Goal: Task Accomplishment & Management: Complete application form

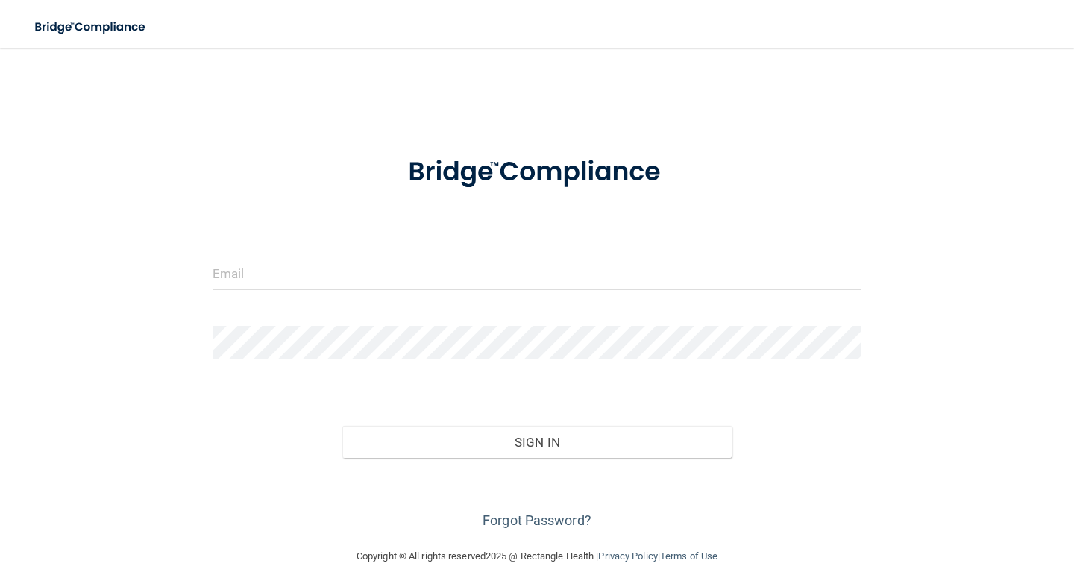
click at [330, 257] on input "email" at bounding box center [537, 274] width 649 height 34
type input "[PERSON_NAME][EMAIL_ADDRESS][PERSON_NAME][DOMAIN_NAME]"
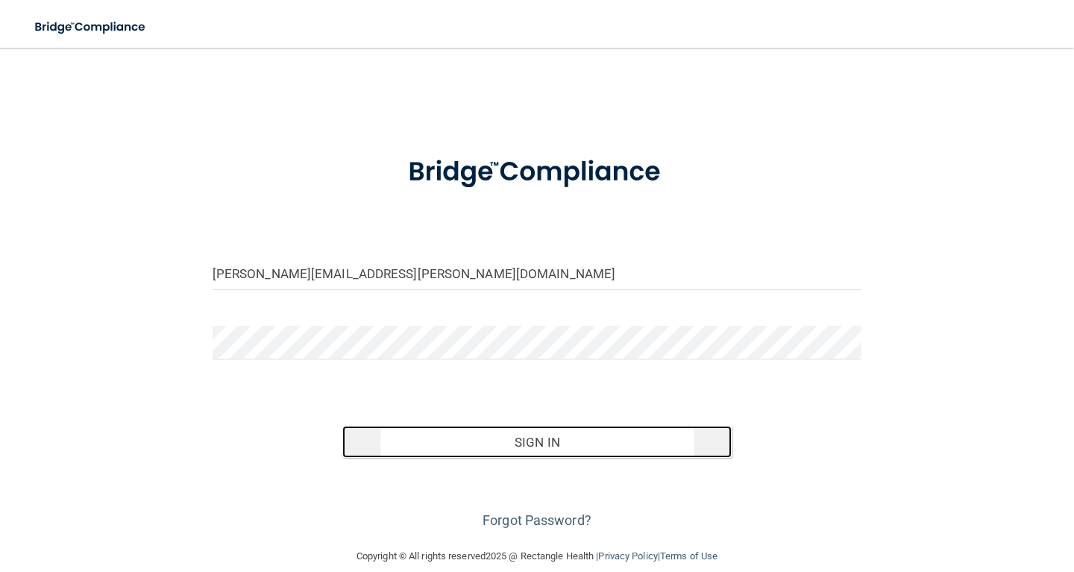
click at [514, 439] on button "Sign In" at bounding box center [536, 442] width 389 height 33
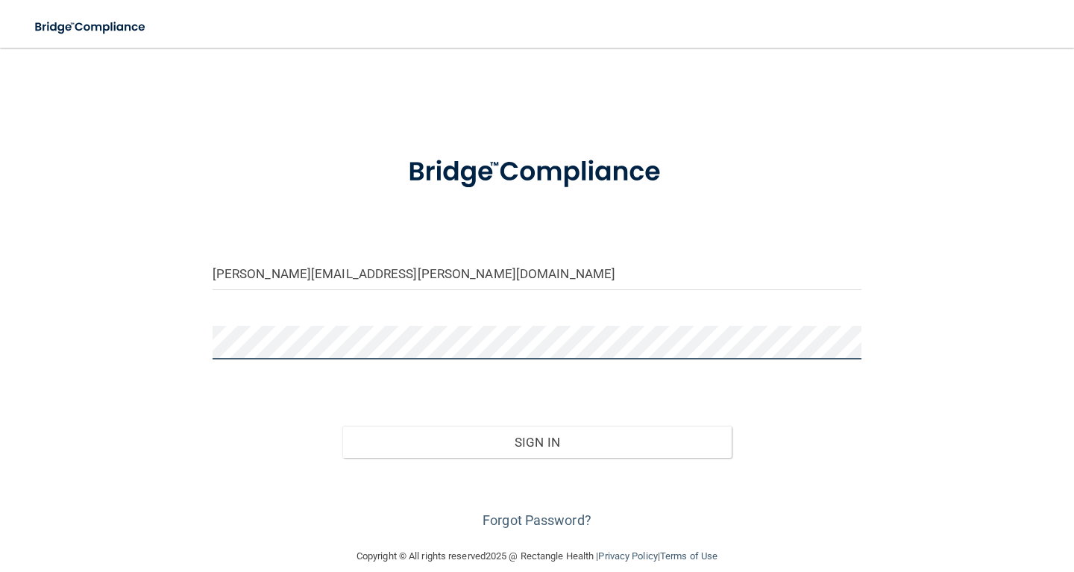
click at [342, 426] on button "Sign In" at bounding box center [536, 442] width 389 height 33
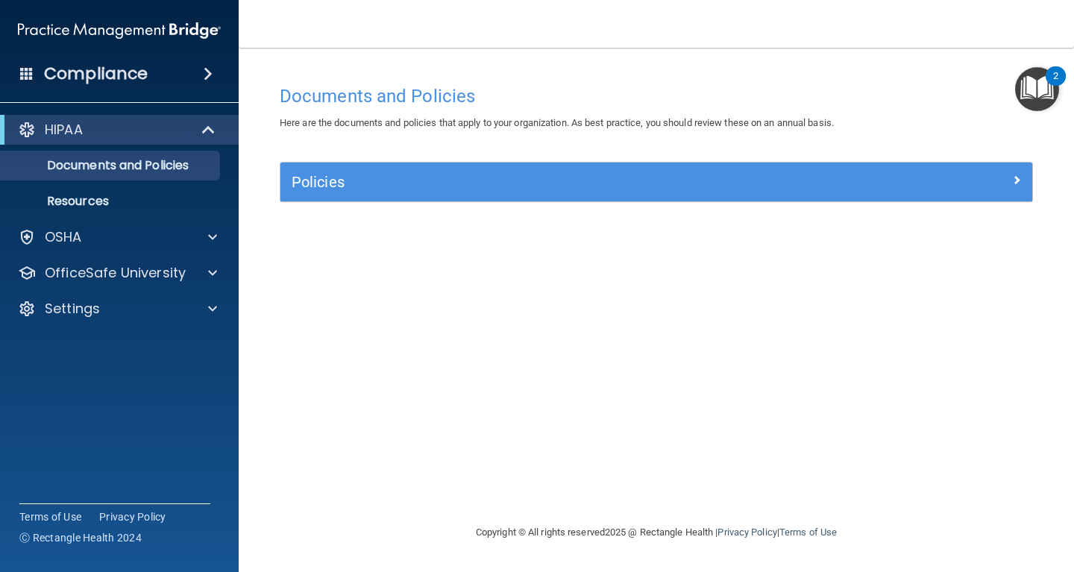
click at [1025, 87] on img "Open Resource Center, 2 new notifications" at bounding box center [1037, 89] width 44 height 44
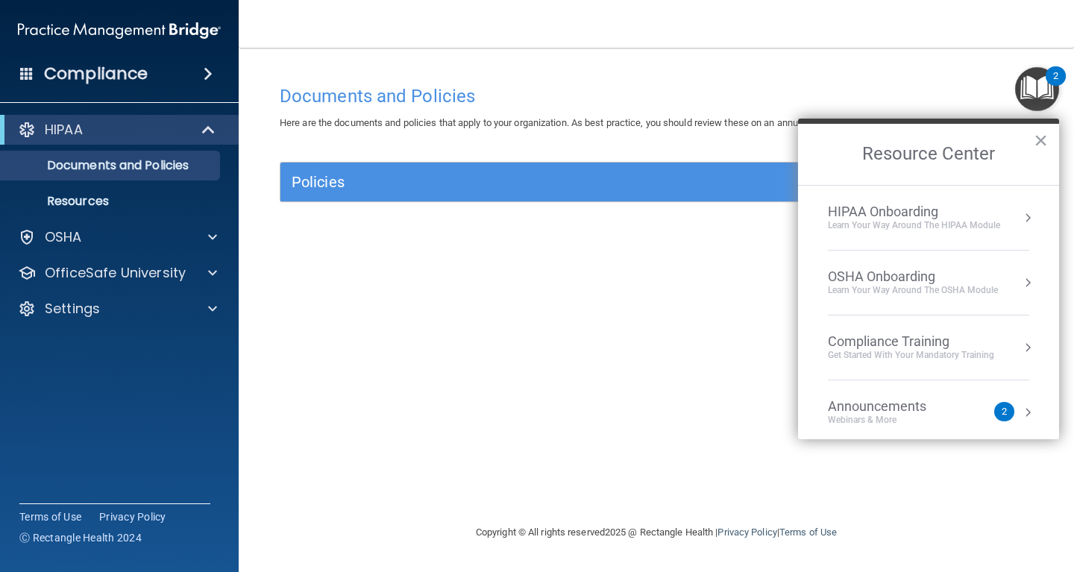
click at [911, 338] on div "Compliance Training" at bounding box center [911, 341] width 166 height 16
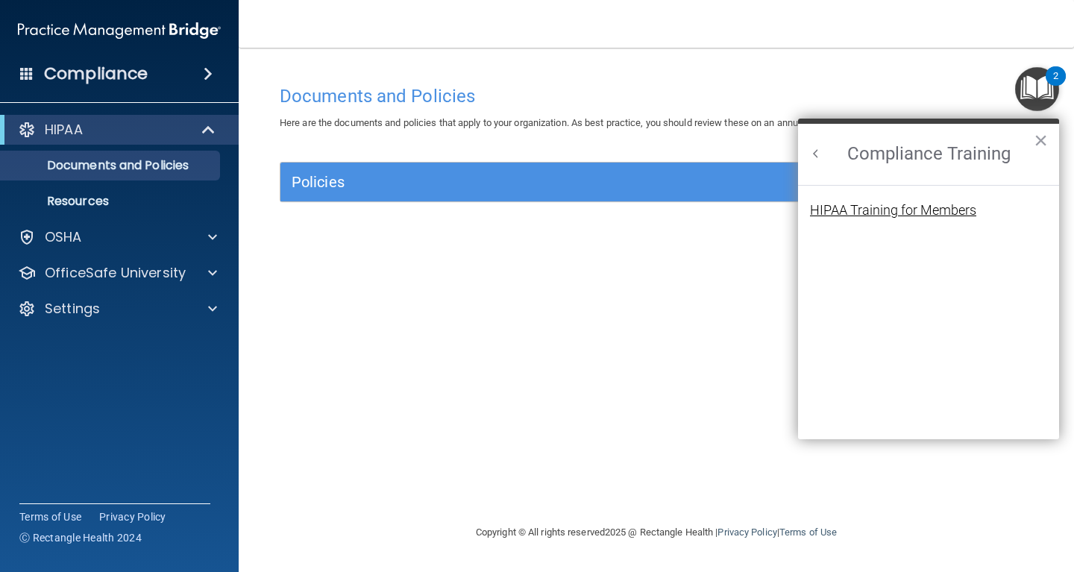
click at [918, 209] on div "HIPAA Training for Members" at bounding box center [893, 210] width 166 height 13
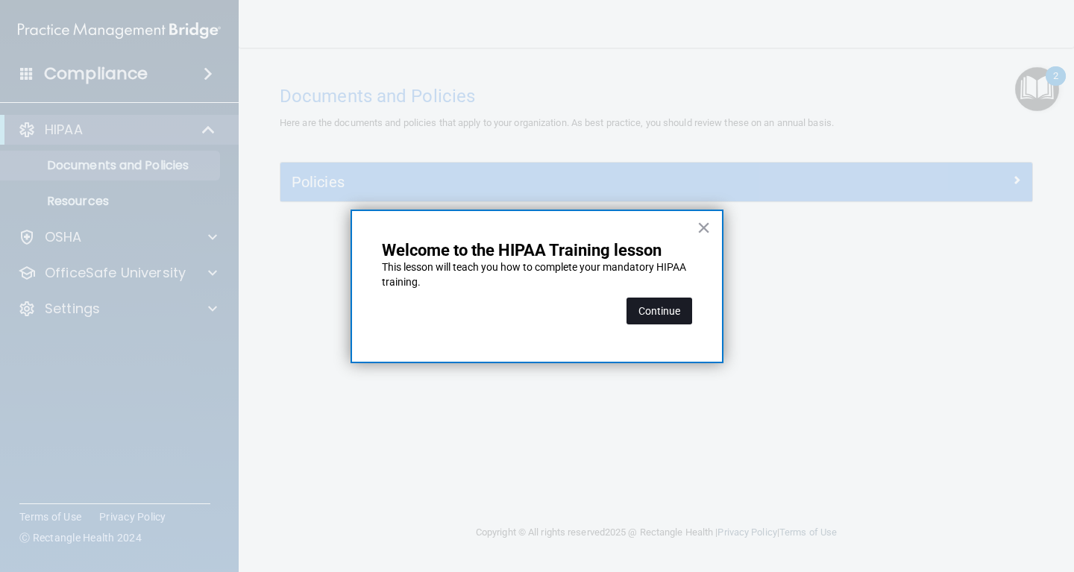
click at [669, 309] on button "Continue" at bounding box center [659, 311] width 66 height 27
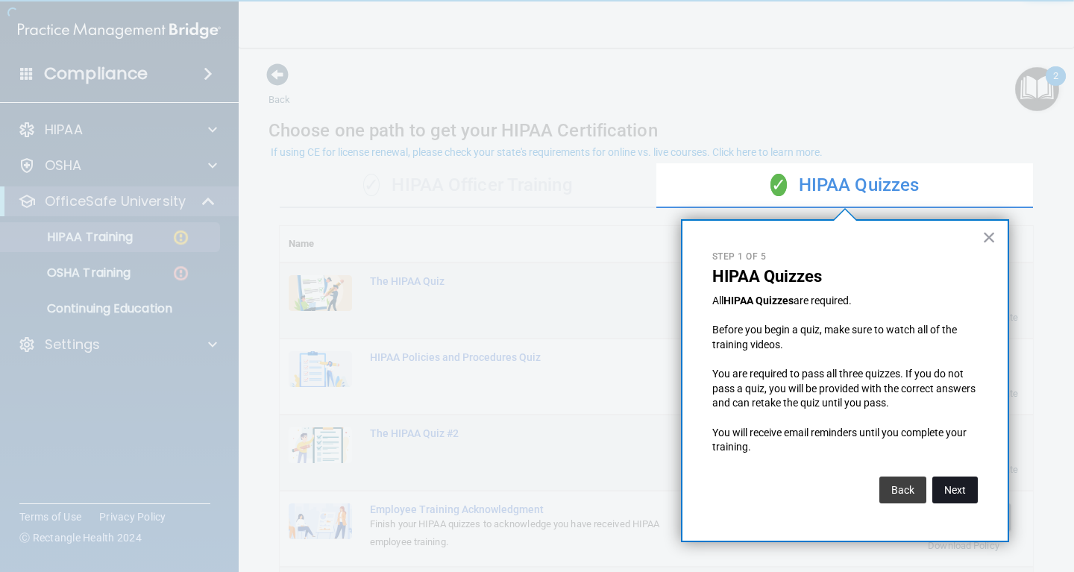
click at [957, 490] on button "Next" at bounding box center [954, 490] width 45 height 27
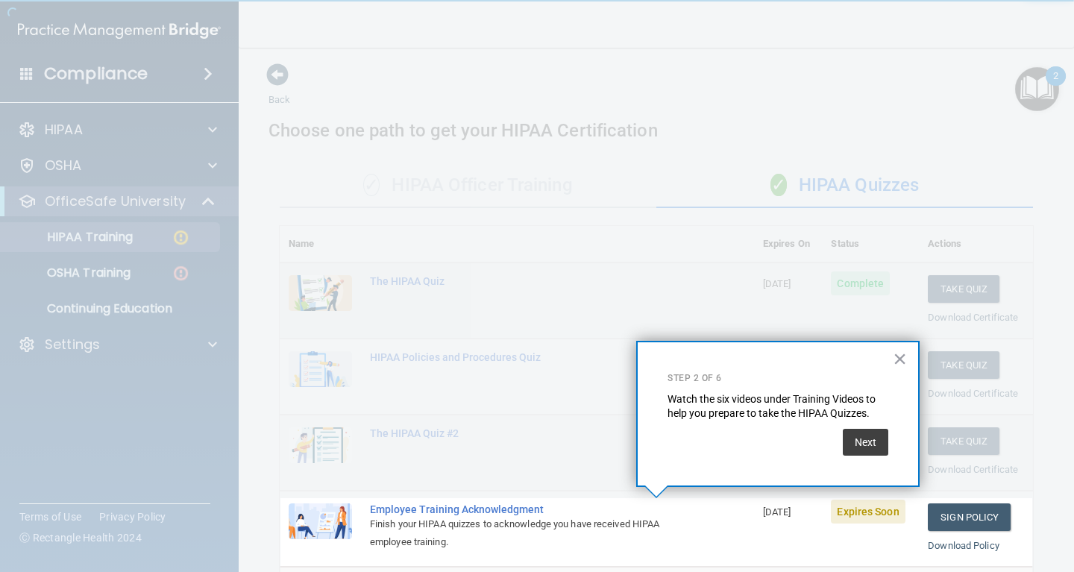
scroll to position [163, 0]
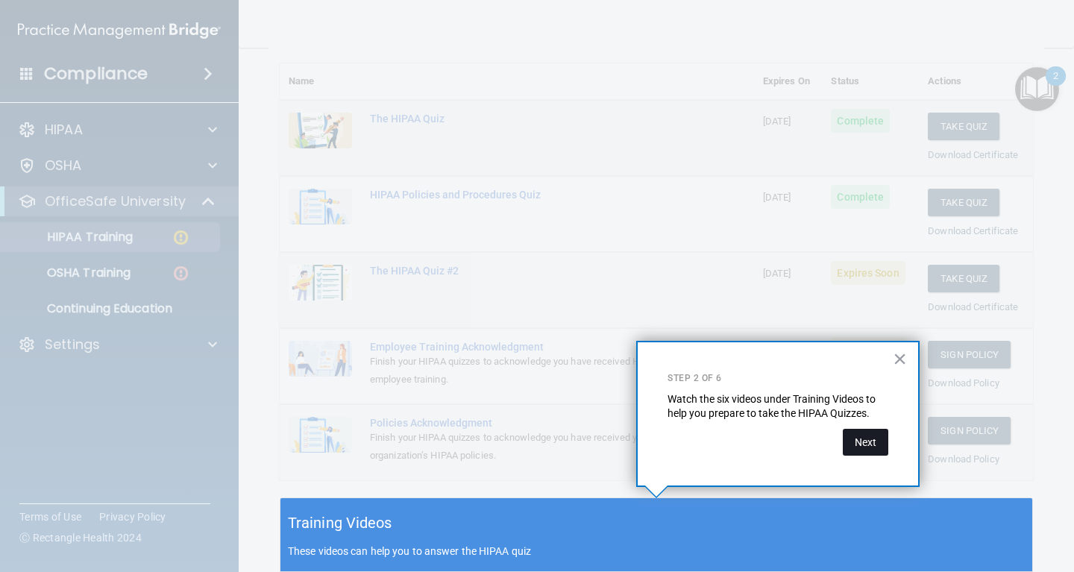
click at [868, 448] on button "Next" at bounding box center [865, 442] width 45 height 27
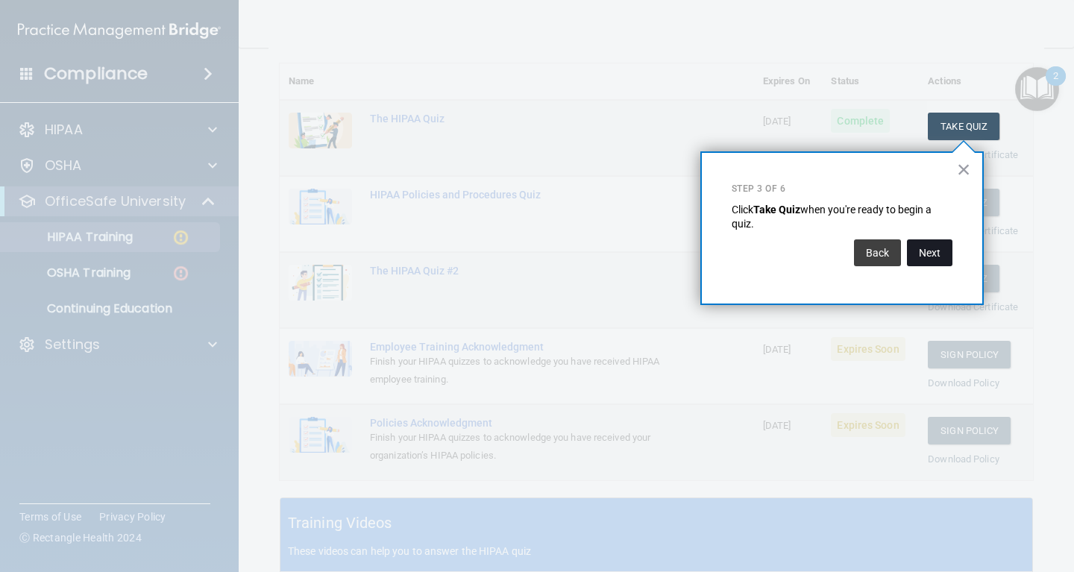
click at [932, 251] on button "Next" at bounding box center [929, 252] width 45 height 27
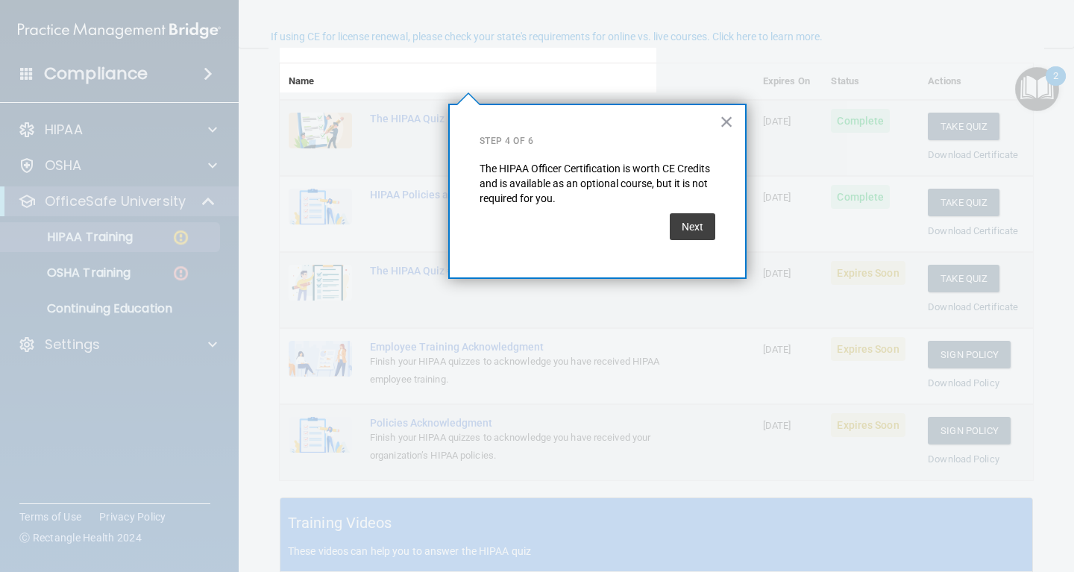
scroll to position [116, 0]
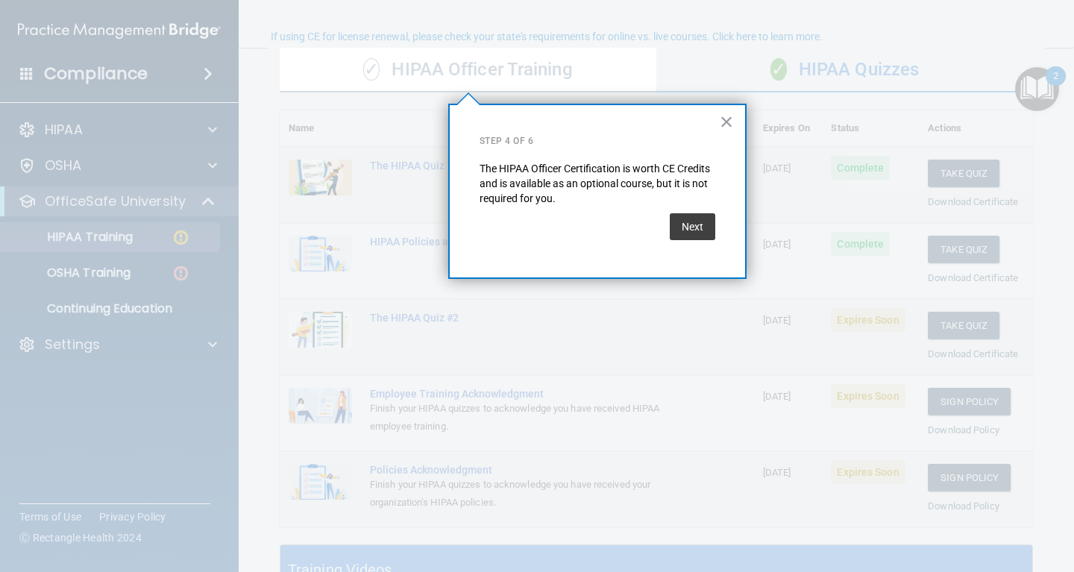
click at [703, 224] on button "Next" at bounding box center [692, 226] width 45 height 27
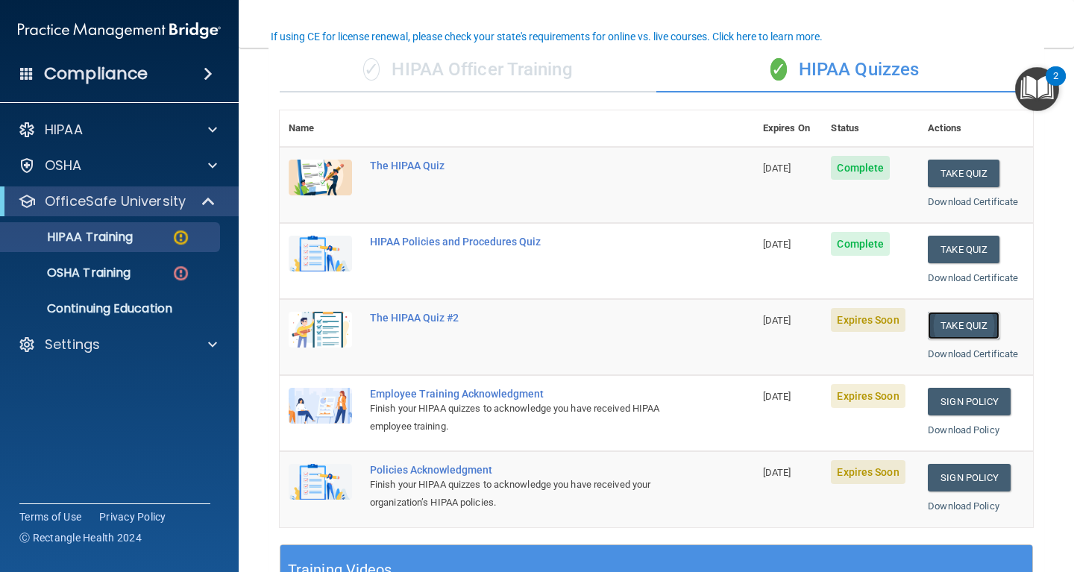
click at [952, 330] on button "Take Quiz" at bounding box center [964, 326] width 72 height 28
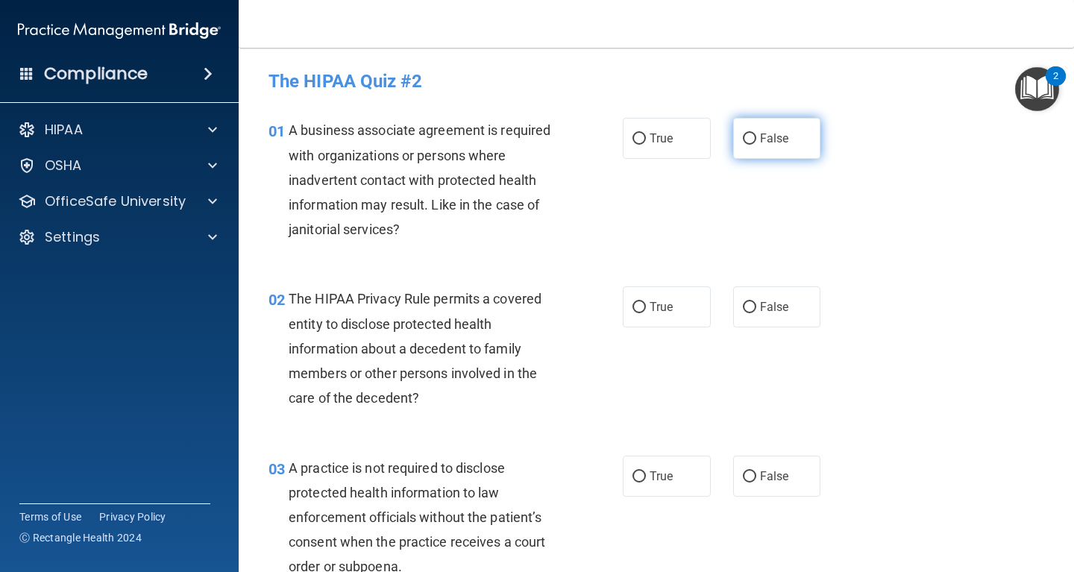
click at [753, 140] on input "False" at bounding box center [749, 138] width 13 height 11
radio input "true"
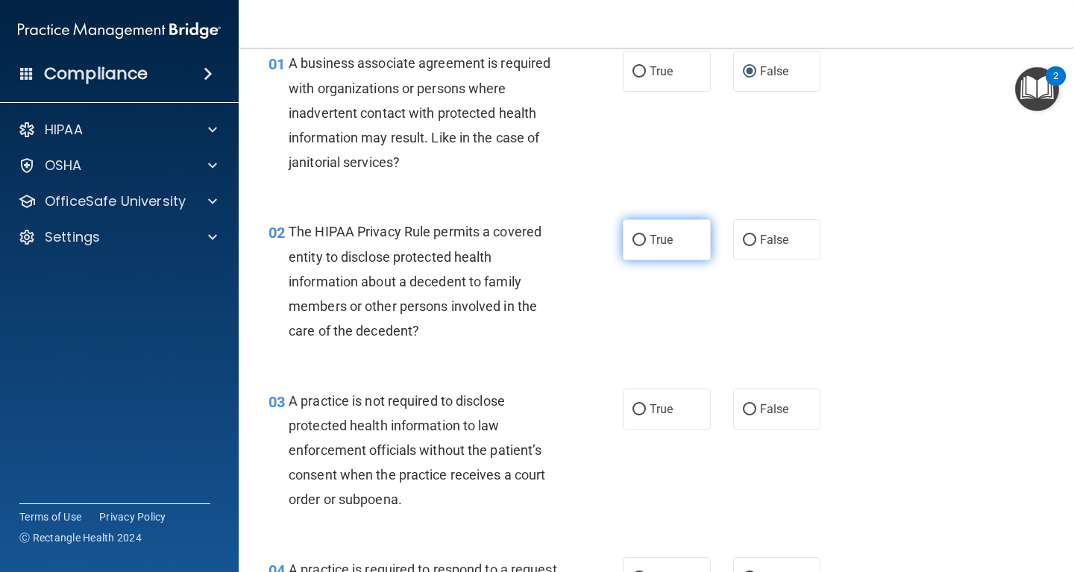
click at [635, 241] on input "True" at bounding box center [638, 240] width 13 height 11
radio input "true"
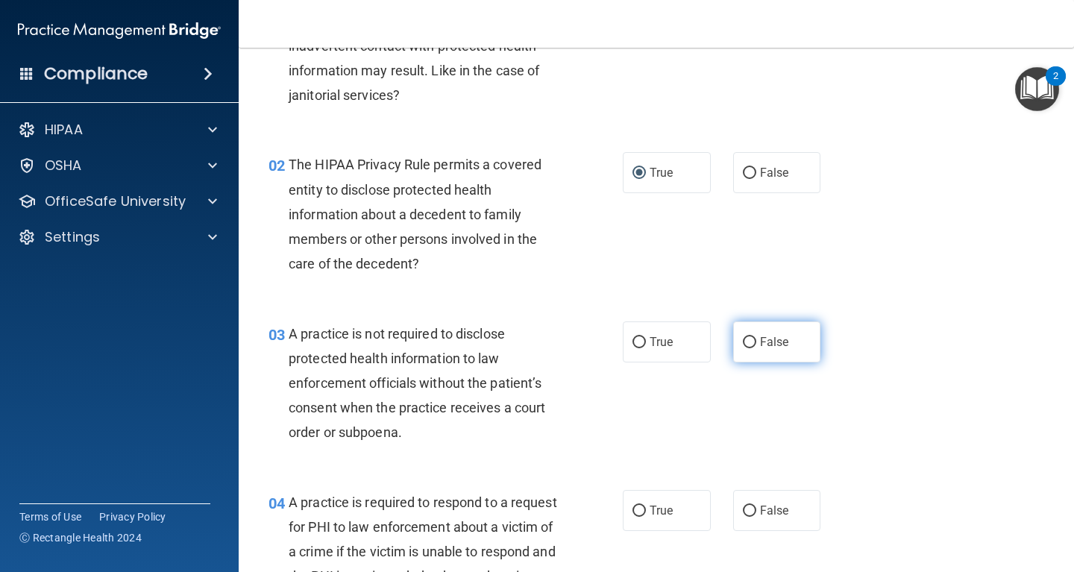
scroll to position [201, 0]
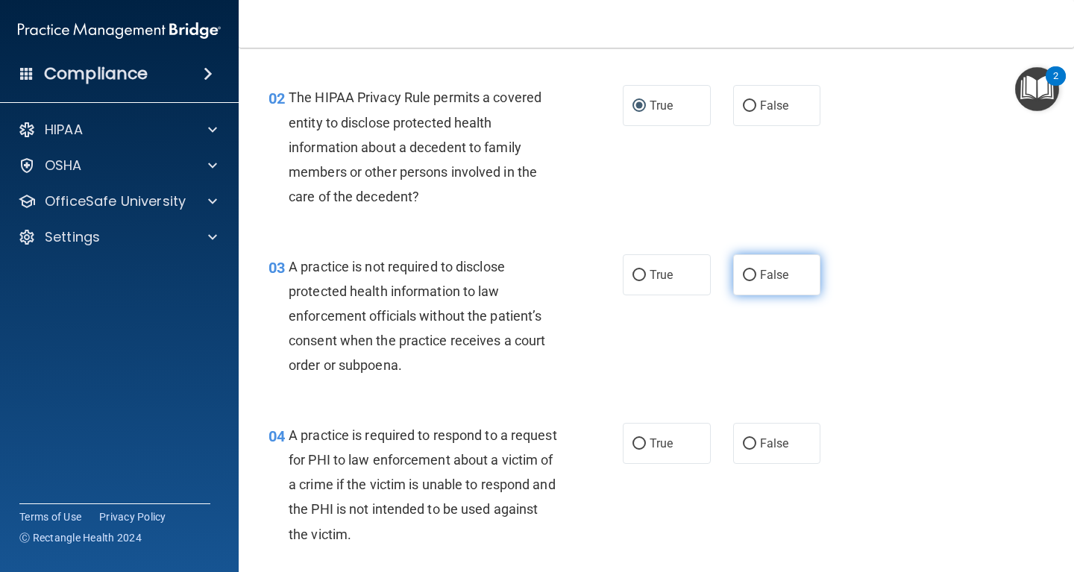
click at [748, 272] on input "False" at bounding box center [749, 275] width 13 height 11
radio input "true"
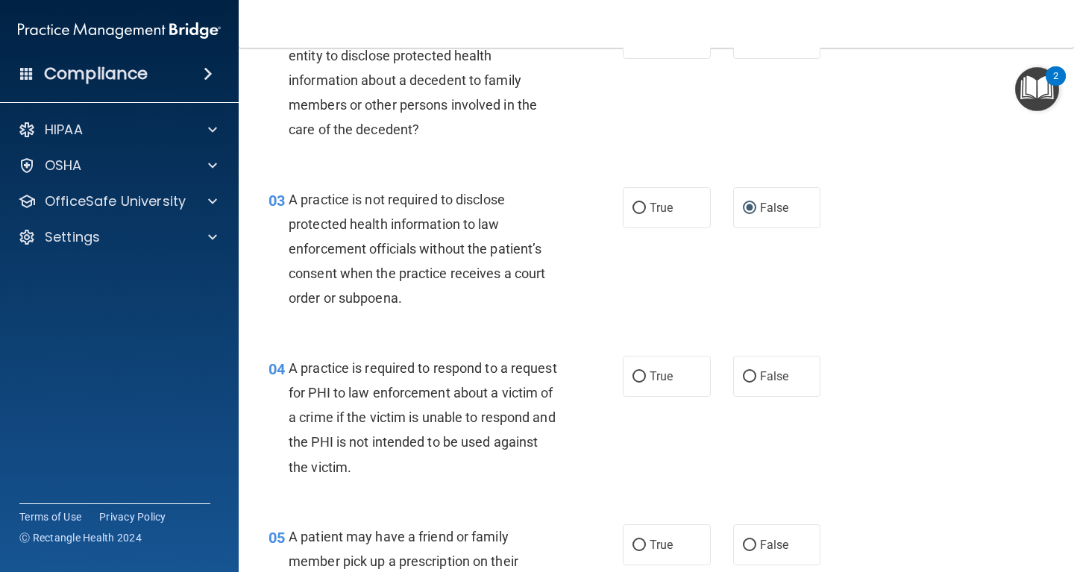
scroll to position [336, 0]
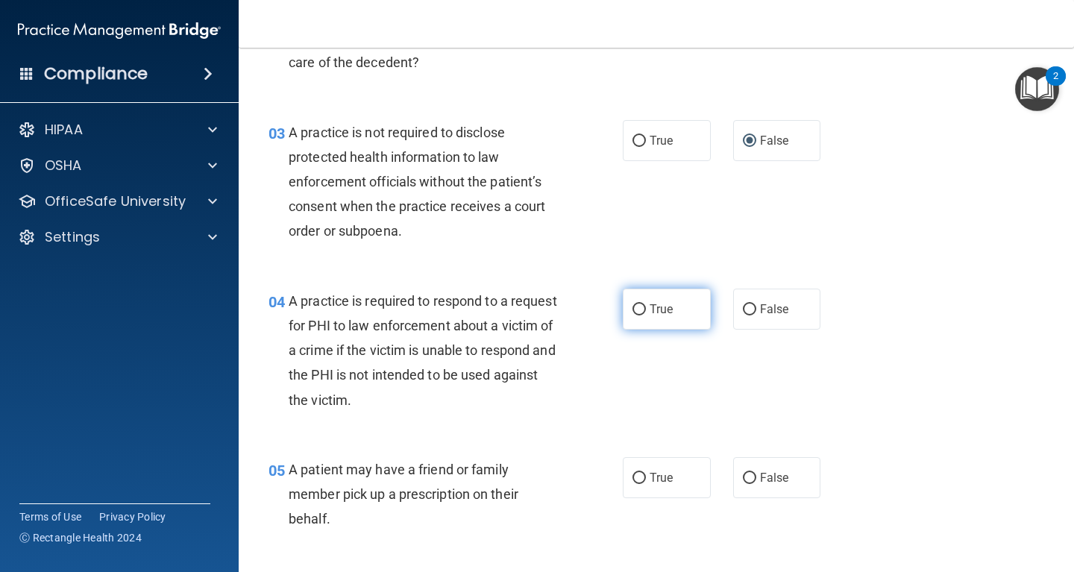
click at [641, 308] on input "True" at bounding box center [638, 309] width 13 height 11
radio input "true"
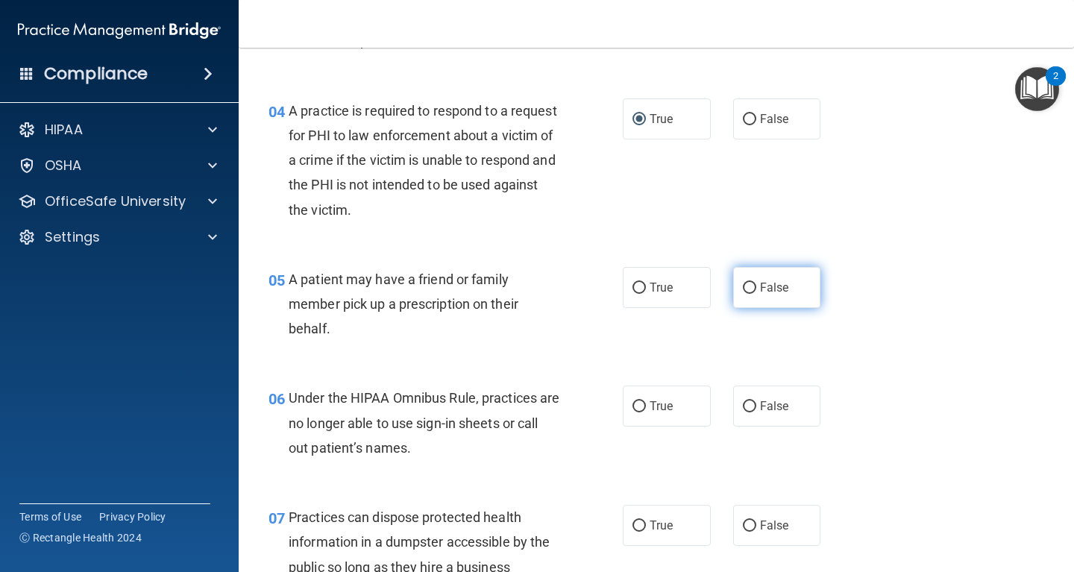
scroll to position [537, 0]
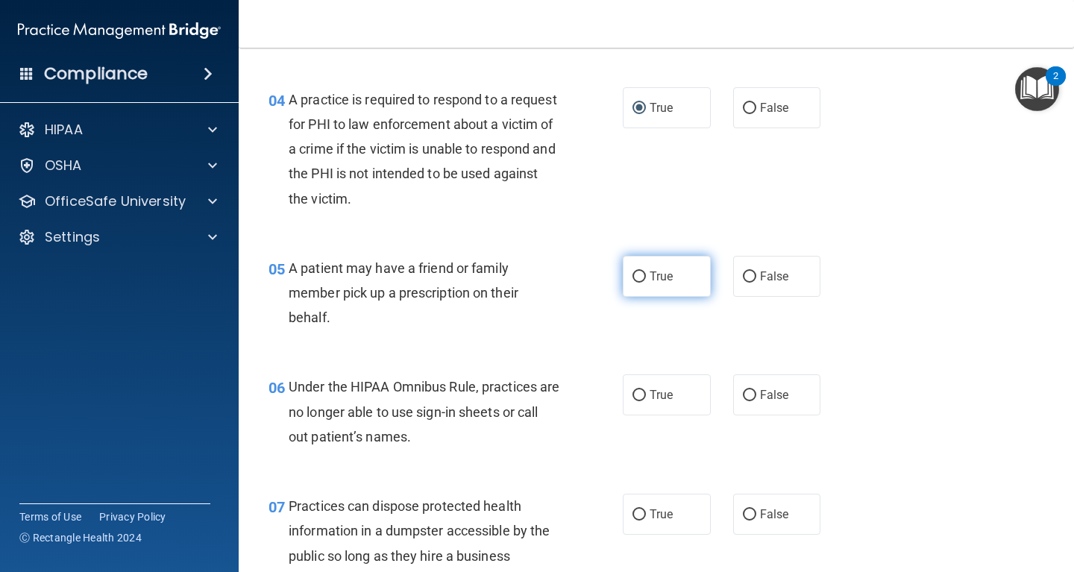
click at [635, 271] on label "True" at bounding box center [667, 276] width 88 height 41
click at [635, 271] on input "True" at bounding box center [638, 276] width 13 height 11
radio input "true"
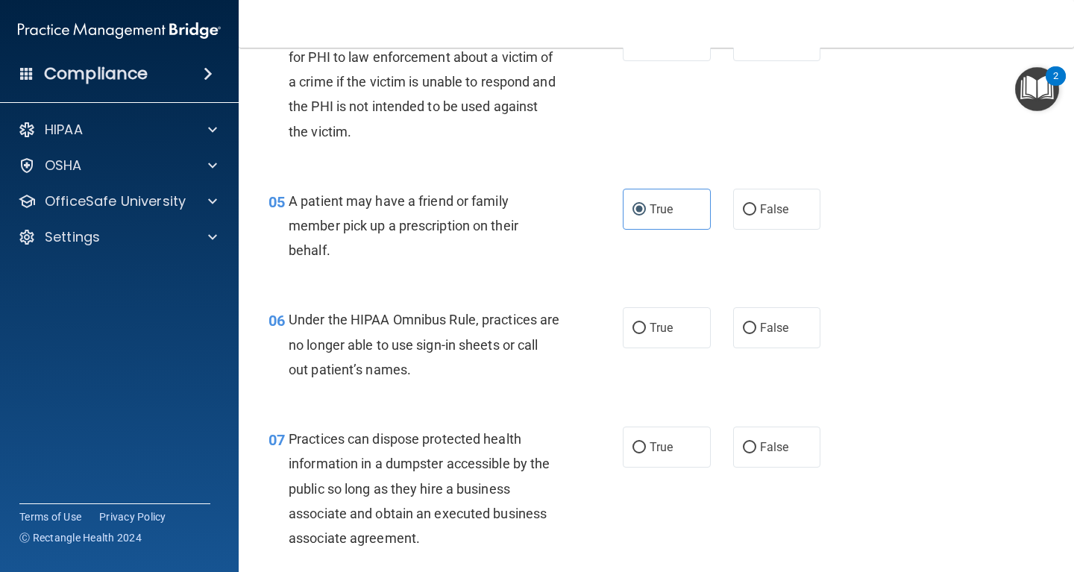
scroll to position [671, 0]
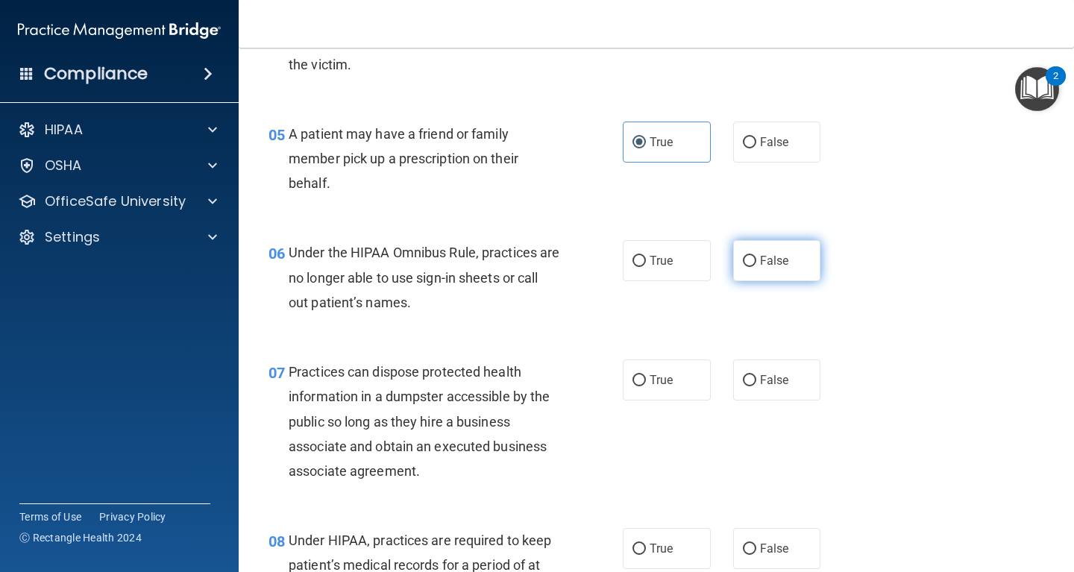
click at [748, 258] on input "False" at bounding box center [749, 261] width 13 height 11
radio input "true"
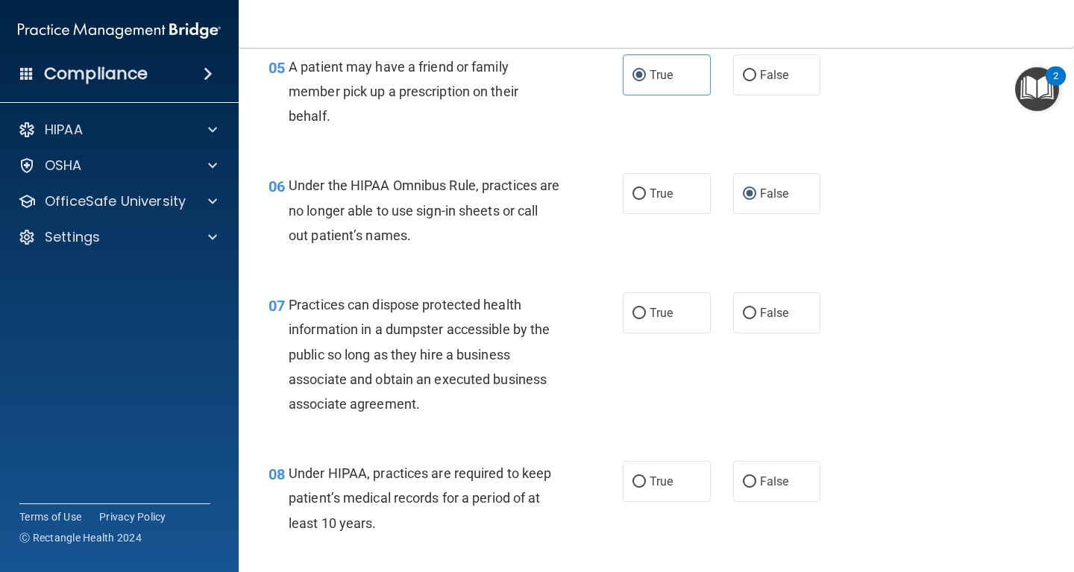
scroll to position [805, 0]
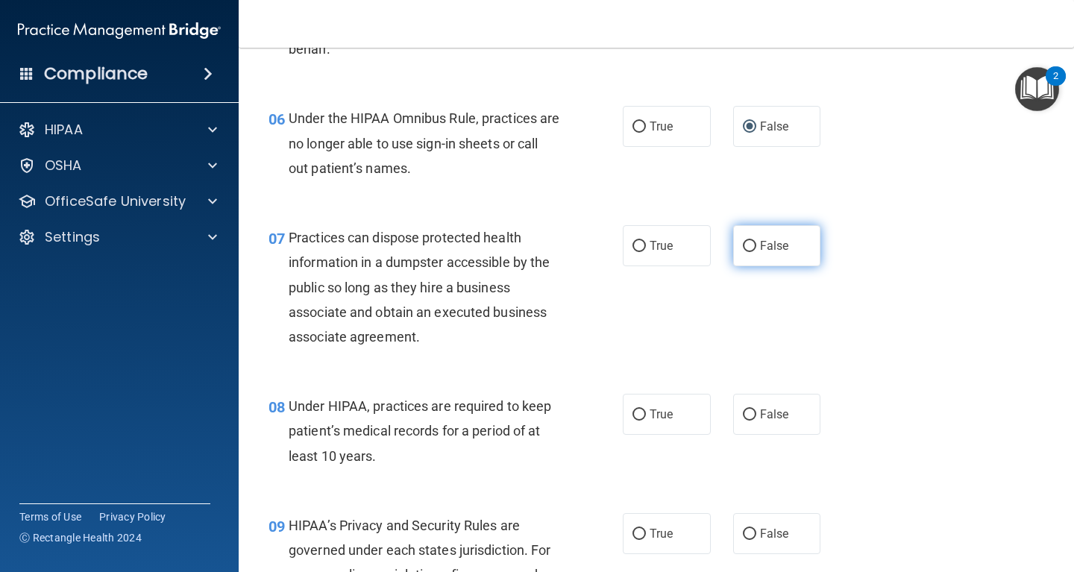
drag, startPoint x: 749, startPoint y: 245, endPoint x: 746, endPoint y: 256, distance: 10.7
click at [748, 245] on input "False" at bounding box center [749, 246] width 13 height 11
radio input "true"
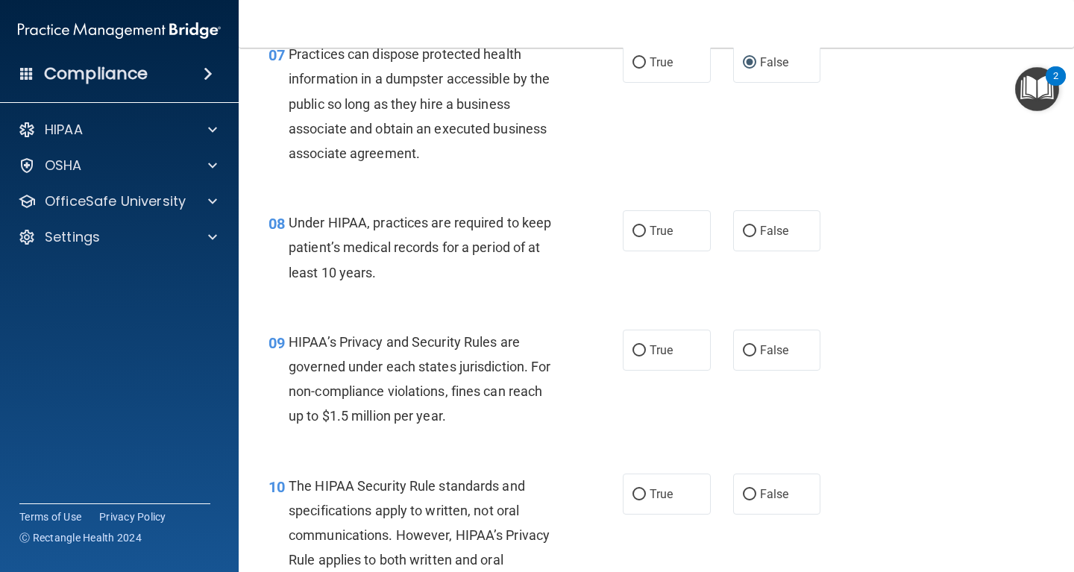
scroll to position [1007, 0]
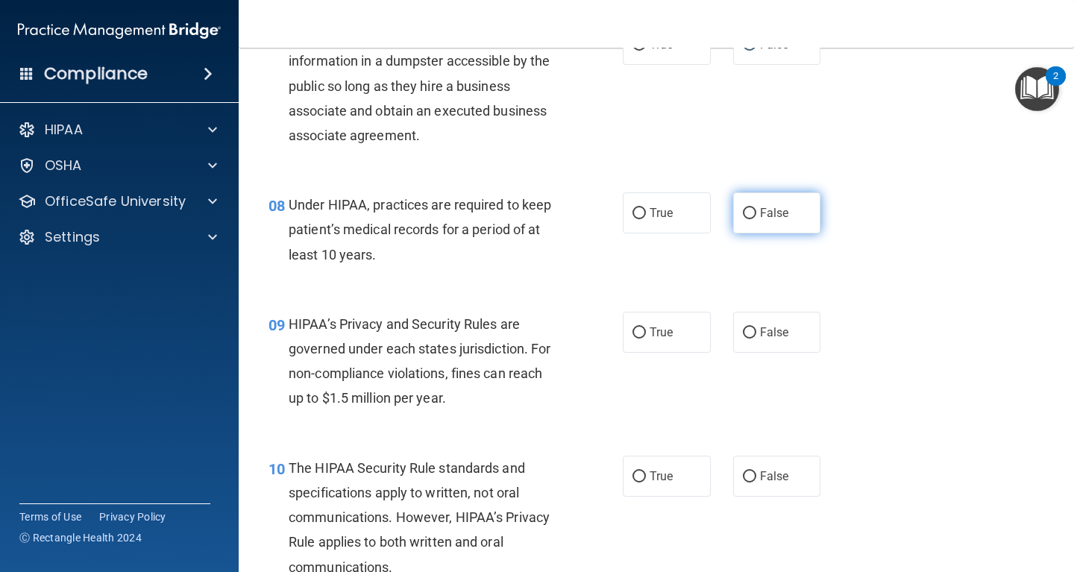
click at [748, 214] on input "False" at bounding box center [749, 213] width 13 height 11
radio input "true"
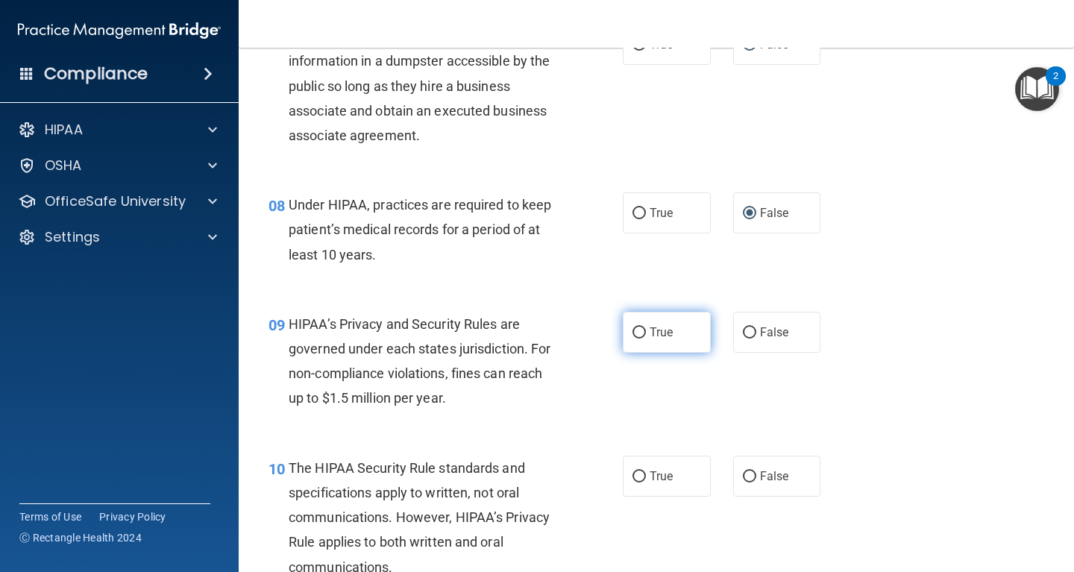
click at [638, 330] on input "True" at bounding box center [638, 332] width 13 height 11
radio input "true"
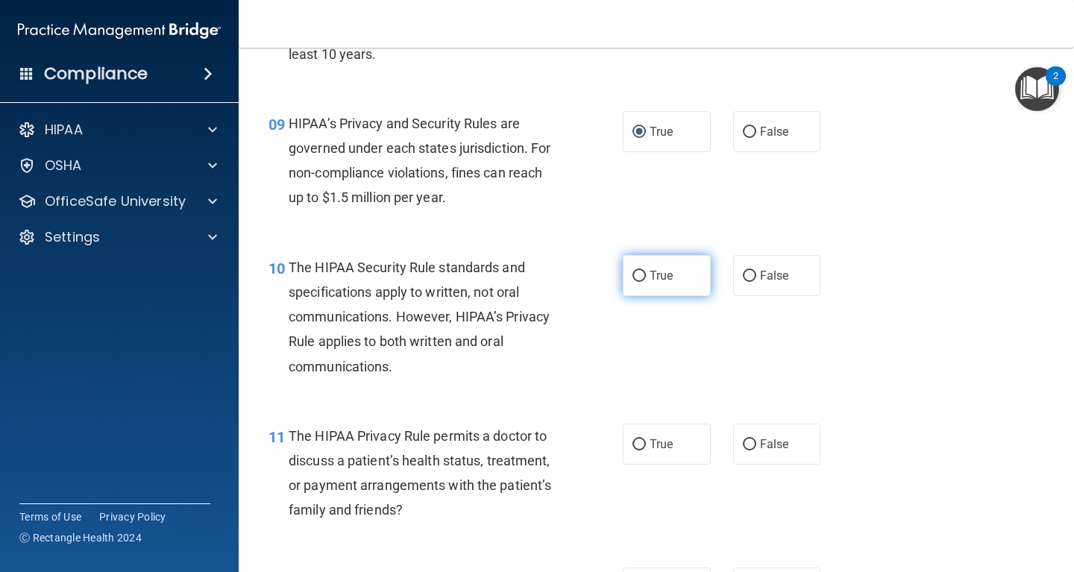
scroll to position [1208, 0]
click at [749, 271] on input "False" at bounding box center [749, 275] width 13 height 11
radio input "true"
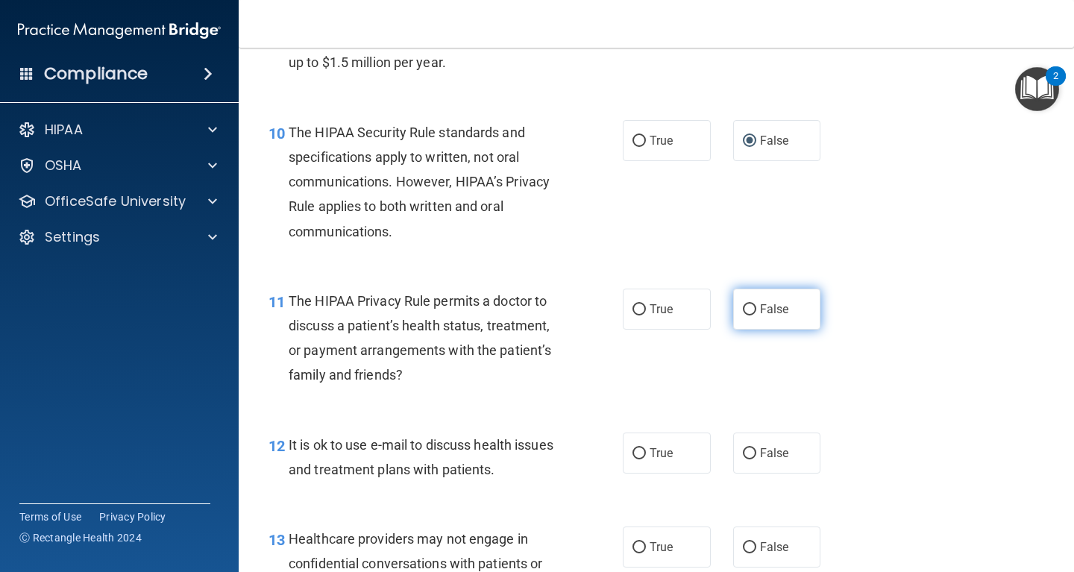
click at [746, 309] on input "False" at bounding box center [749, 309] width 13 height 11
radio input "true"
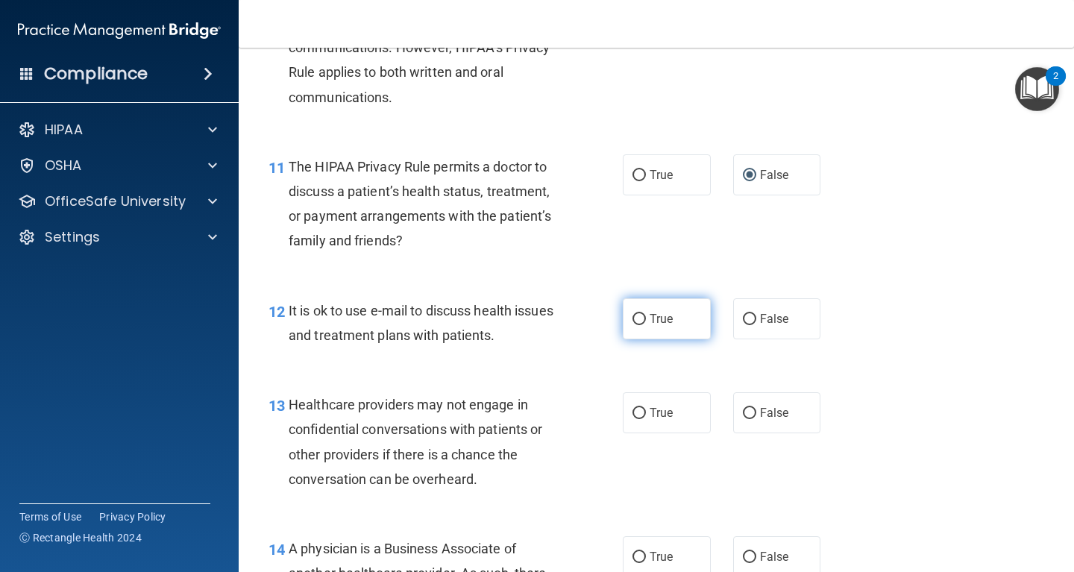
drag, startPoint x: 640, startPoint y: 316, endPoint x: 650, endPoint y: 330, distance: 17.6
click at [640, 317] on input "True" at bounding box center [638, 319] width 13 height 11
radio input "true"
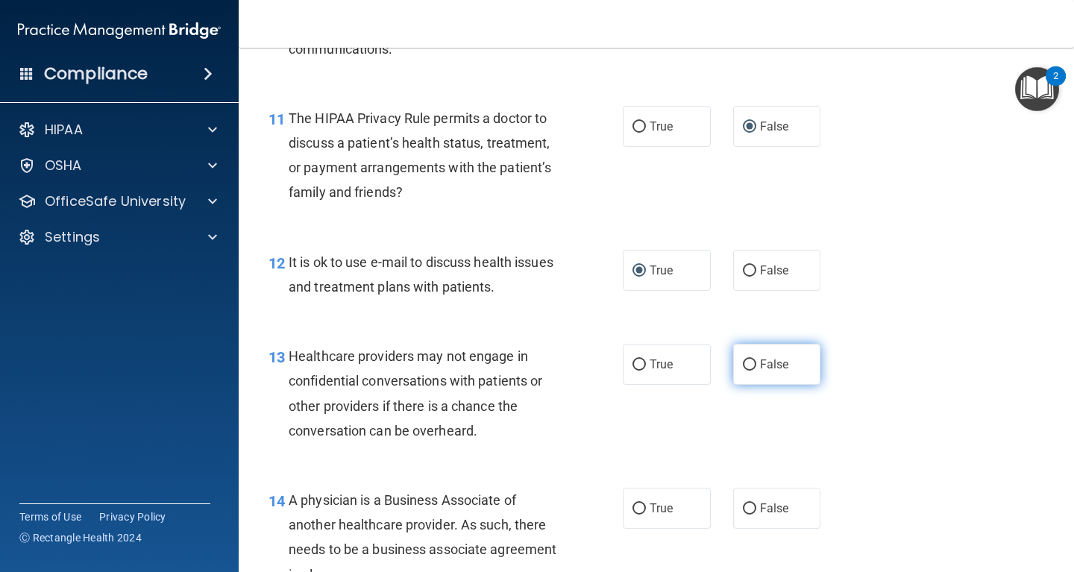
scroll to position [1544, 0]
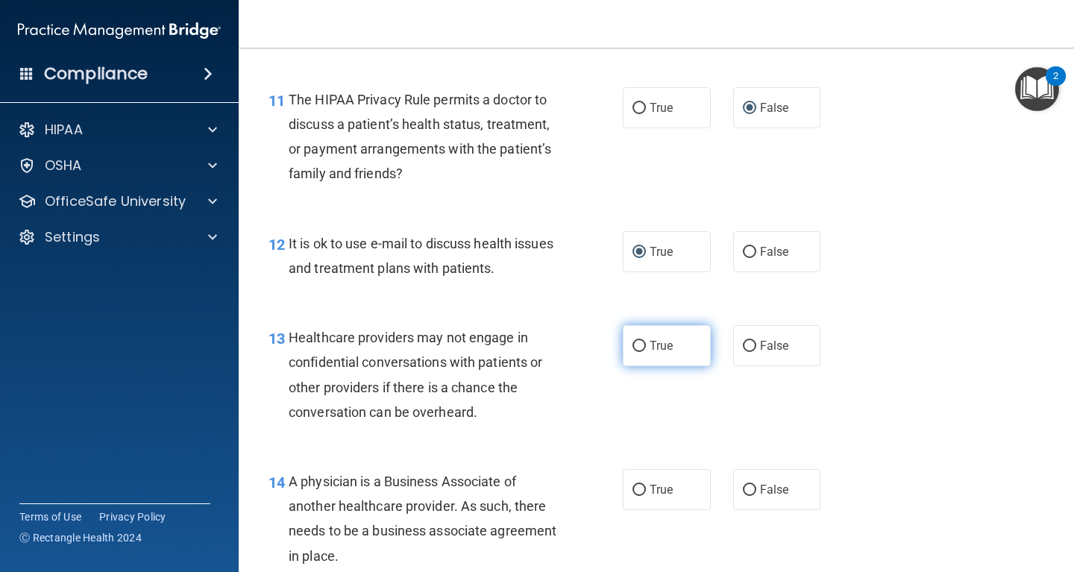
click at [638, 347] on input "True" at bounding box center [638, 346] width 13 height 11
radio input "true"
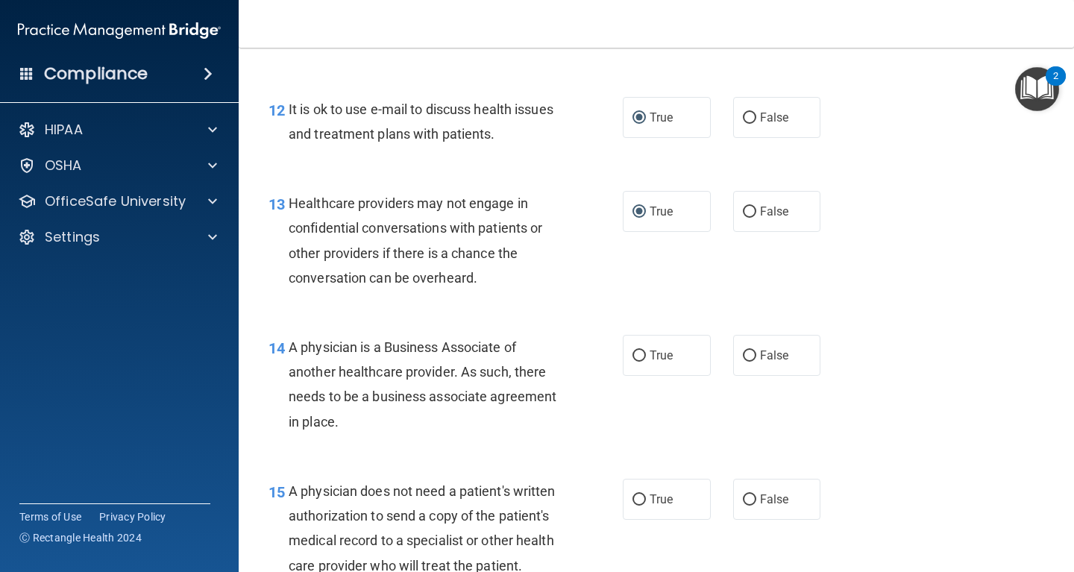
scroll to position [1745, 0]
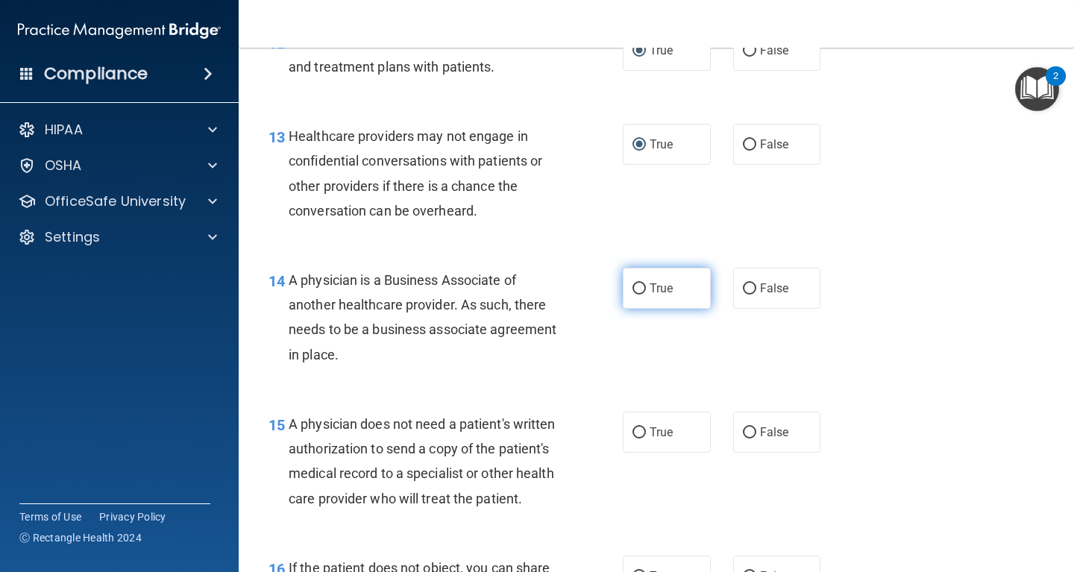
click at [637, 283] on input "True" at bounding box center [638, 288] width 13 height 11
radio input "true"
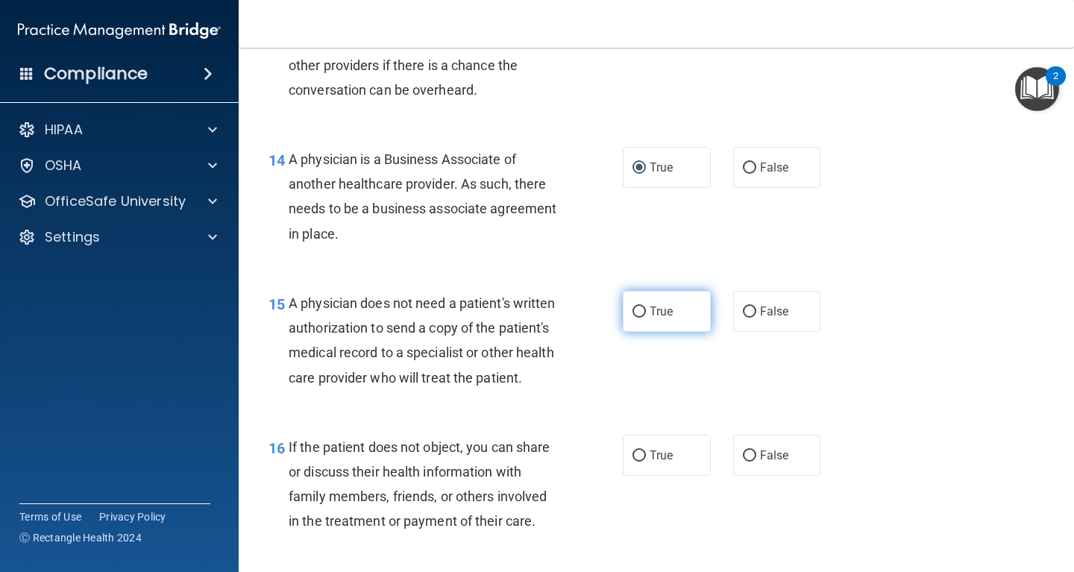
scroll to position [1879, 0]
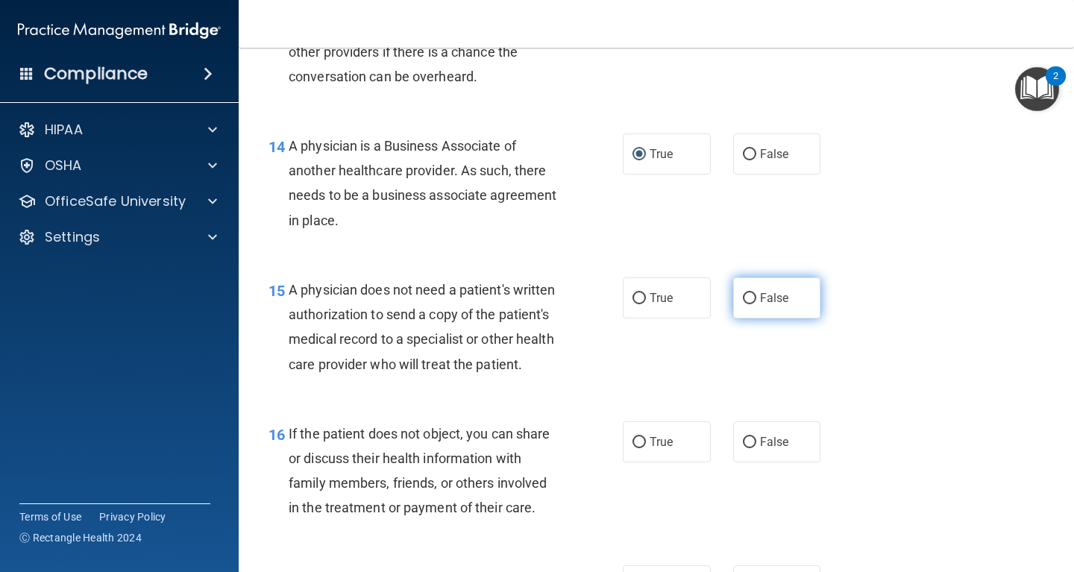
click at [752, 297] on input "False" at bounding box center [749, 298] width 13 height 11
radio input "true"
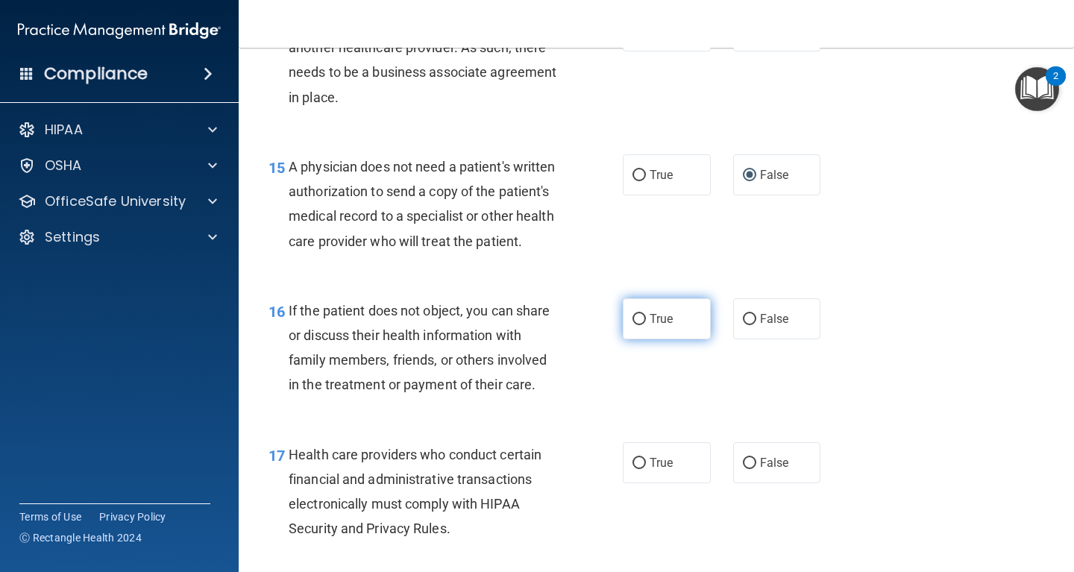
scroll to position [2013, 0]
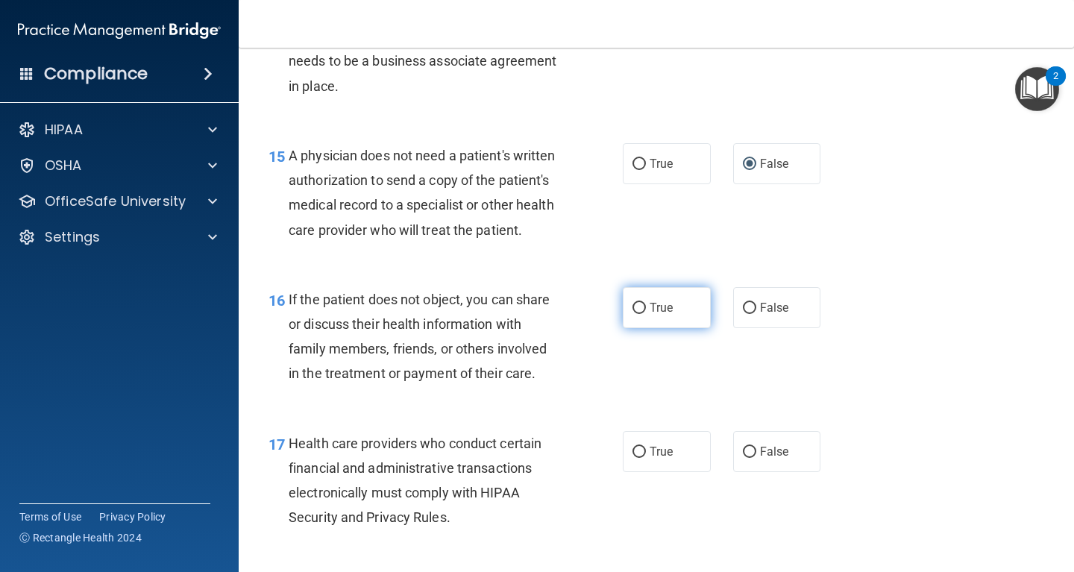
drag, startPoint x: 638, startPoint y: 304, endPoint x: 651, endPoint y: 327, distance: 26.7
click at [638, 304] on input "True" at bounding box center [638, 308] width 13 height 11
radio input "true"
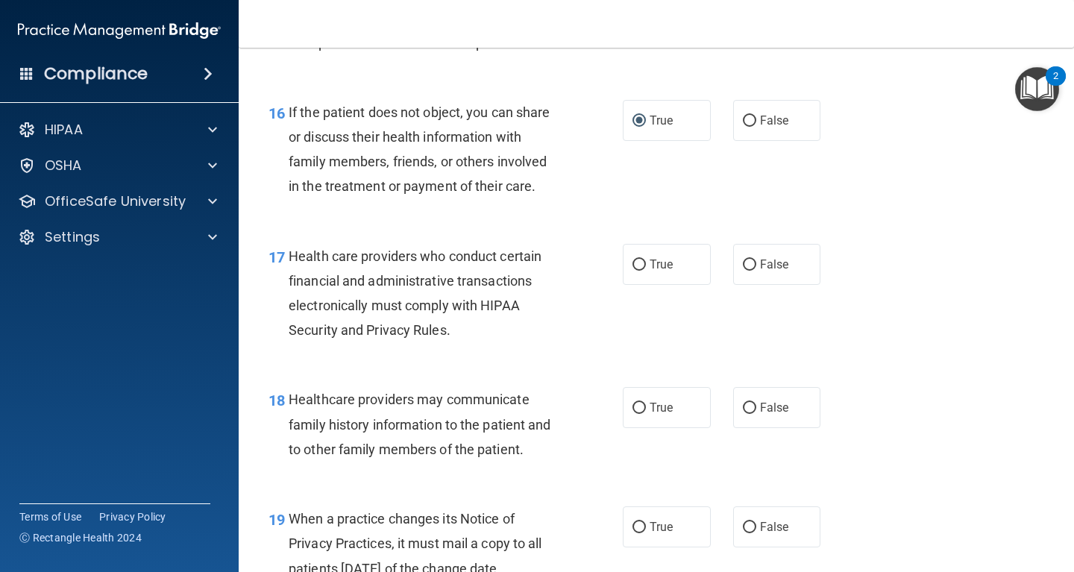
scroll to position [2215, 0]
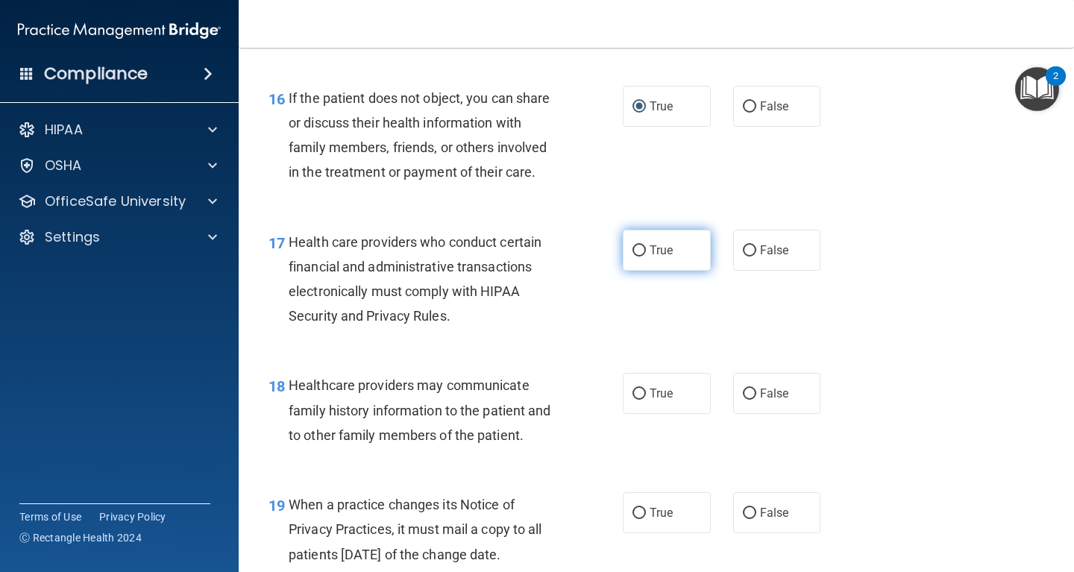
click at [638, 248] on input "True" at bounding box center [638, 250] width 13 height 11
radio input "true"
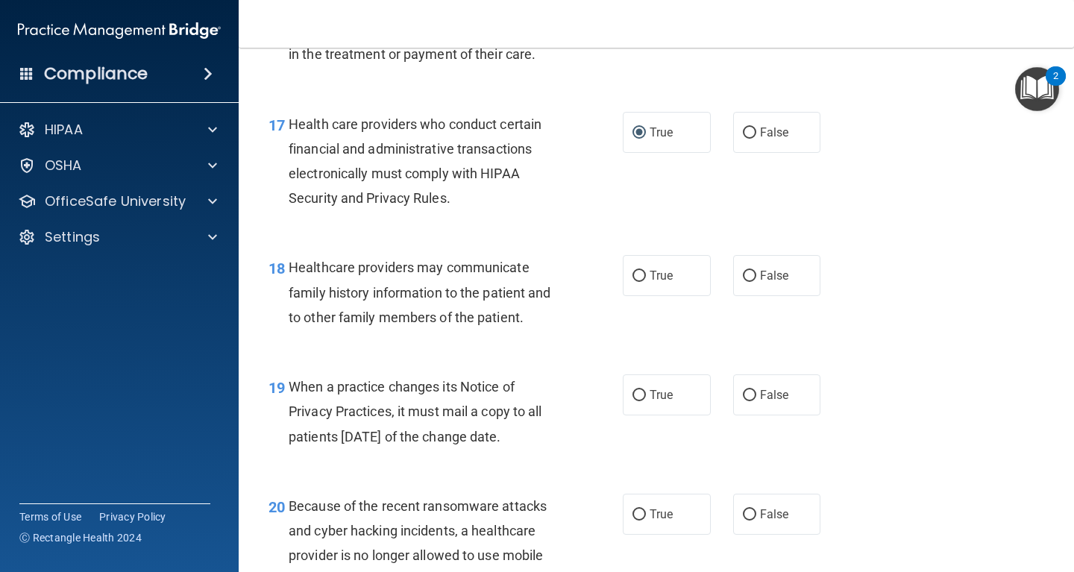
scroll to position [2349, 0]
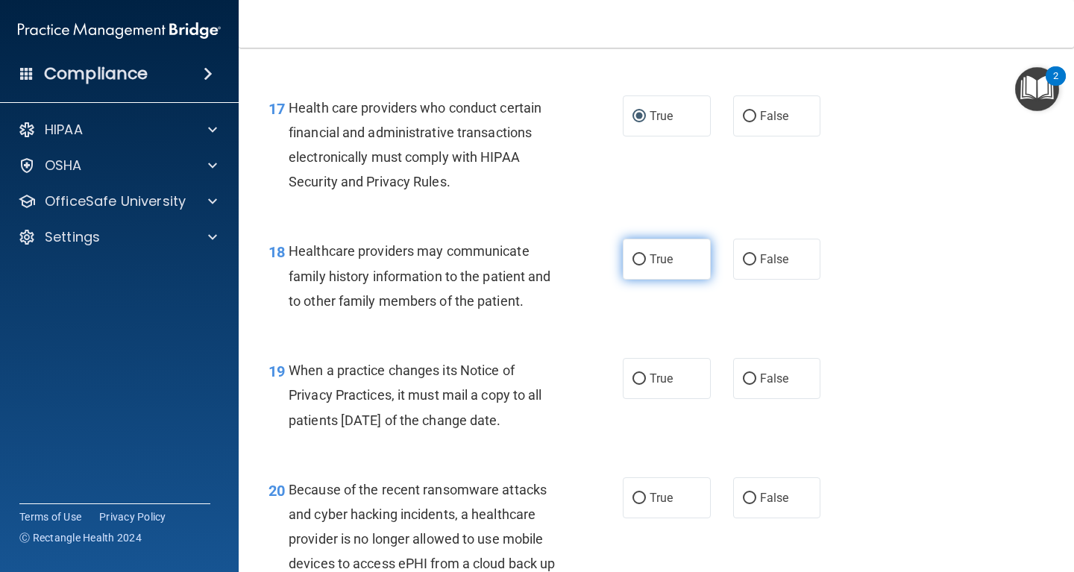
click at [641, 257] on input "True" at bounding box center [638, 259] width 13 height 11
radio input "true"
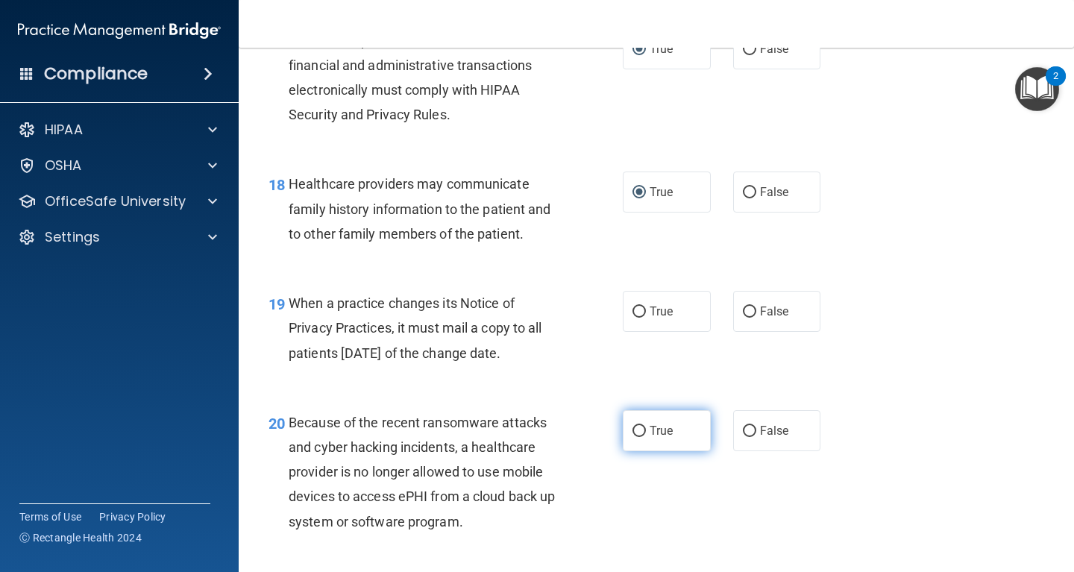
scroll to position [2483, 0]
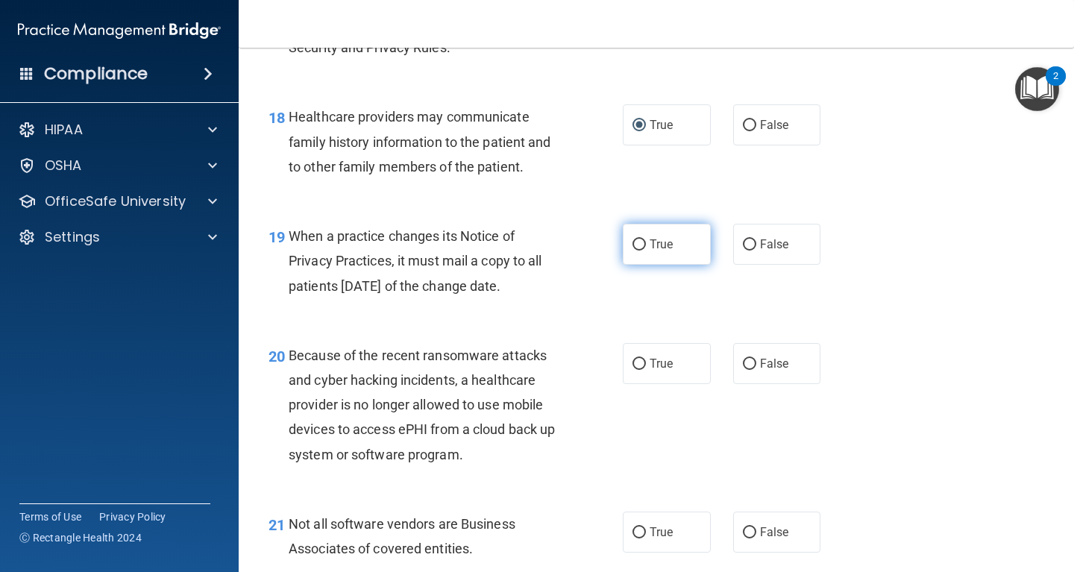
click at [635, 242] on input "True" at bounding box center [638, 244] width 13 height 11
radio input "true"
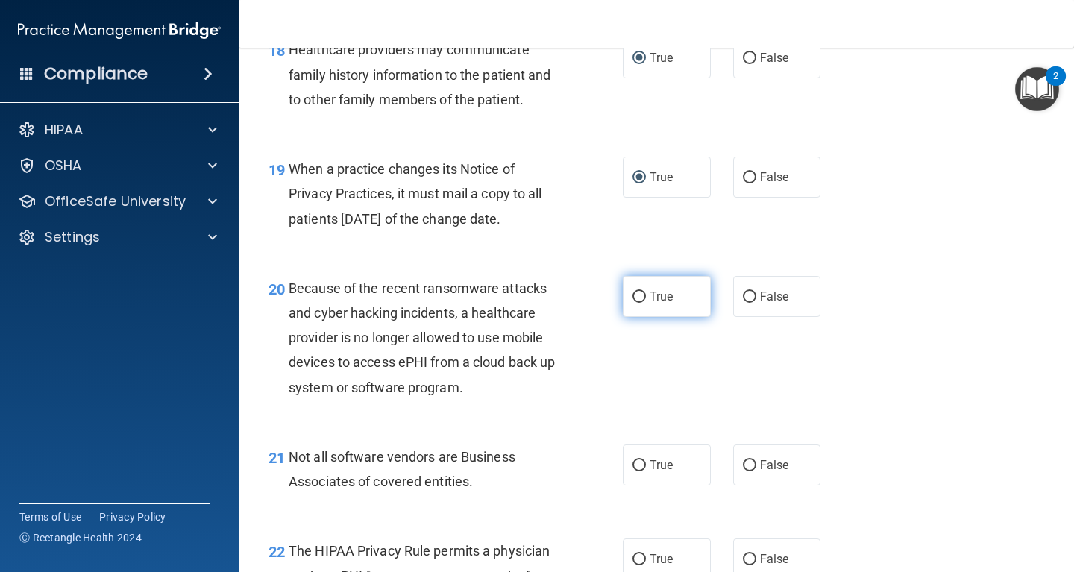
click at [642, 295] on input "True" at bounding box center [638, 297] width 13 height 11
radio input "true"
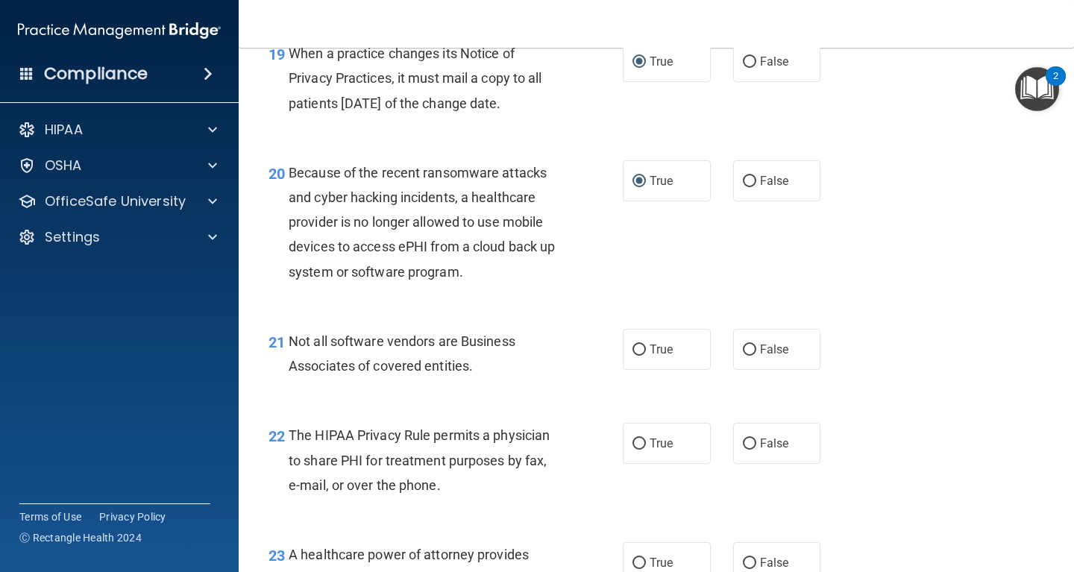
scroll to position [2685, 0]
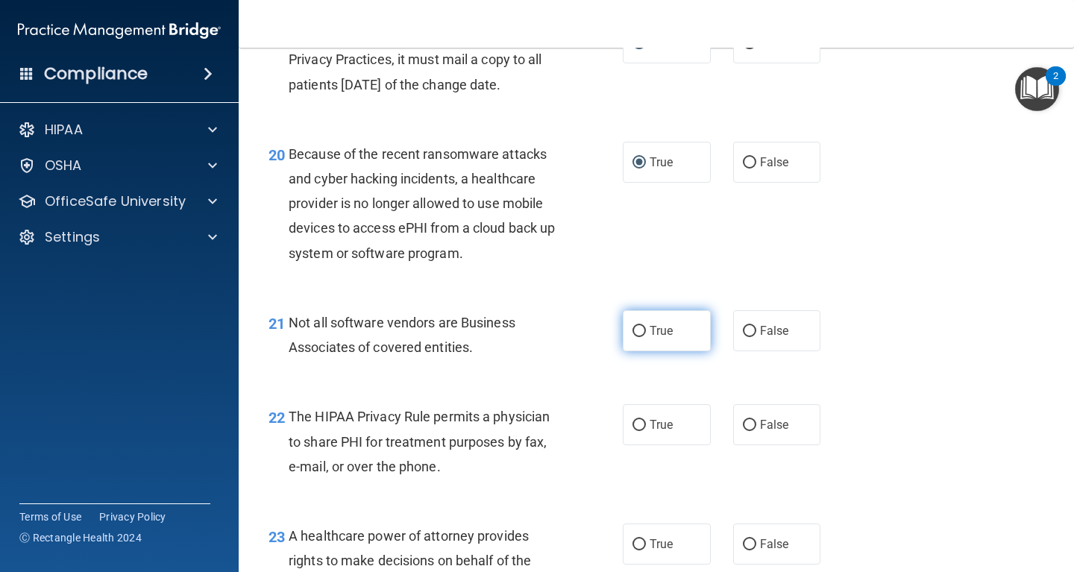
click at [638, 326] on input "True" at bounding box center [638, 331] width 13 height 11
radio input "true"
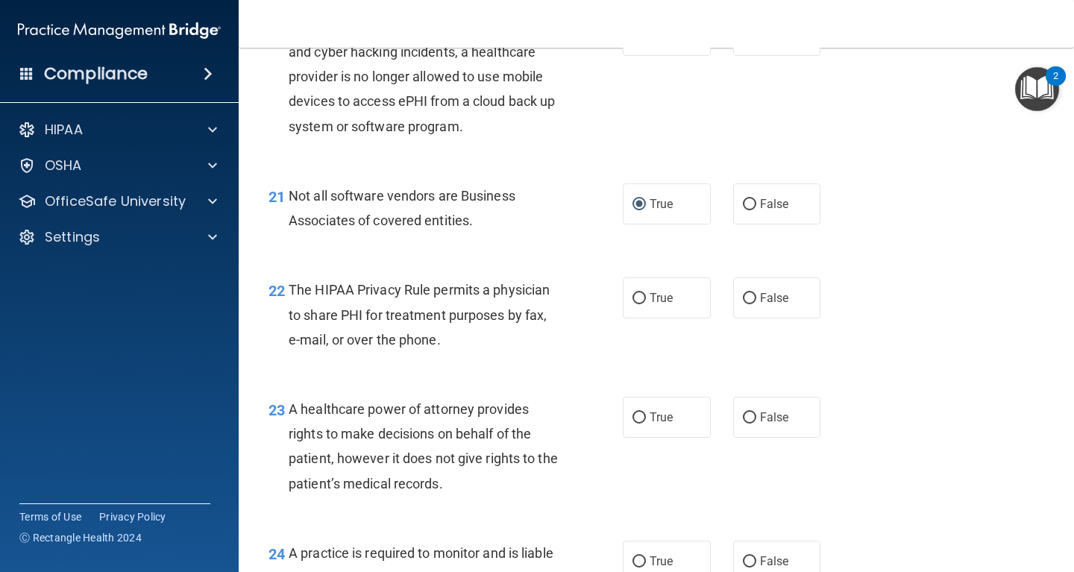
scroll to position [2819, 0]
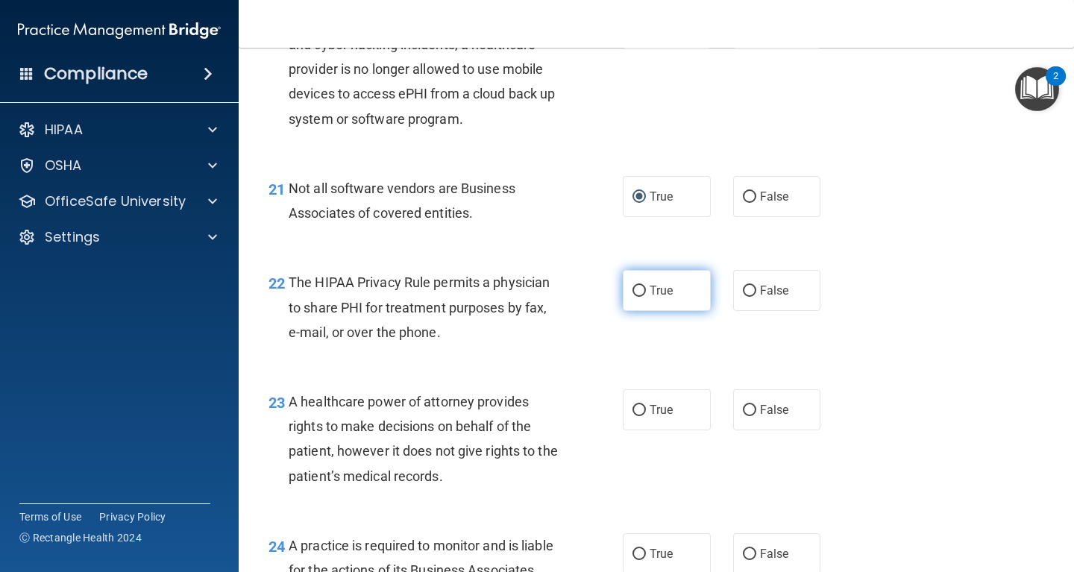
click at [641, 293] on input "True" at bounding box center [638, 291] width 13 height 11
radio input "true"
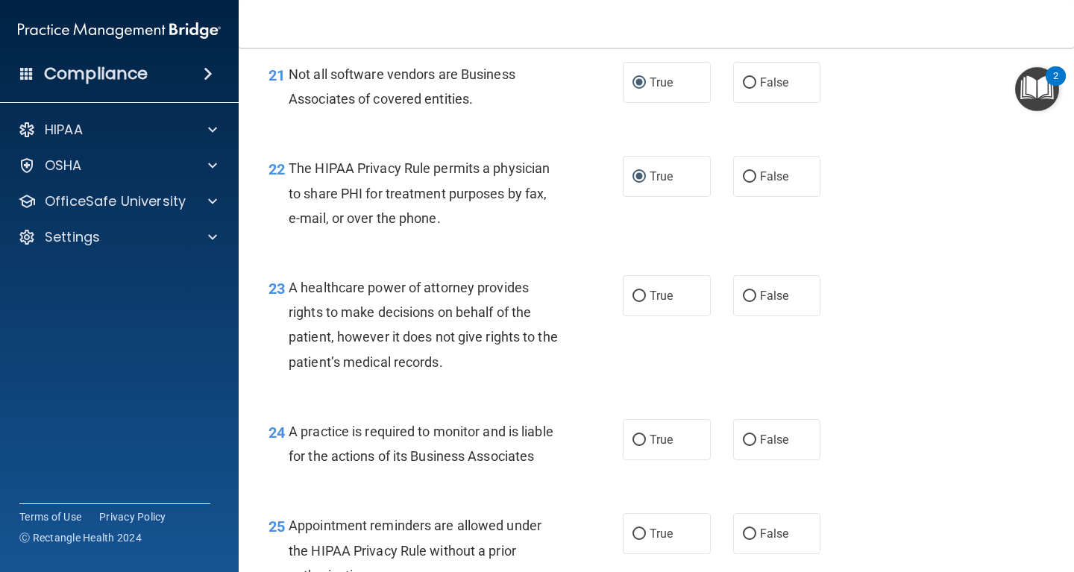
scroll to position [2953, 0]
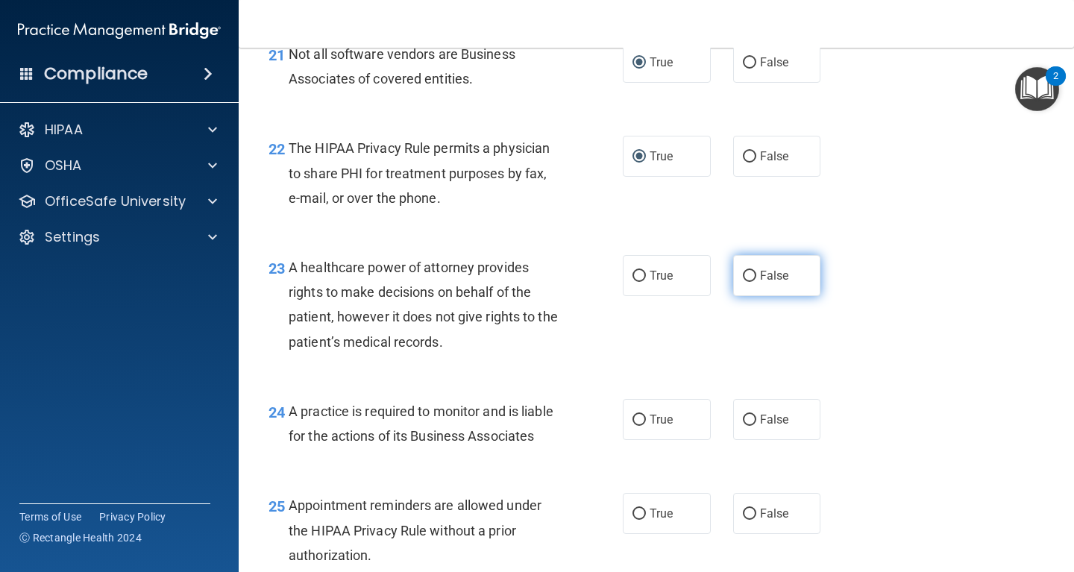
click at [749, 274] on input "False" at bounding box center [749, 276] width 13 height 11
radio input "true"
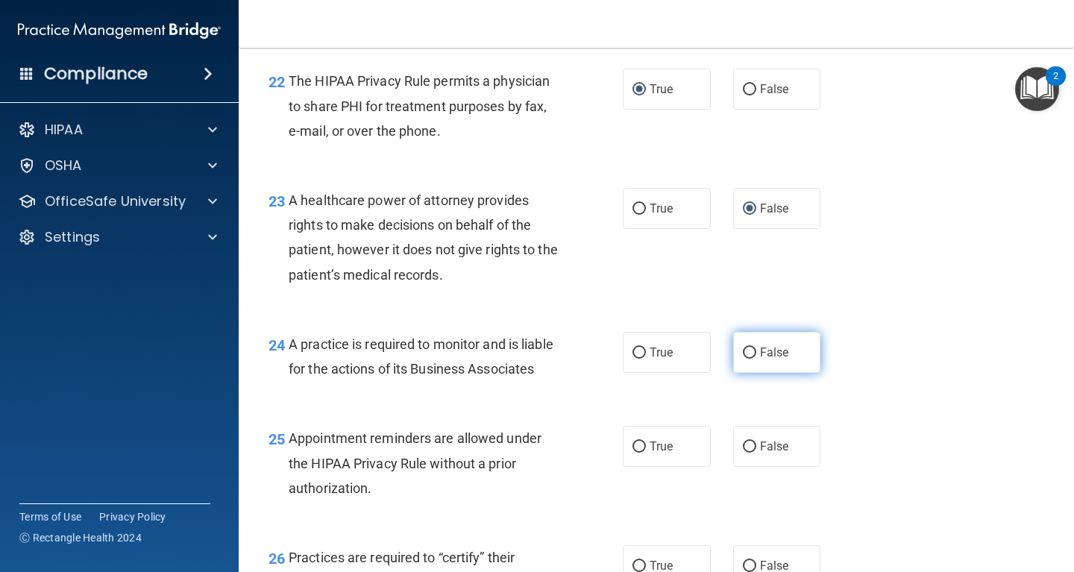
scroll to position [3087, 0]
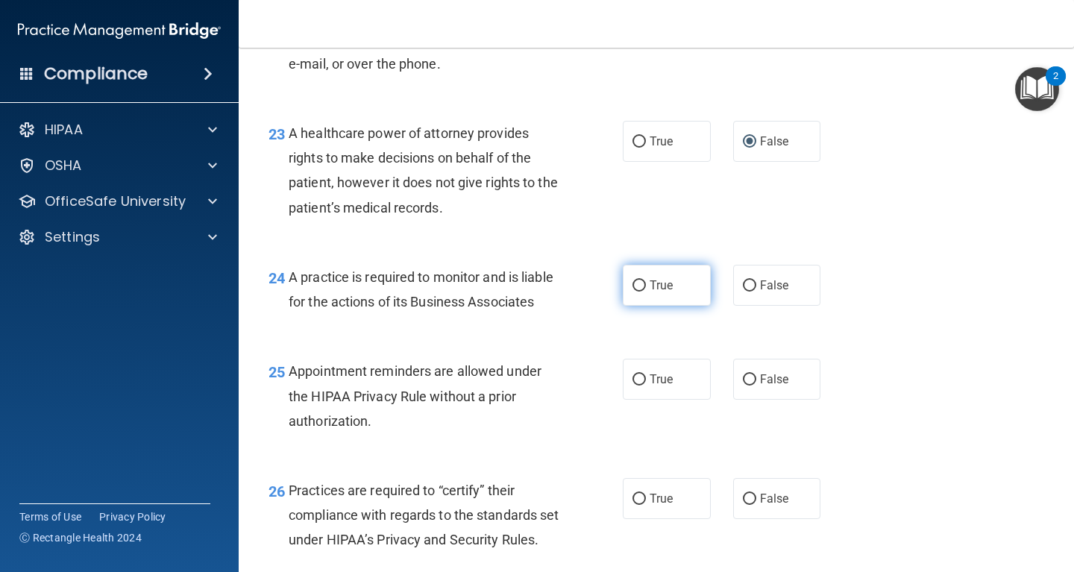
click at [631, 283] on label "True" at bounding box center [667, 285] width 88 height 41
click at [632, 283] on input "True" at bounding box center [638, 285] width 13 height 11
radio input "true"
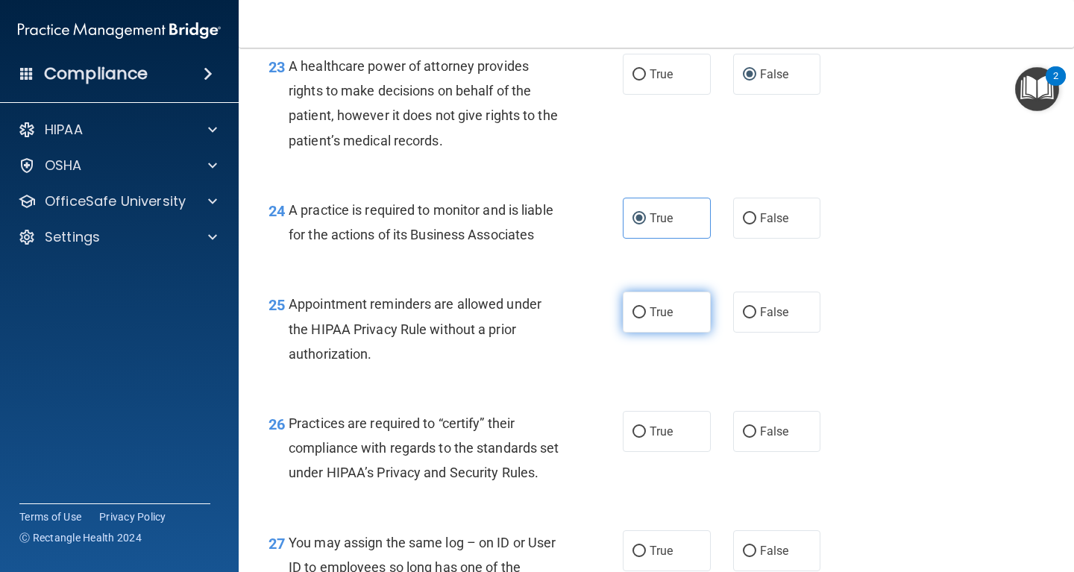
click at [631, 309] on label "True" at bounding box center [667, 312] width 88 height 41
click at [632, 309] on input "True" at bounding box center [638, 312] width 13 height 11
radio input "true"
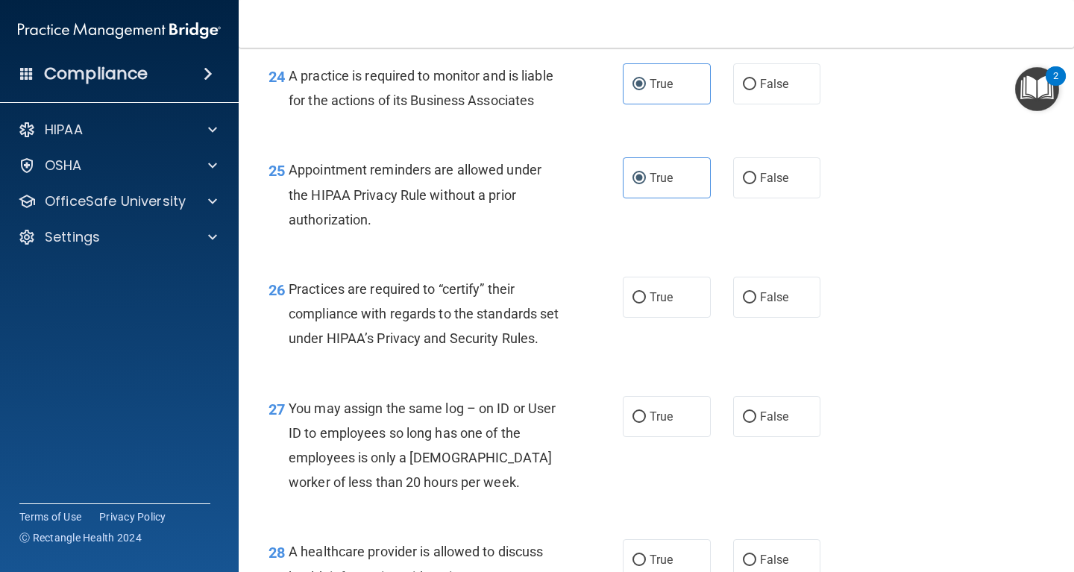
scroll to position [3356, 0]
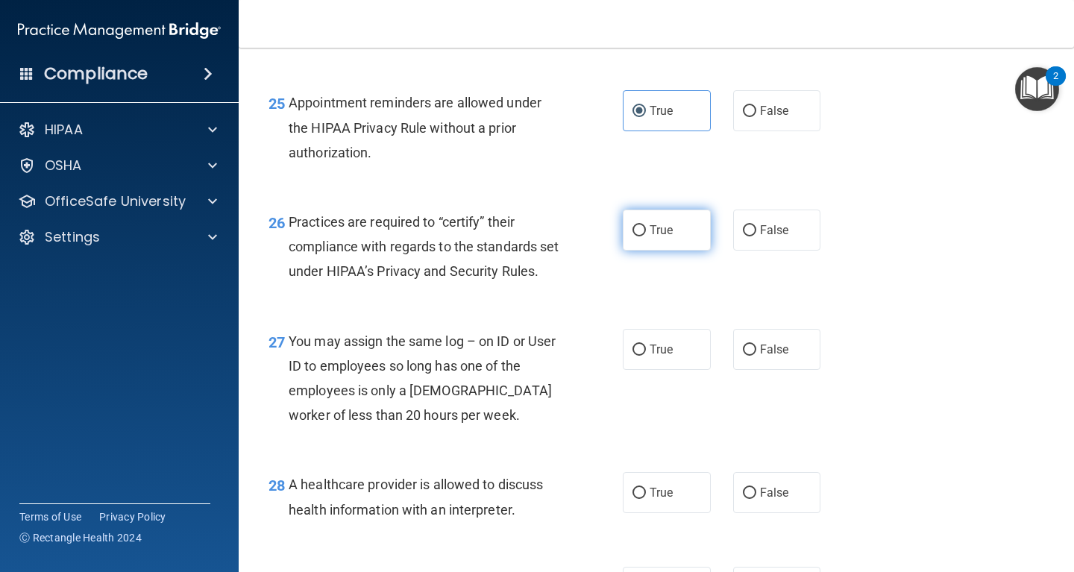
click at [638, 229] on input "True" at bounding box center [638, 230] width 13 height 11
radio input "true"
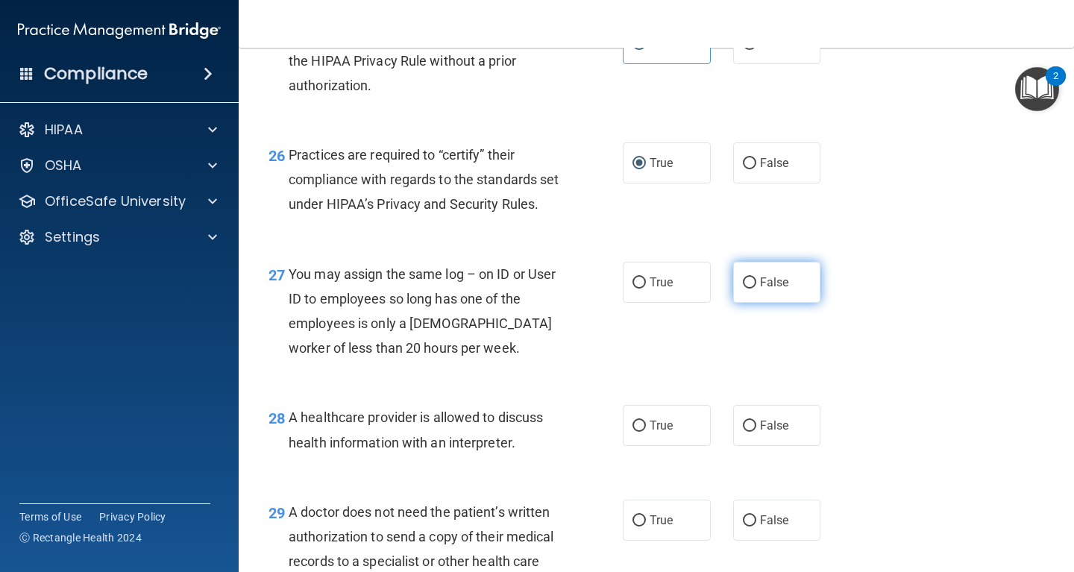
click at [758, 301] on label "False" at bounding box center [777, 282] width 88 height 41
click at [756, 289] on input "False" at bounding box center [749, 282] width 13 height 11
radio input "true"
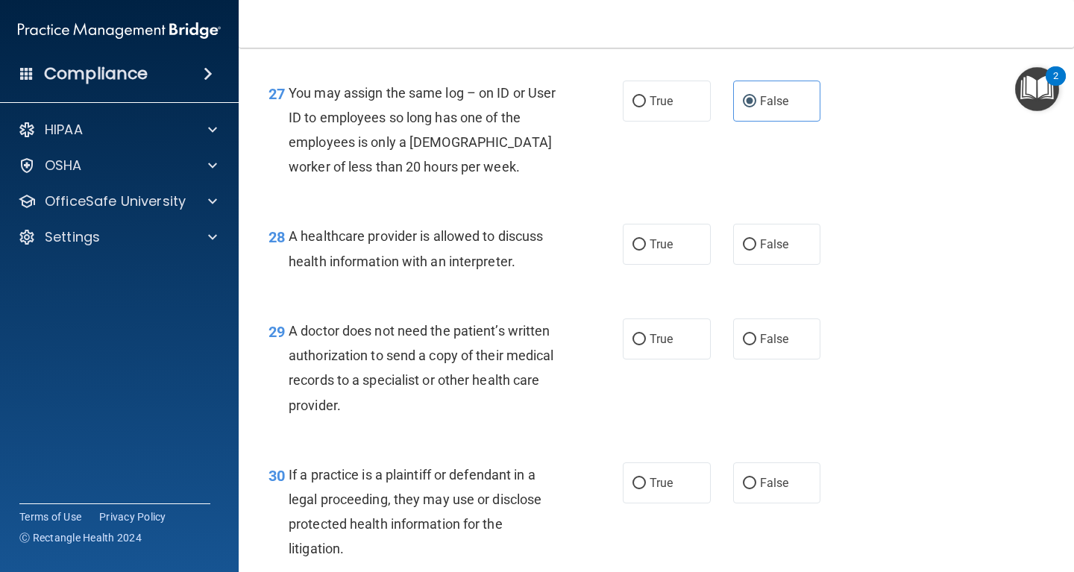
scroll to position [3624, 0]
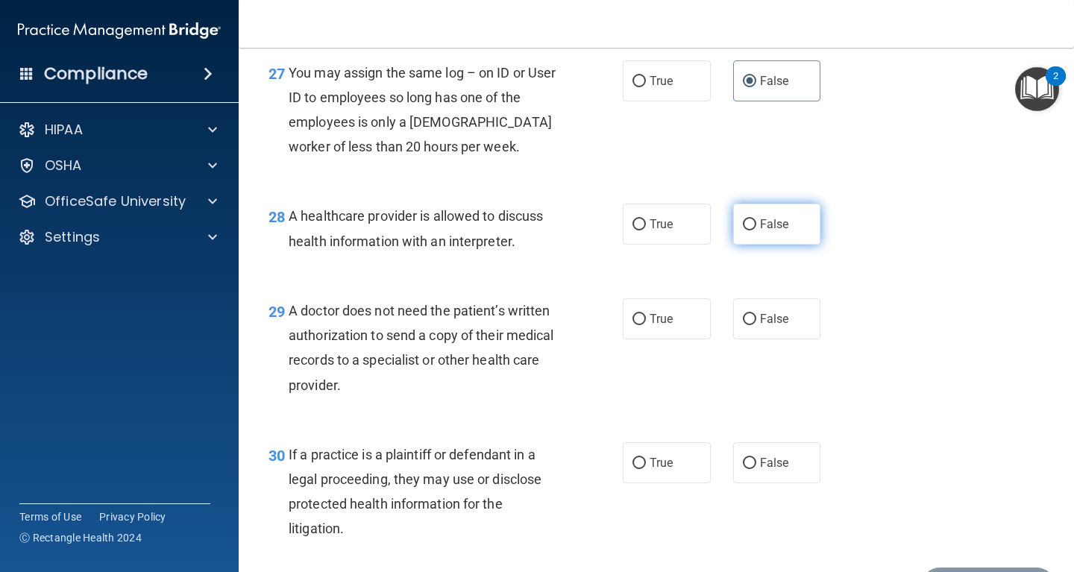
click at [748, 230] on input "False" at bounding box center [749, 224] width 13 height 11
radio input "true"
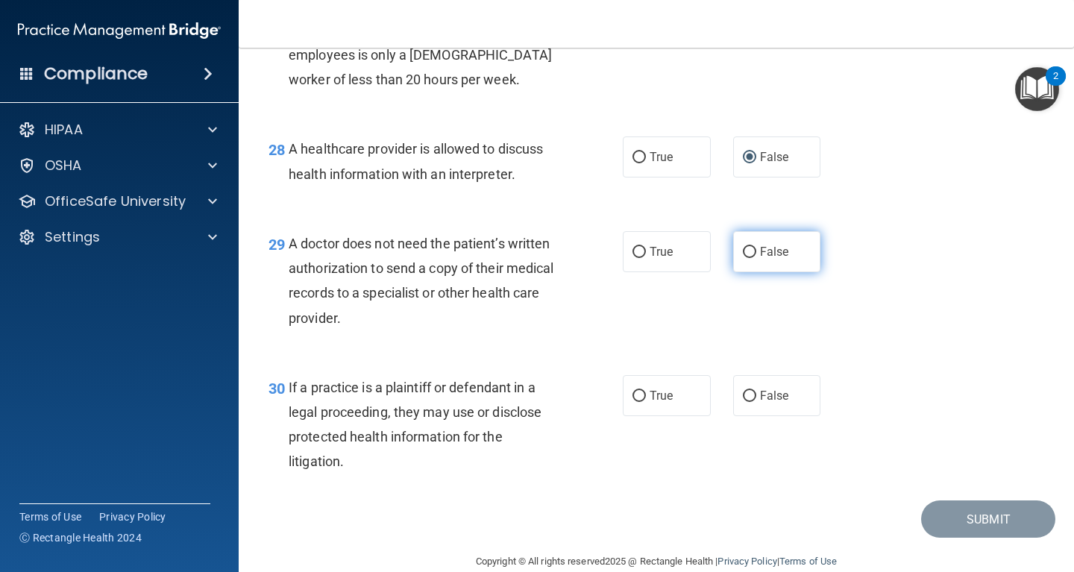
click at [750, 258] on input "False" at bounding box center [749, 252] width 13 height 11
radio input "true"
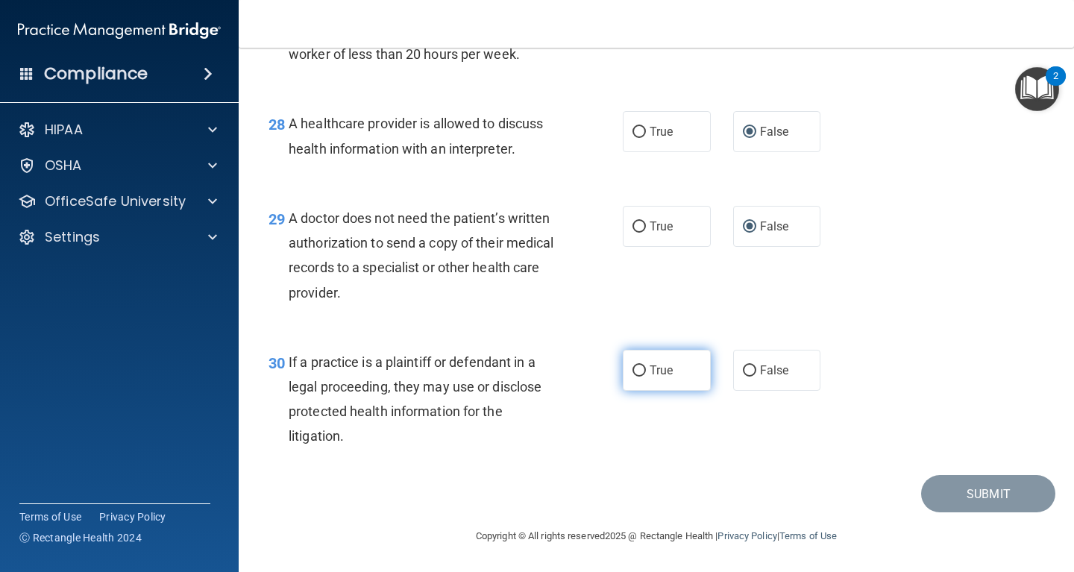
scroll to position [3743, 0]
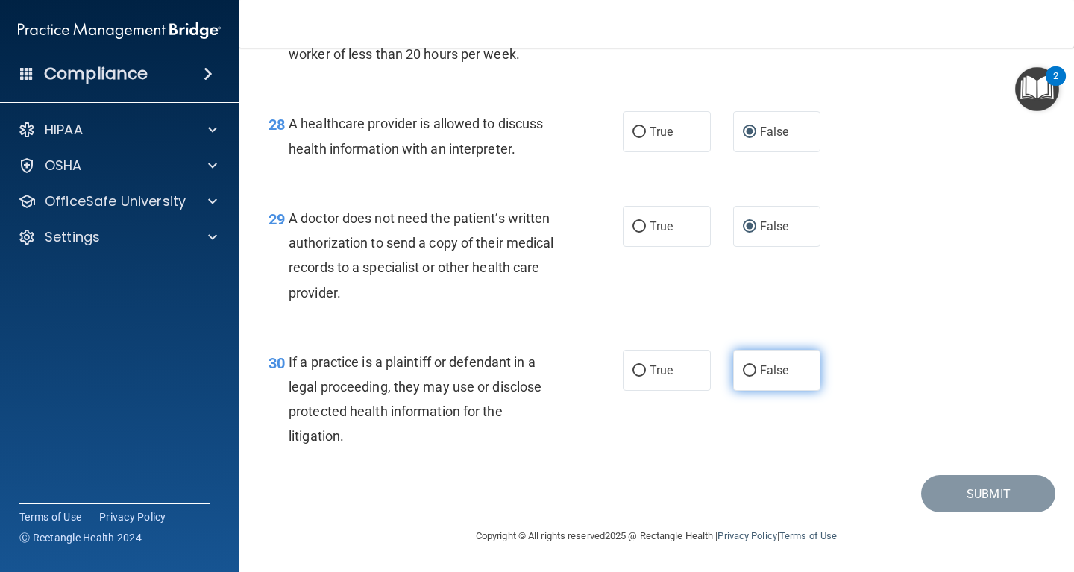
click at [746, 370] on input "False" at bounding box center [749, 370] width 13 height 11
radio input "true"
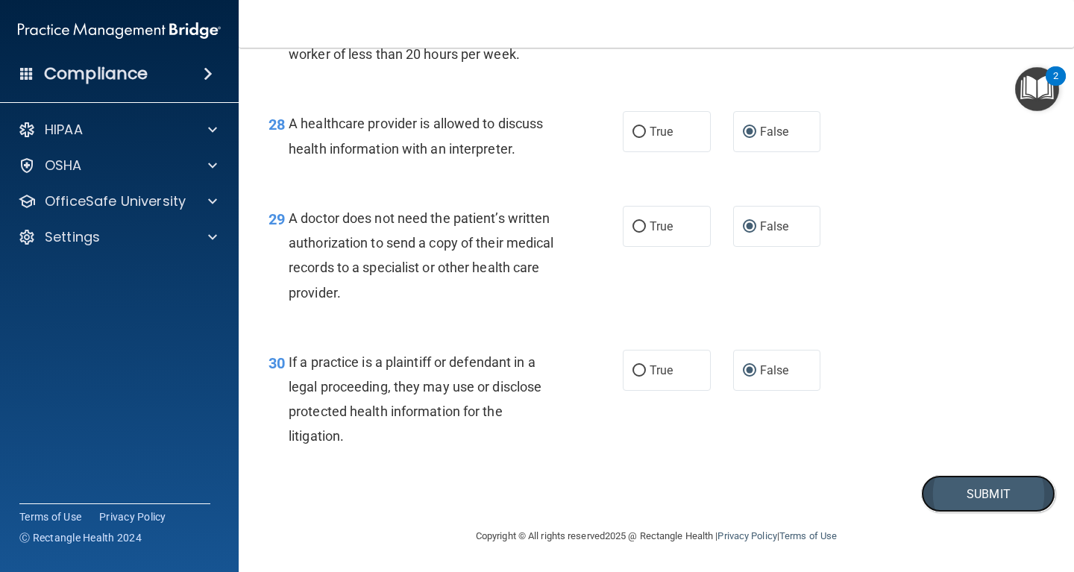
click at [1000, 489] on button "Submit" at bounding box center [988, 494] width 134 height 38
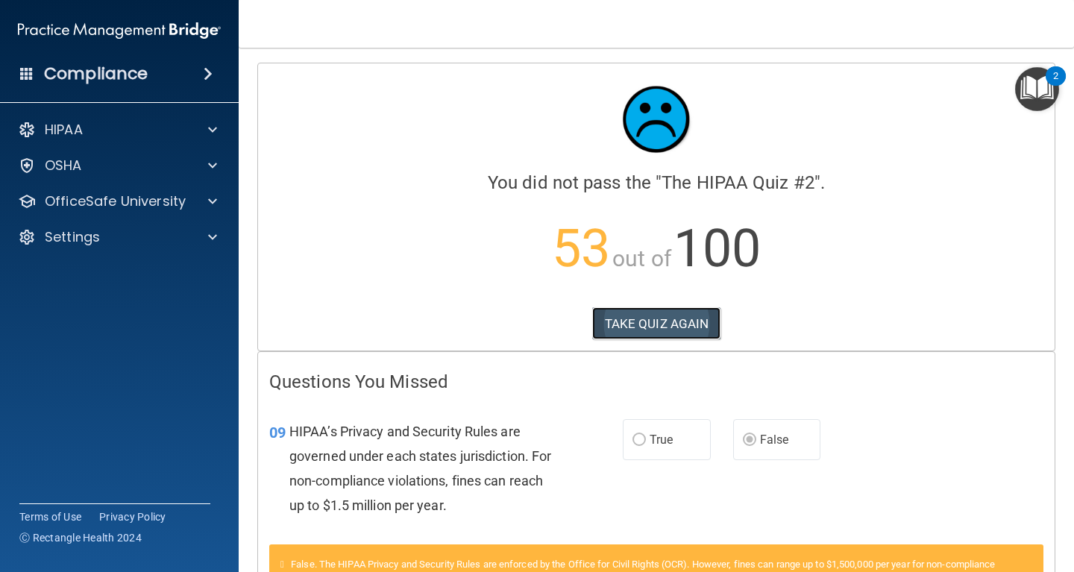
click at [656, 331] on button "TAKE QUIZ AGAIN" at bounding box center [656, 323] width 129 height 33
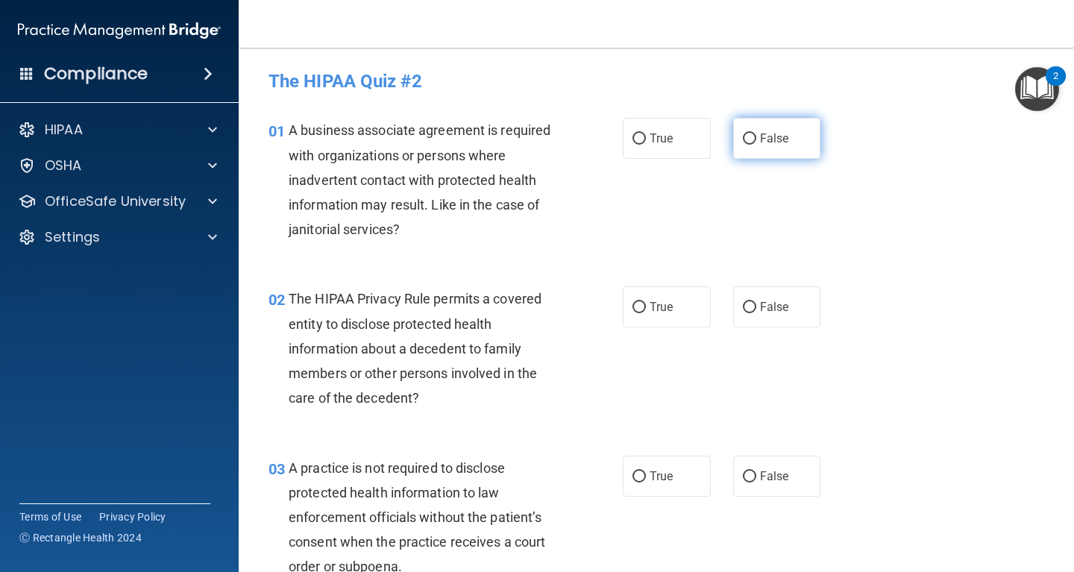
click at [749, 136] on input "False" at bounding box center [749, 138] width 13 height 11
radio input "true"
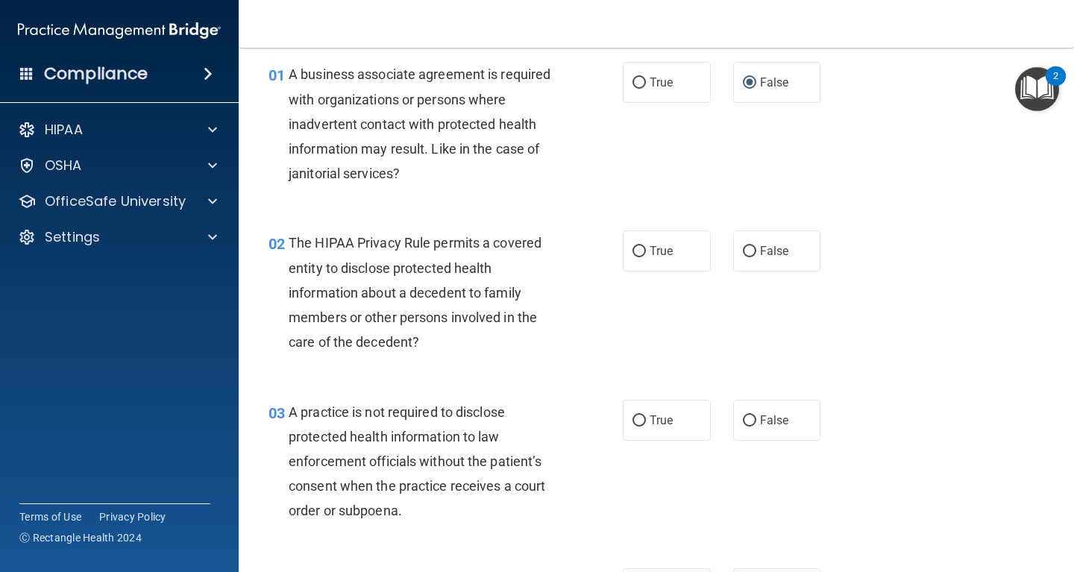
scroll to position [134, 0]
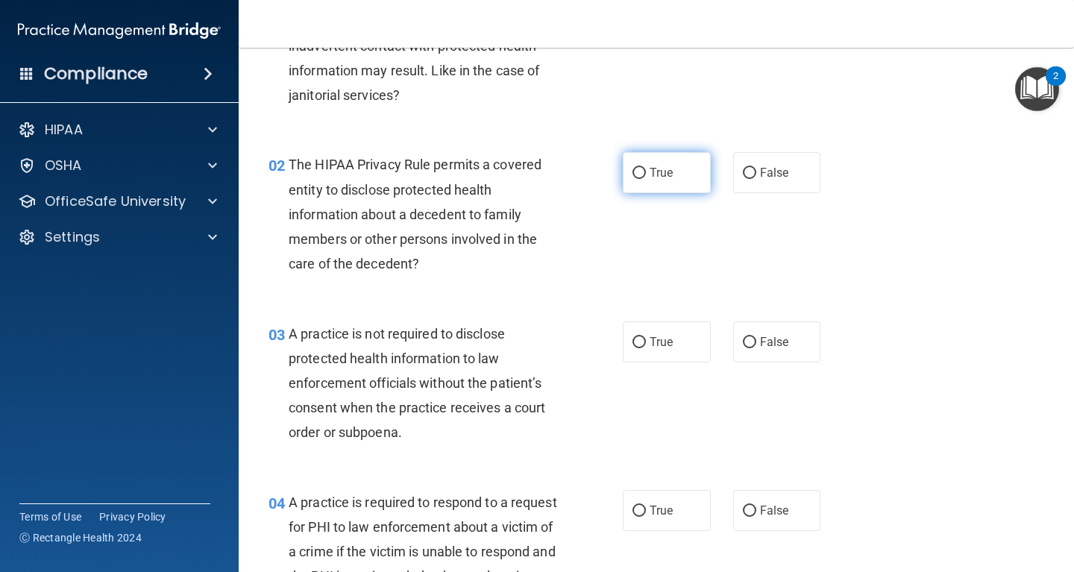
click at [638, 174] on input "True" at bounding box center [638, 173] width 13 height 11
radio input "true"
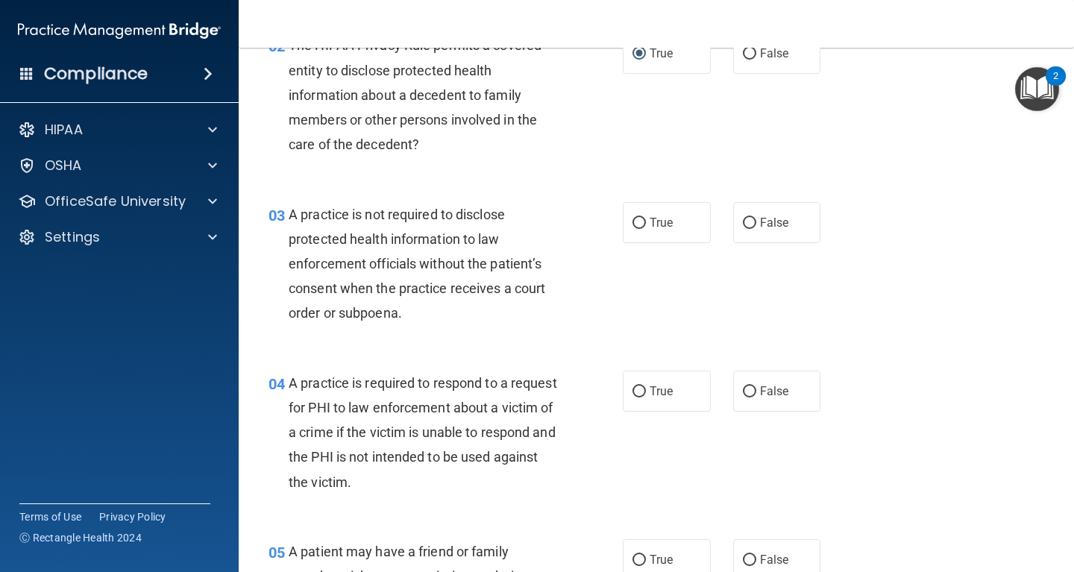
scroll to position [268, 0]
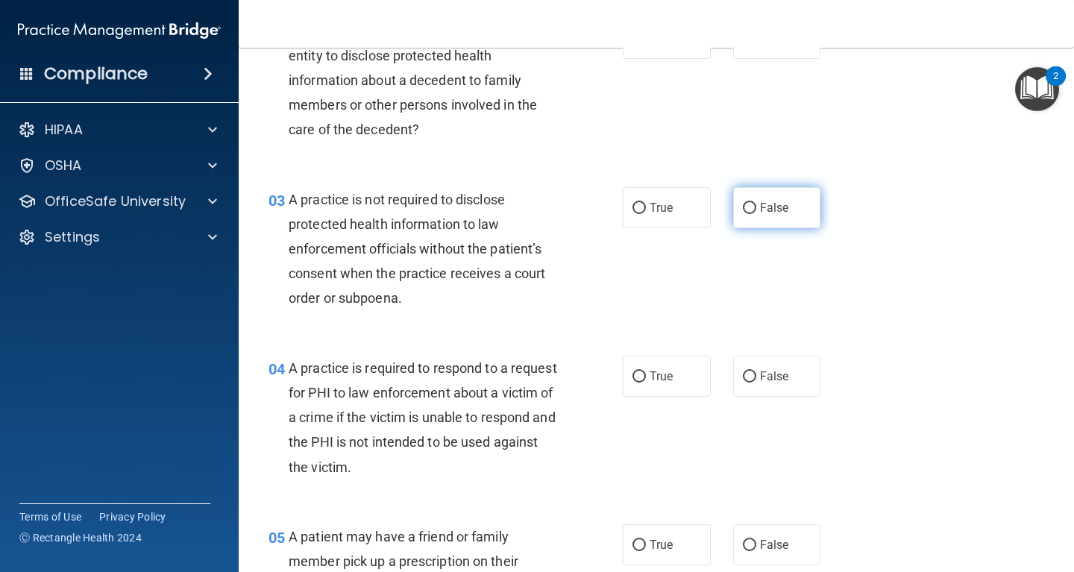
click at [749, 206] on input "False" at bounding box center [749, 208] width 13 height 11
radio input "true"
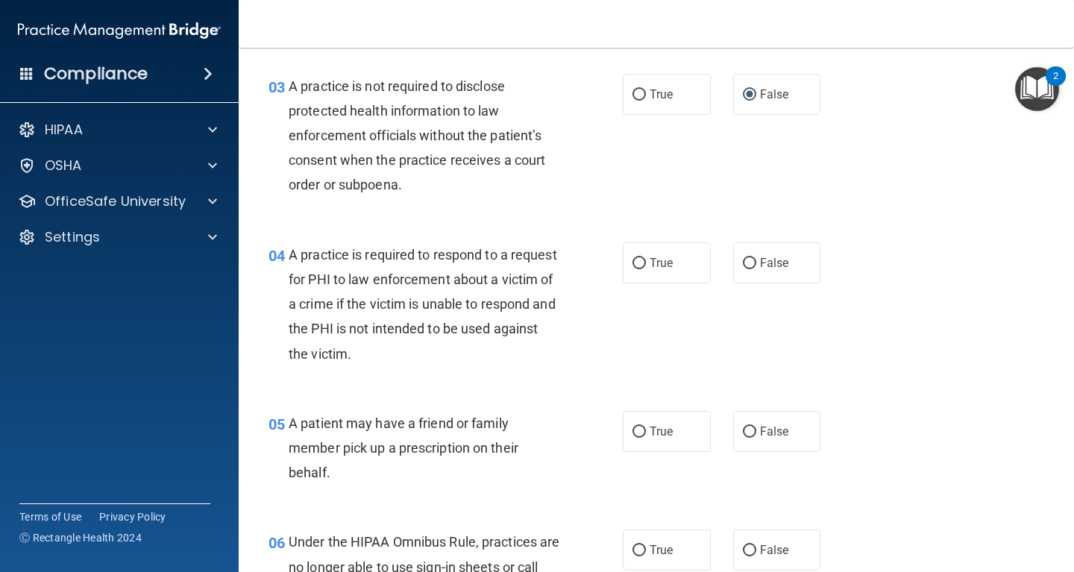
scroll to position [403, 0]
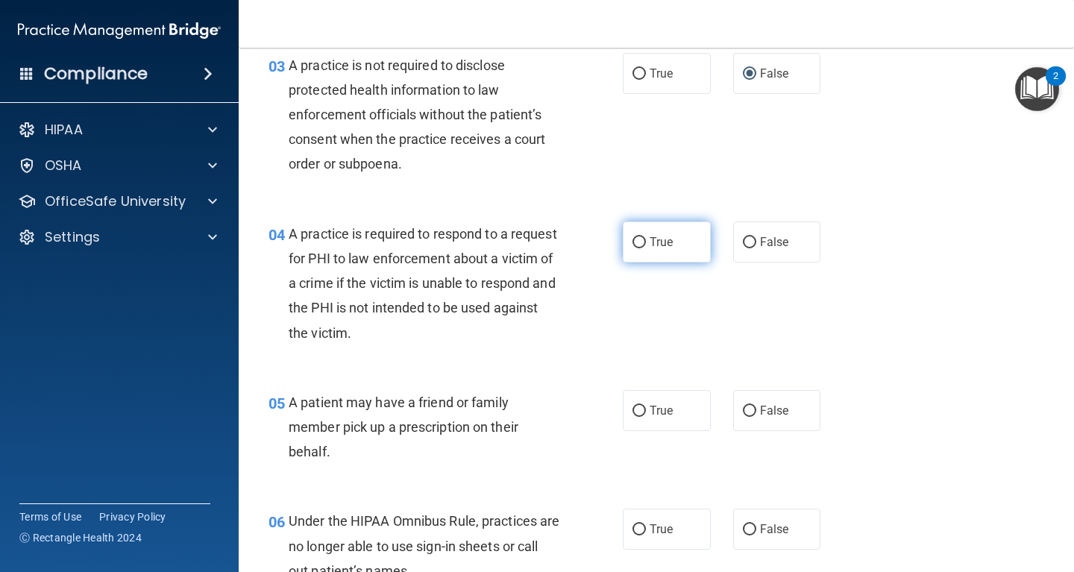
click at [638, 240] on input "True" at bounding box center [638, 242] width 13 height 11
radio input "true"
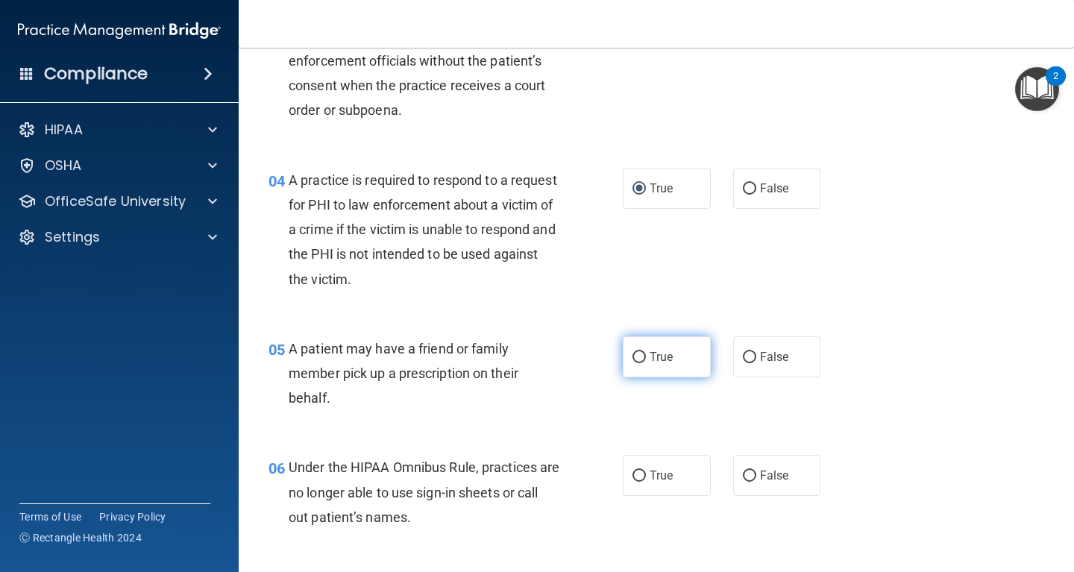
scroll to position [470, 0]
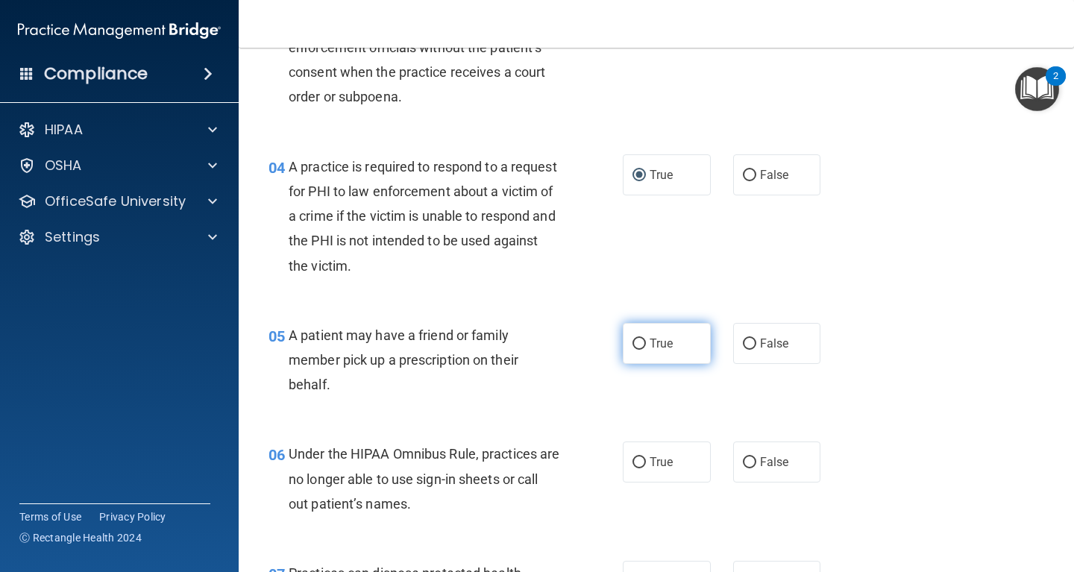
click at [637, 339] on input "True" at bounding box center [638, 344] width 13 height 11
radio input "true"
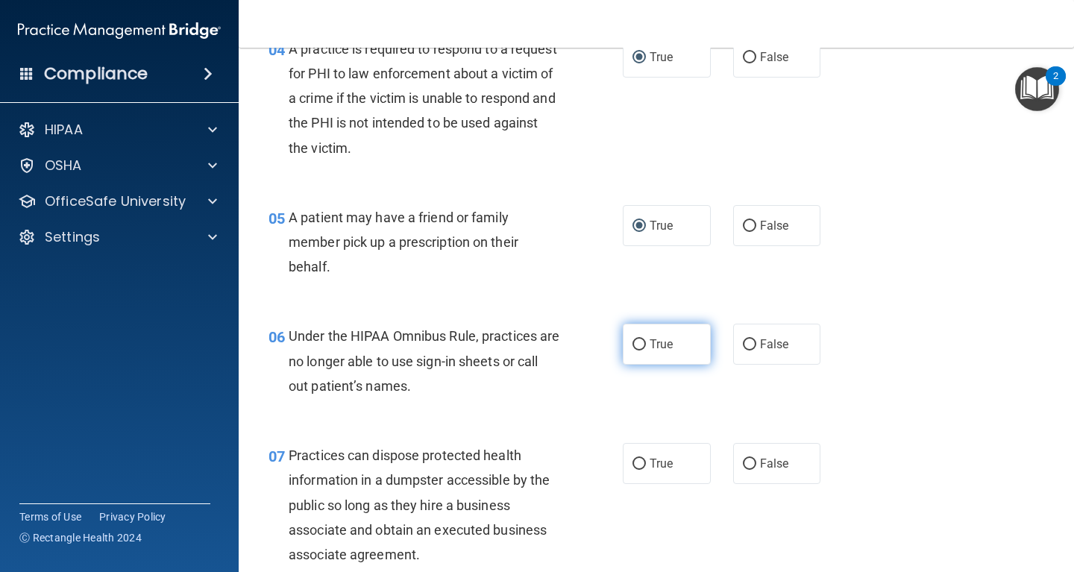
scroll to position [604, 0]
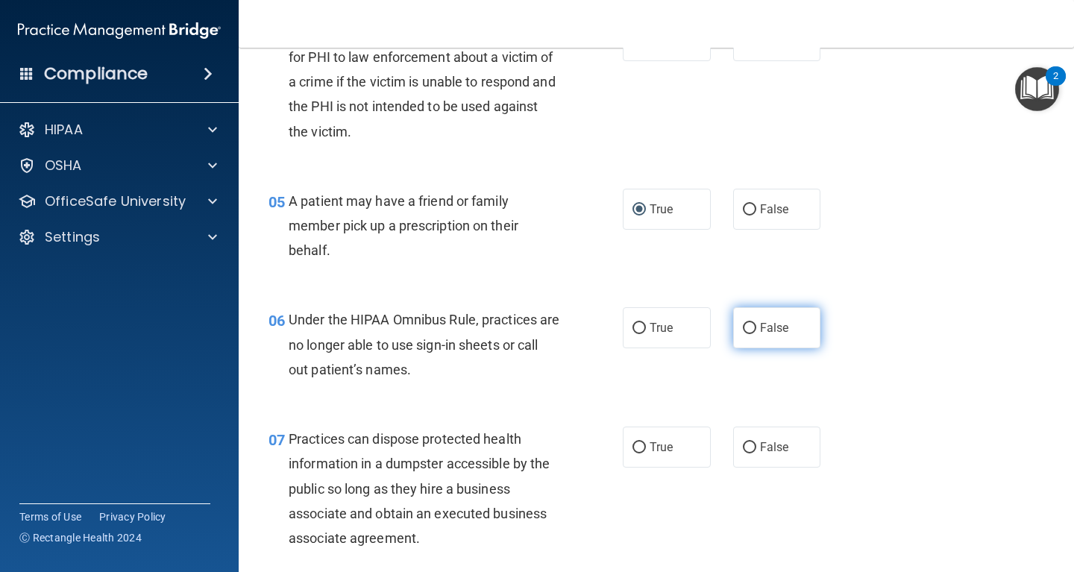
click at [750, 327] on input "False" at bounding box center [749, 328] width 13 height 11
radio input "true"
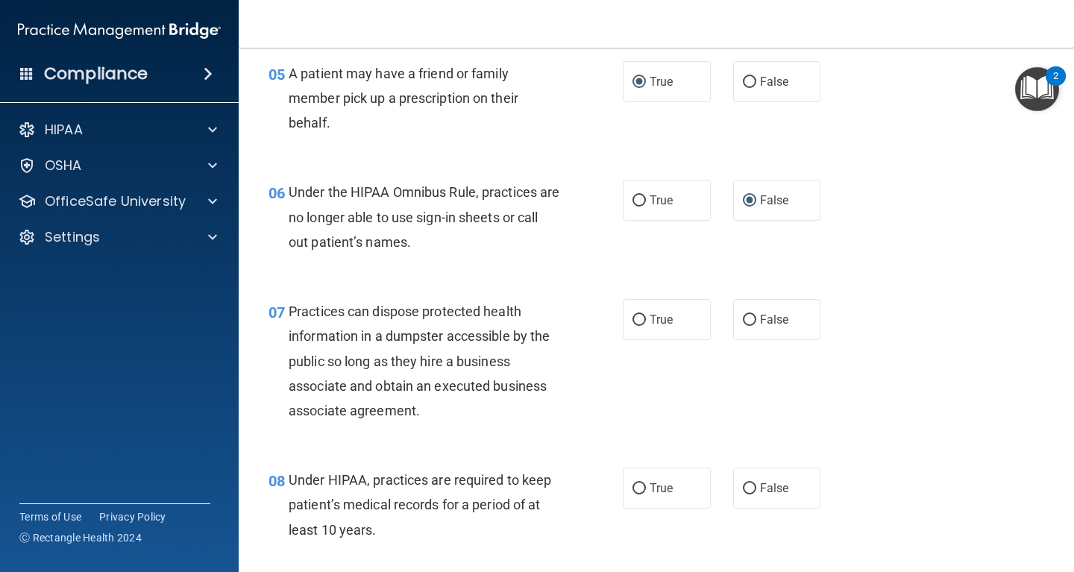
scroll to position [738, 0]
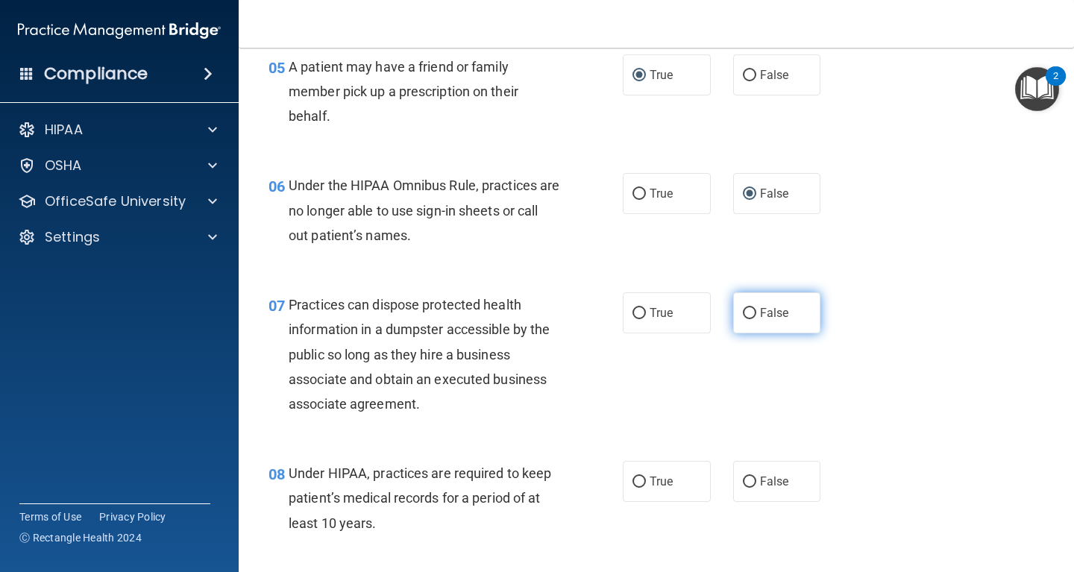
click at [752, 308] on input "False" at bounding box center [749, 313] width 13 height 11
radio input "true"
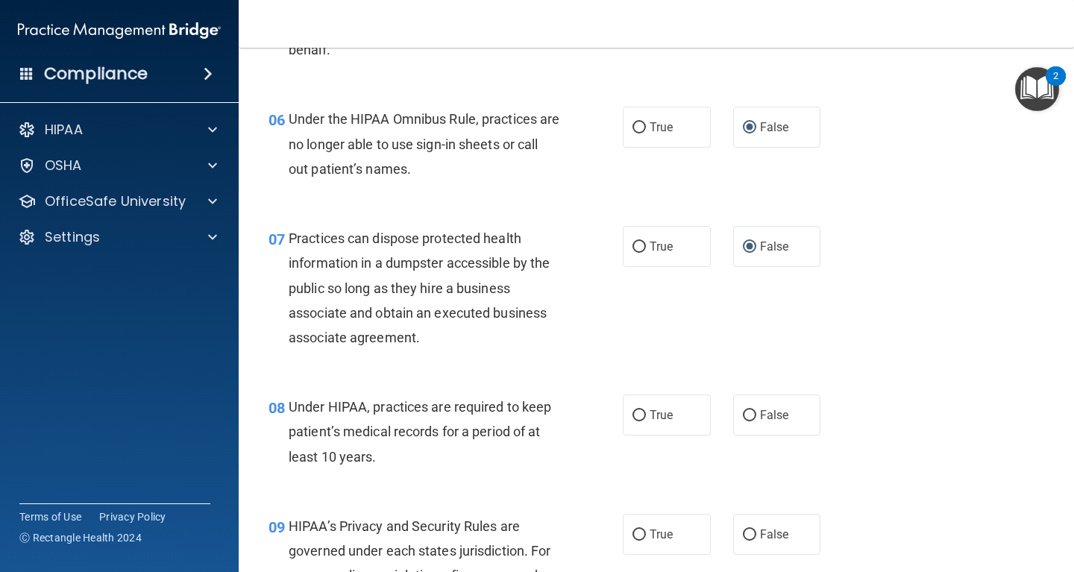
scroll to position [872, 0]
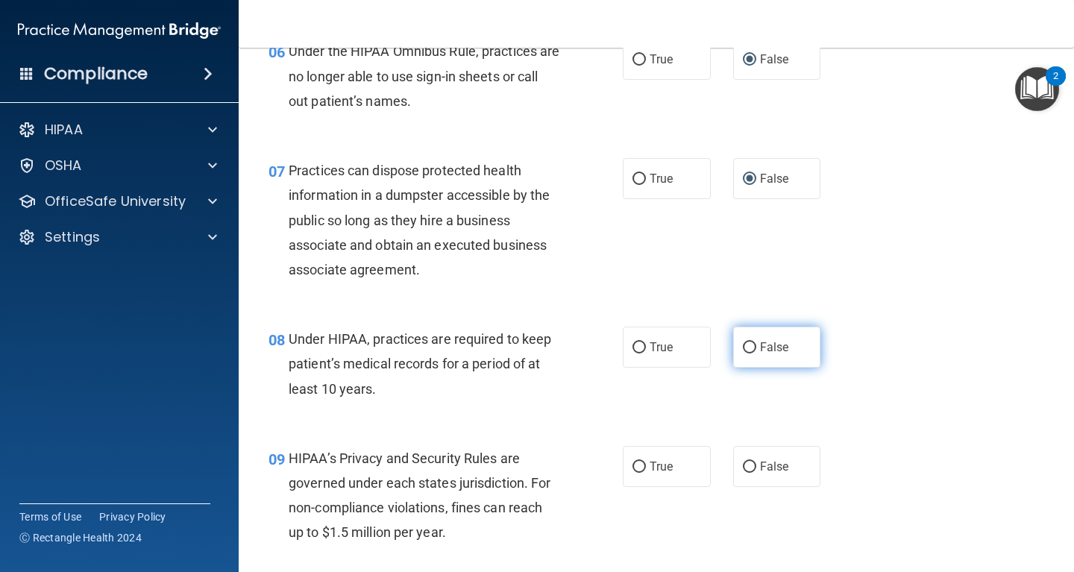
click at [748, 343] on input "False" at bounding box center [749, 347] width 13 height 11
radio input "true"
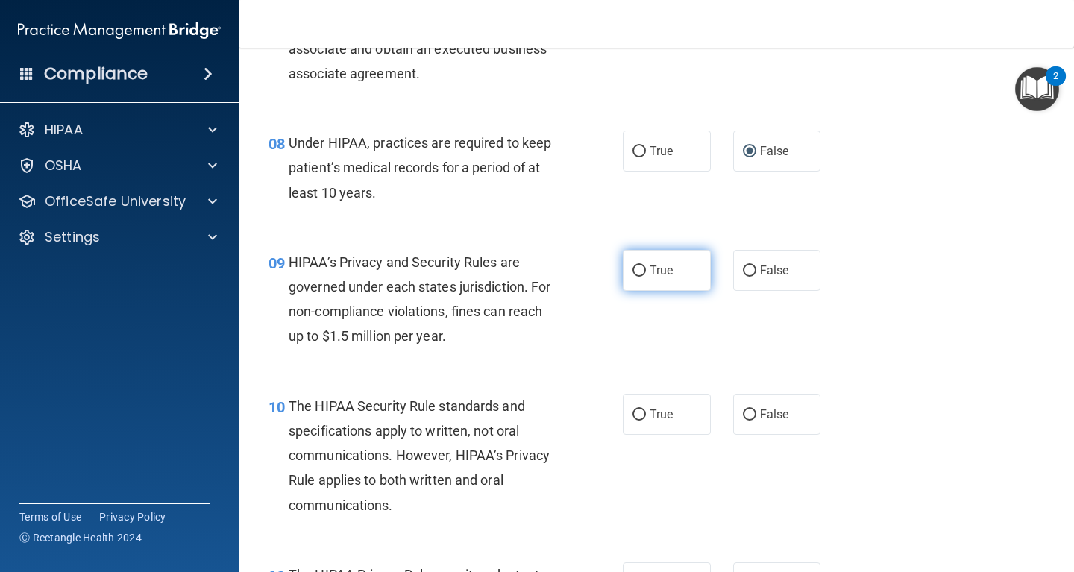
scroll to position [1074, 0]
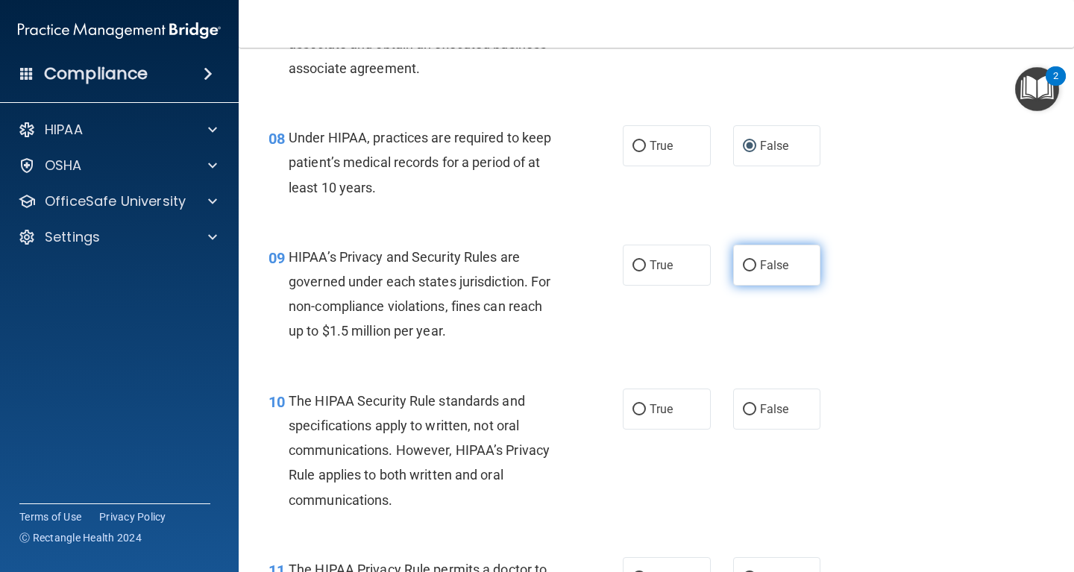
click at [750, 264] on input "False" at bounding box center [749, 265] width 13 height 11
radio input "true"
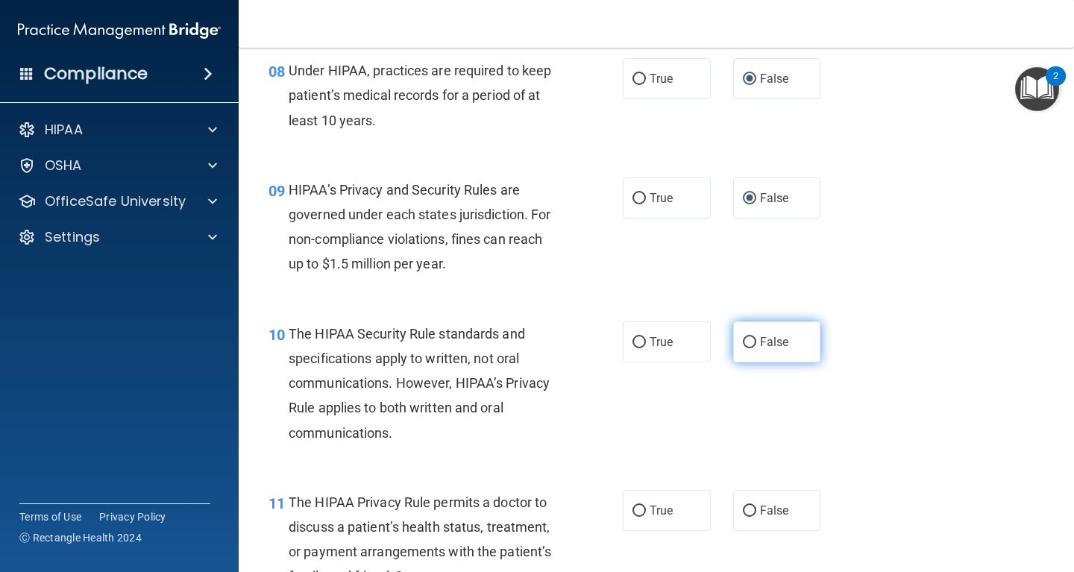
click at [752, 340] on input "False" at bounding box center [749, 342] width 13 height 11
radio input "true"
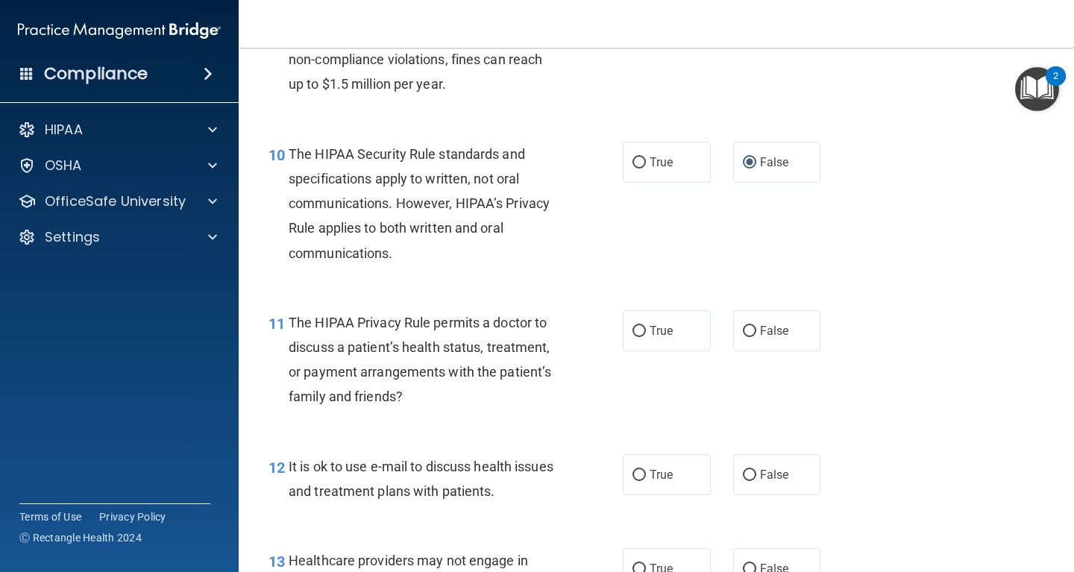
scroll to position [1342, 0]
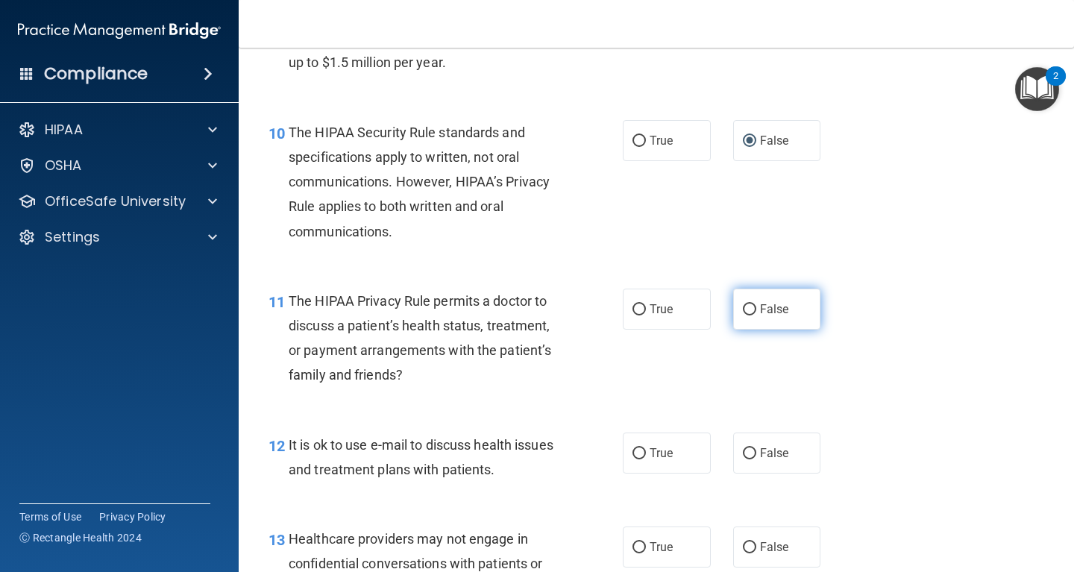
click at [749, 309] on input "False" at bounding box center [749, 309] width 13 height 11
radio input "true"
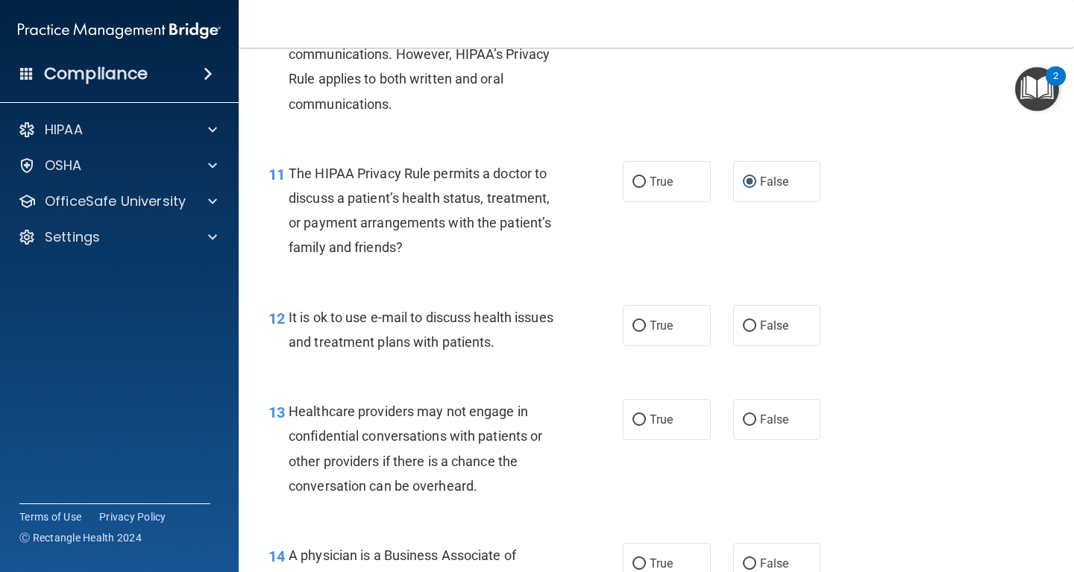
scroll to position [1477, 0]
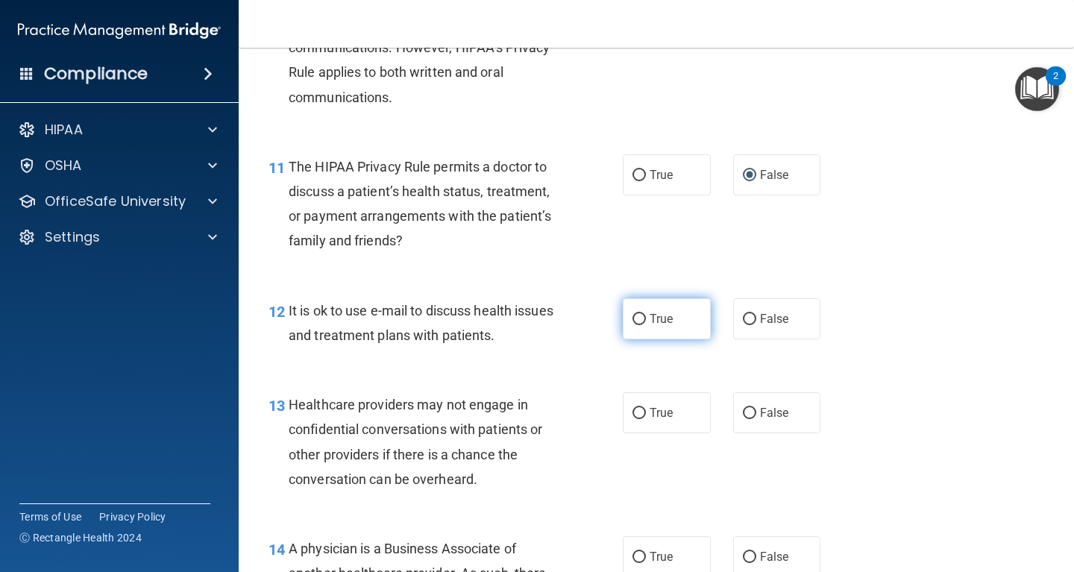
click at [638, 316] on input "True" at bounding box center [638, 319] width 13 height 11
radio input "true"
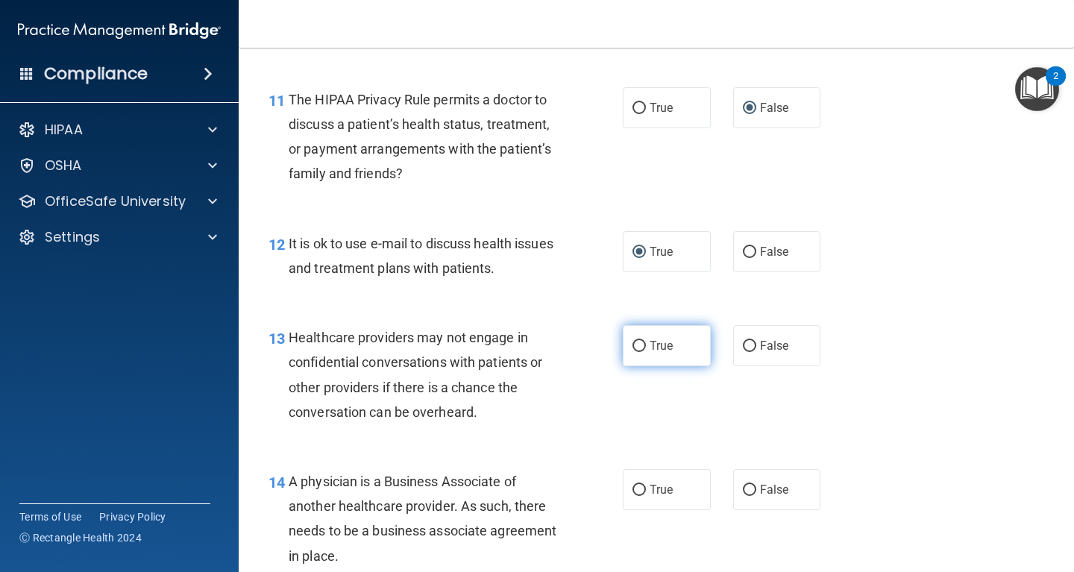
click at [639, 343] on input "True" at bounding box center [638, 346] width 13 height 11
radio input "true"
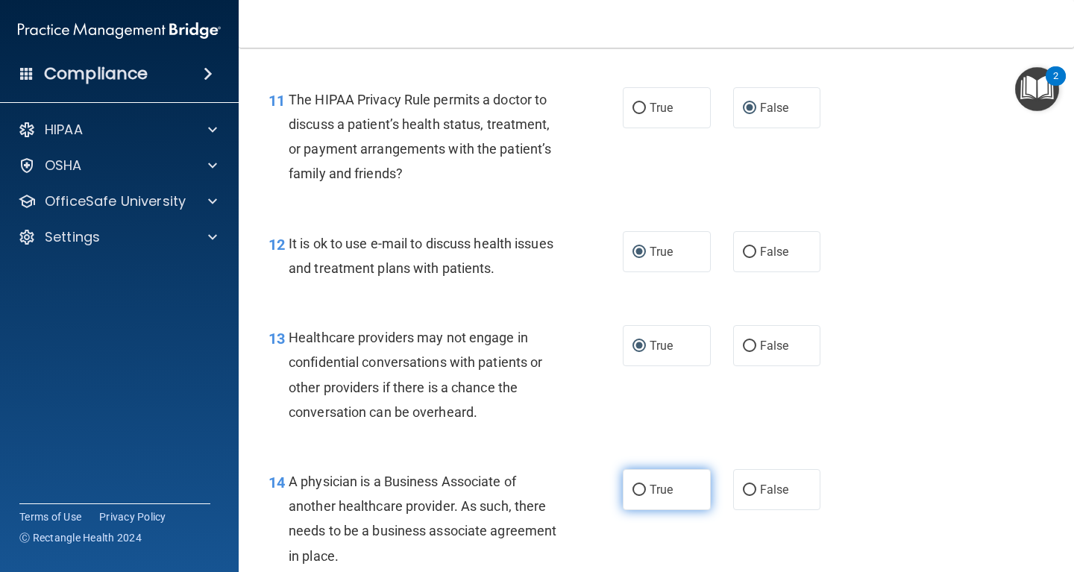
scroll to position [1678, 0]
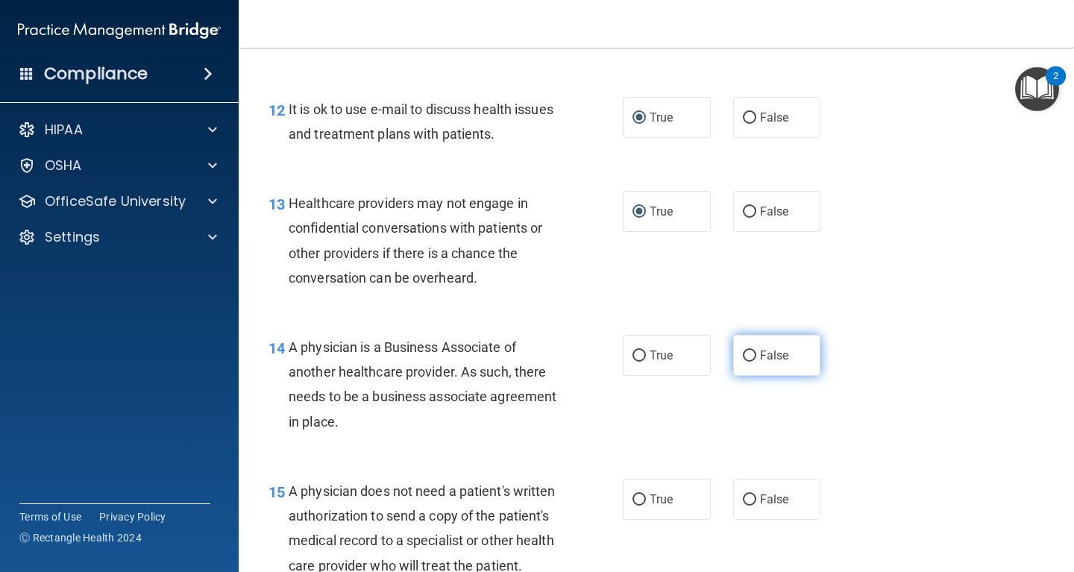
click at [745, 355] on input "False" at bounding box center [749, 355] width 13 height 11
radio input "true"
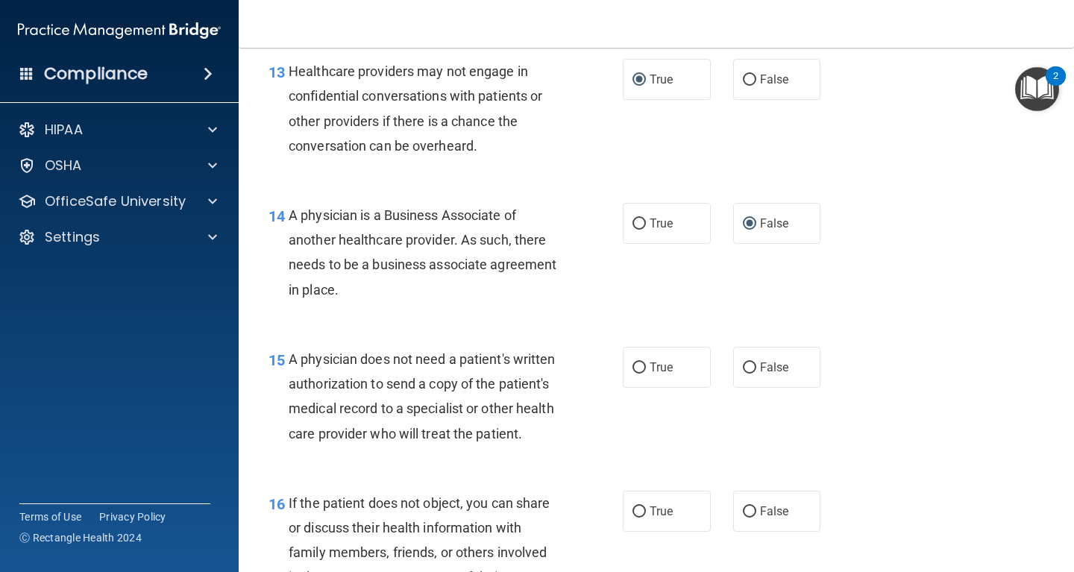
scroll to position [1812, 0]
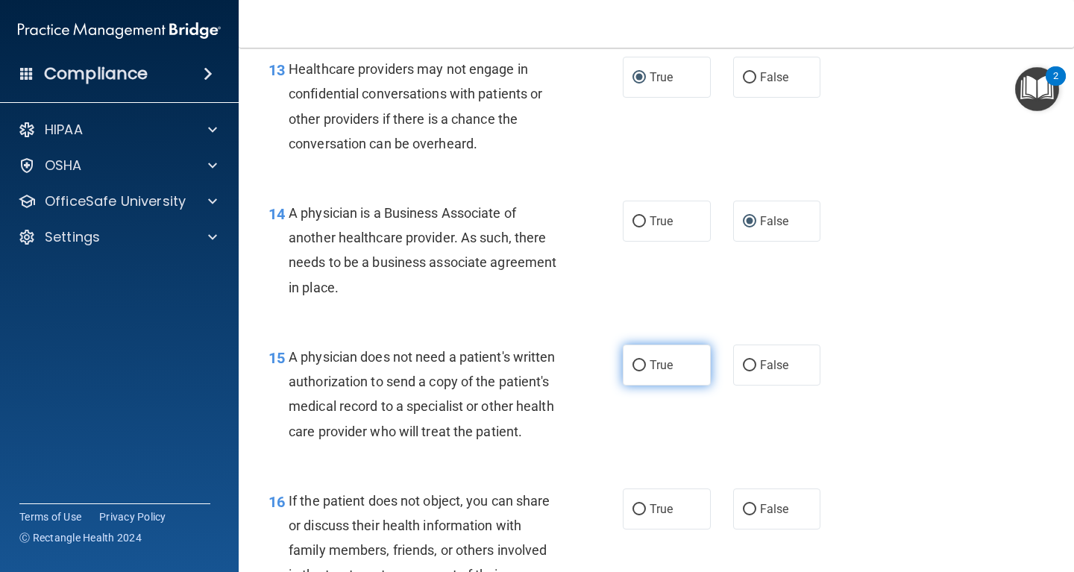
click at [640, 365] on input "True" at bounding box center [638, 365] width 13 height 11
radio input "true"
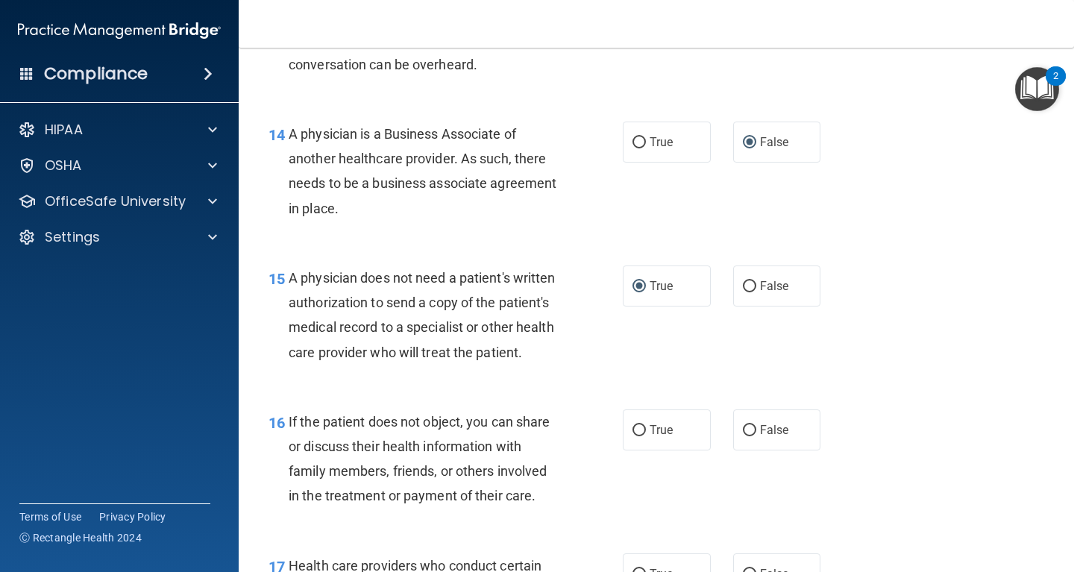
scroll to position [1946, 0]
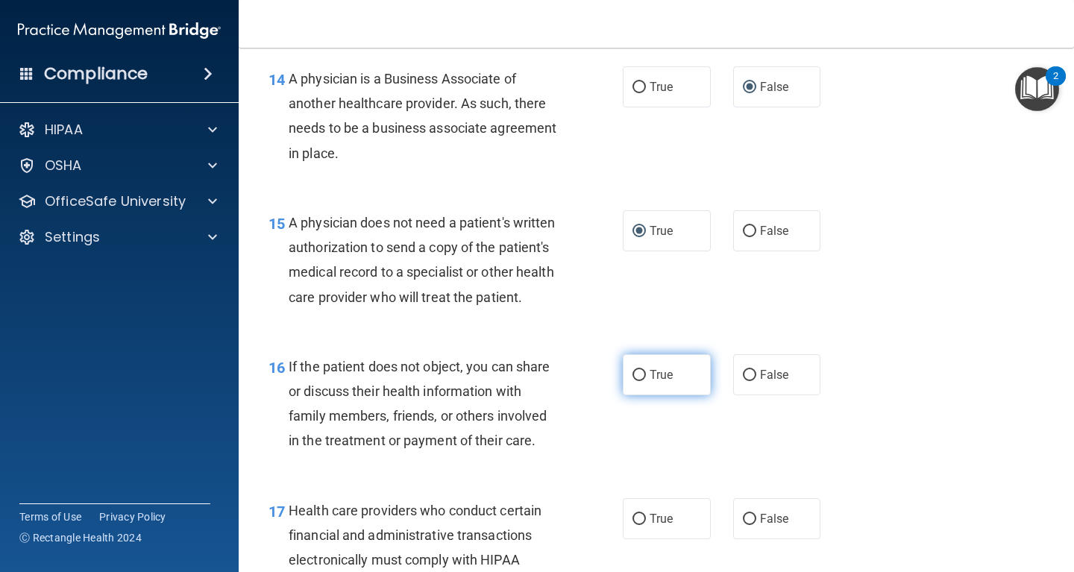
click at [641, 371] on input "True" at bounding box center [638, 375] width 13 height 11
radio input "true"
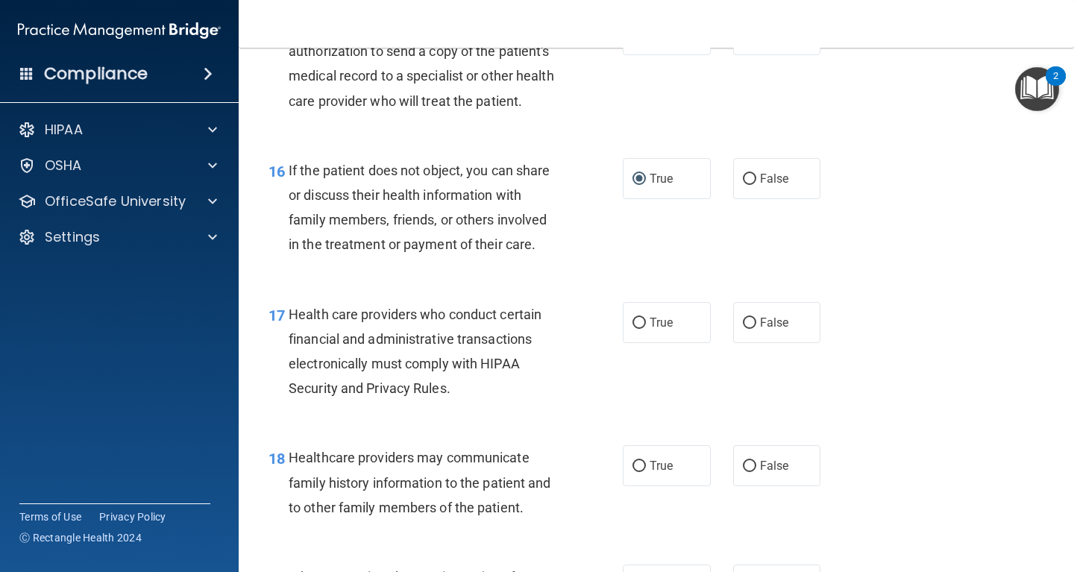
scroll to position [2148, 0]
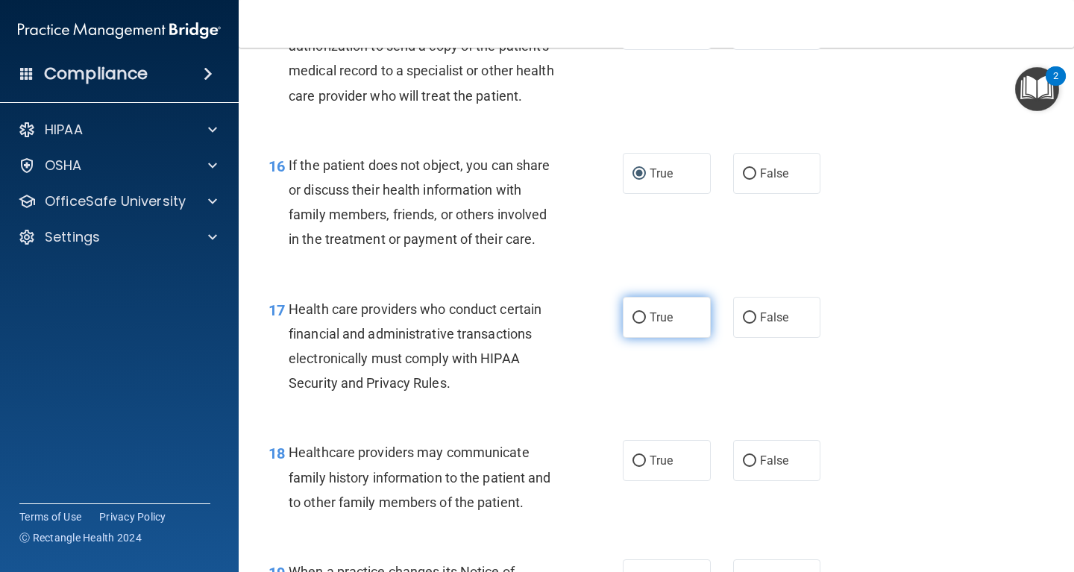
click at [638, 313] on input "True" at bounding box center [638, 317] width 13 height 11
radio input "true"
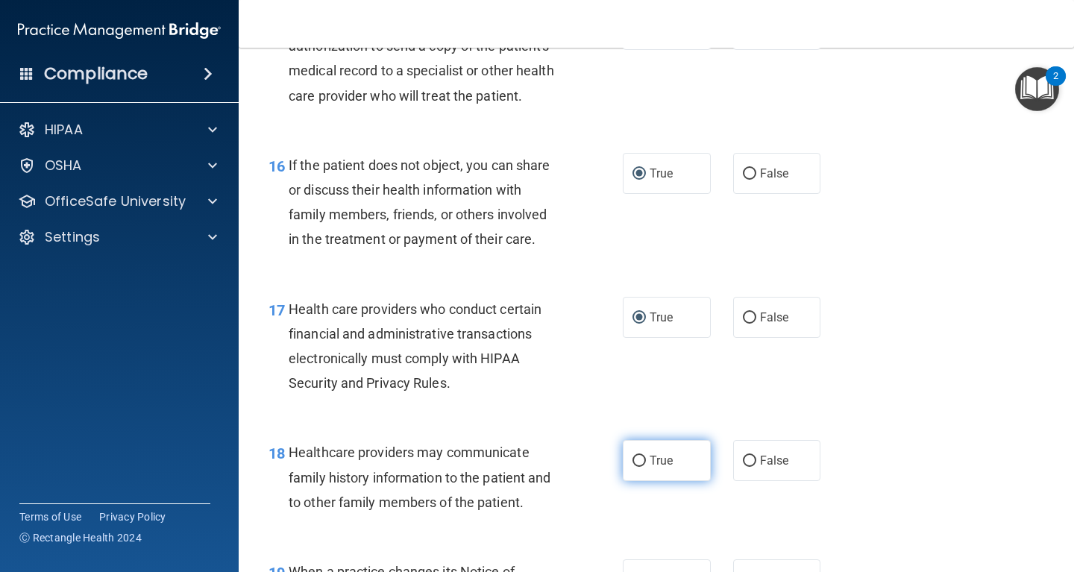
scroll to position [2282, 0]
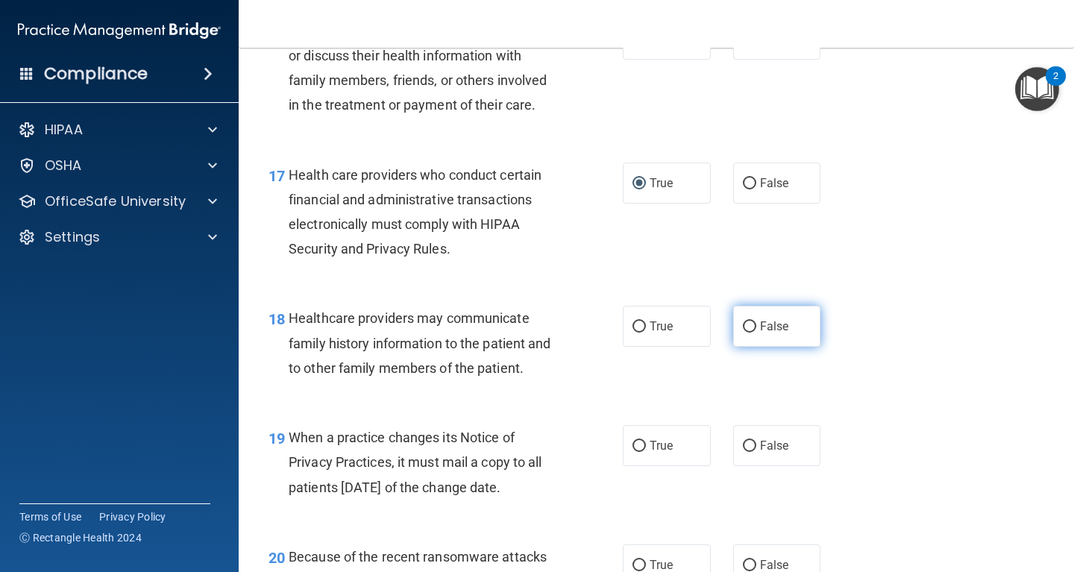
click at [745, 327] on input "False" at bounding box center [749, 326] width 13 height 11
radio input "true"
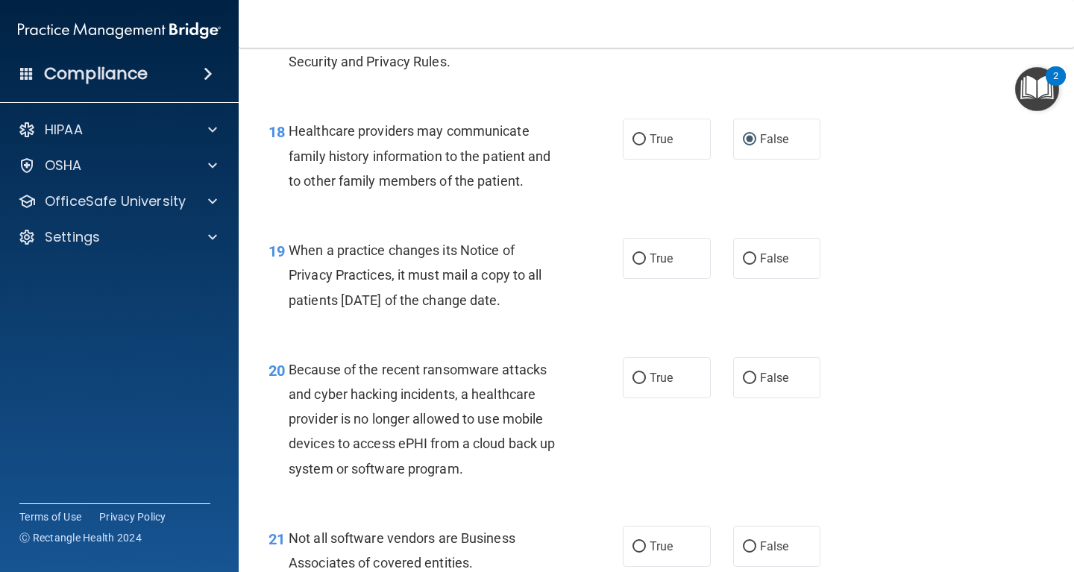
scroll to position [2483, 0]
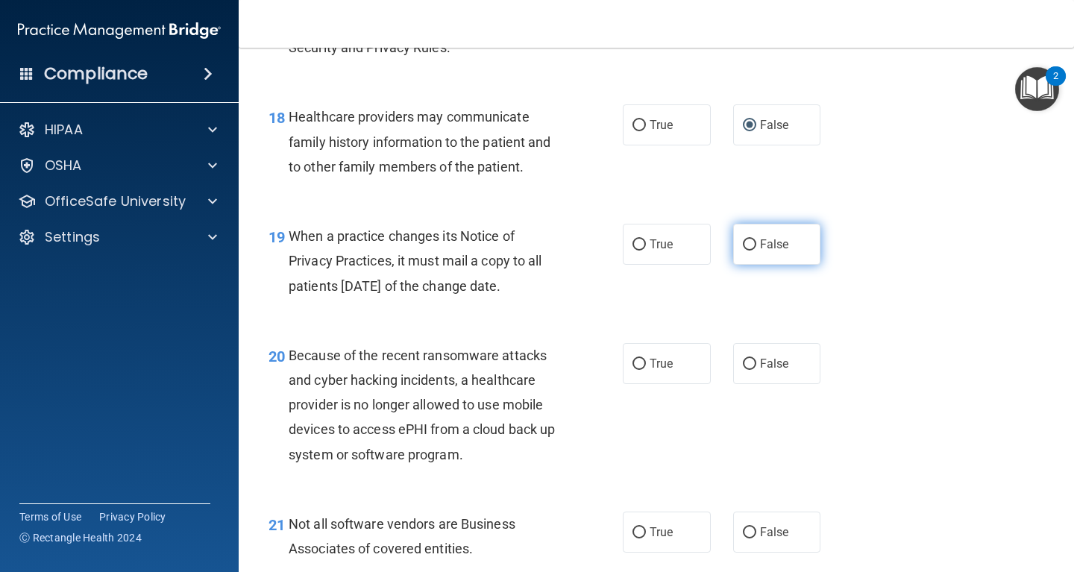
click at [747, 241] on input "False" at bounding box center [749, 244] width 13 height 11
radio input "true"
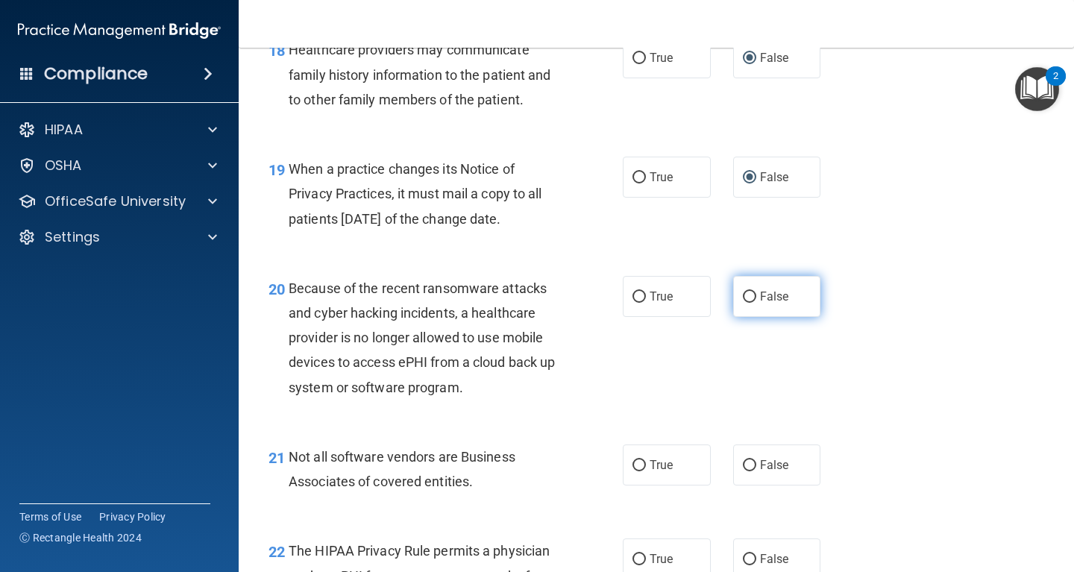
click at [749, 295] on input "False" at bounding box center [749, 297] width 13 height 11
radio input "true"
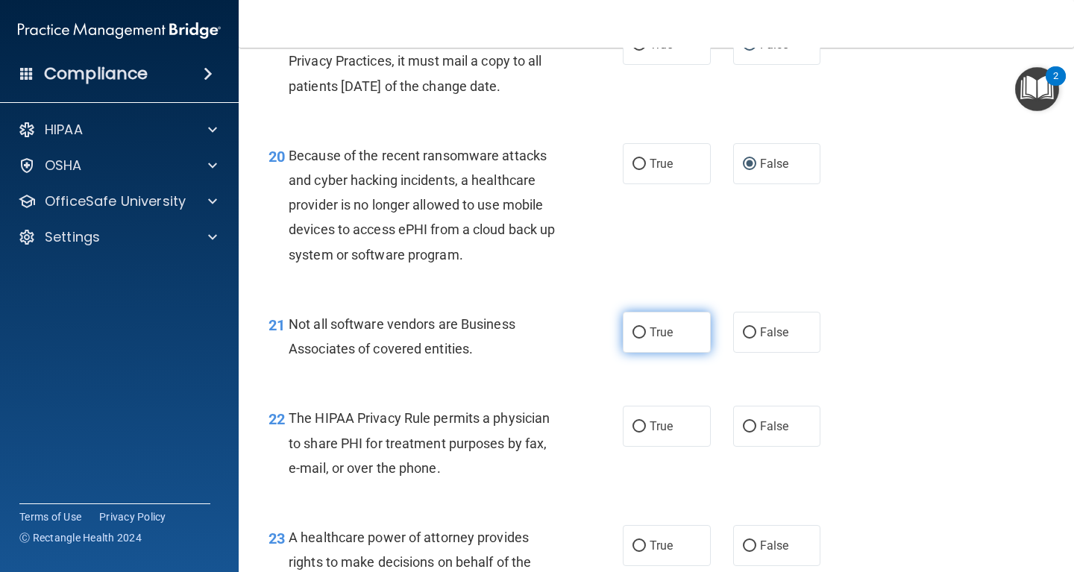
scroll to position [2685, 0]
click at [641, 328] on input "True" at bounding box center [638, 331] width 13 height 11
radio input "true"
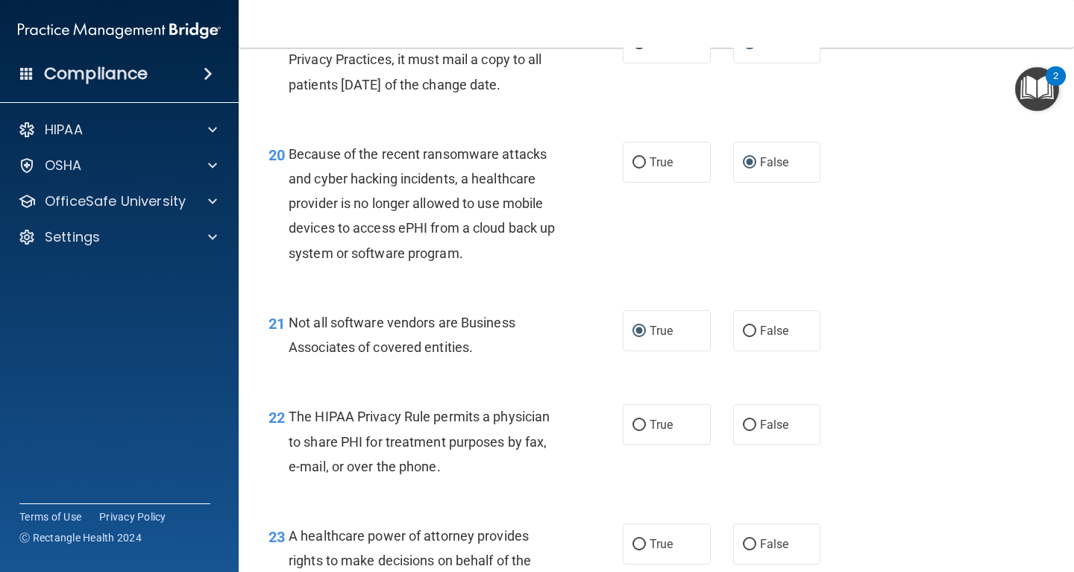
scroll to position [2819, 0]
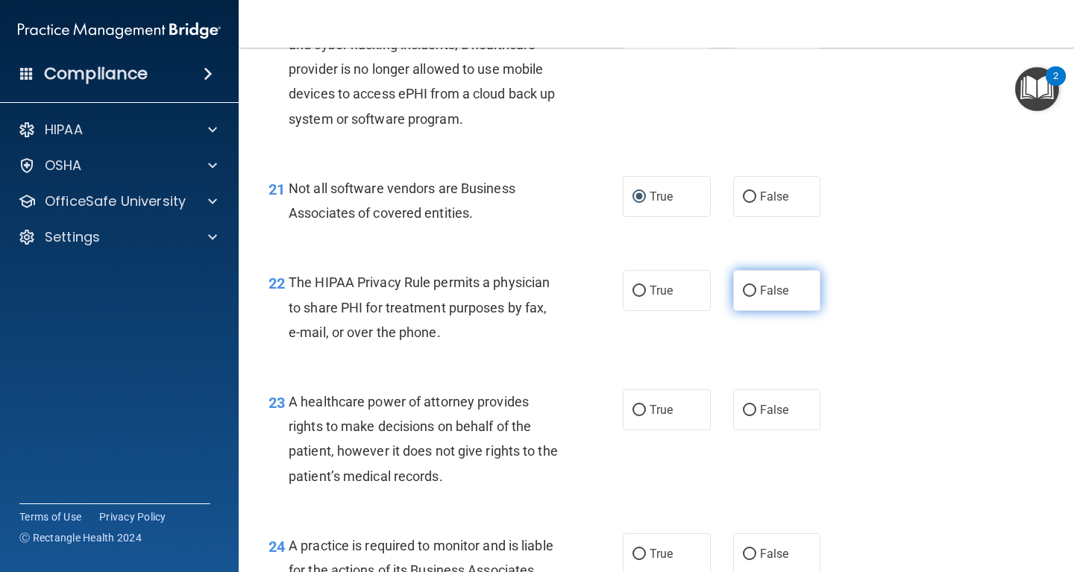
click at [749, 287] on input "False" at bounding box center [749, 291] width 13 height 11
radio input "true"
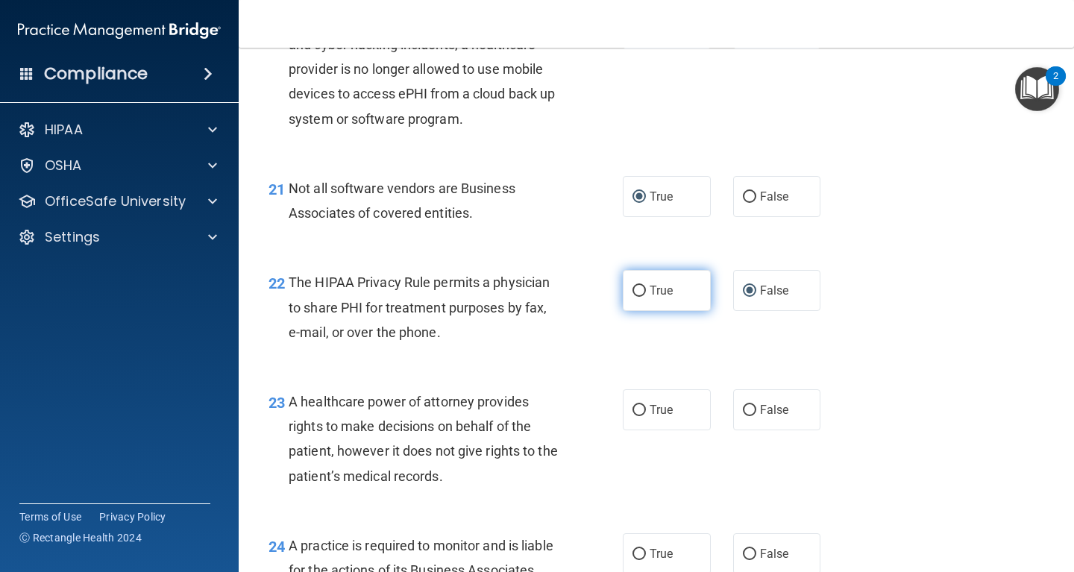
click at [639, 291] on input "True" at bounding box center [638, 291] width 13 height 11
radio input "true"
radio input "false"
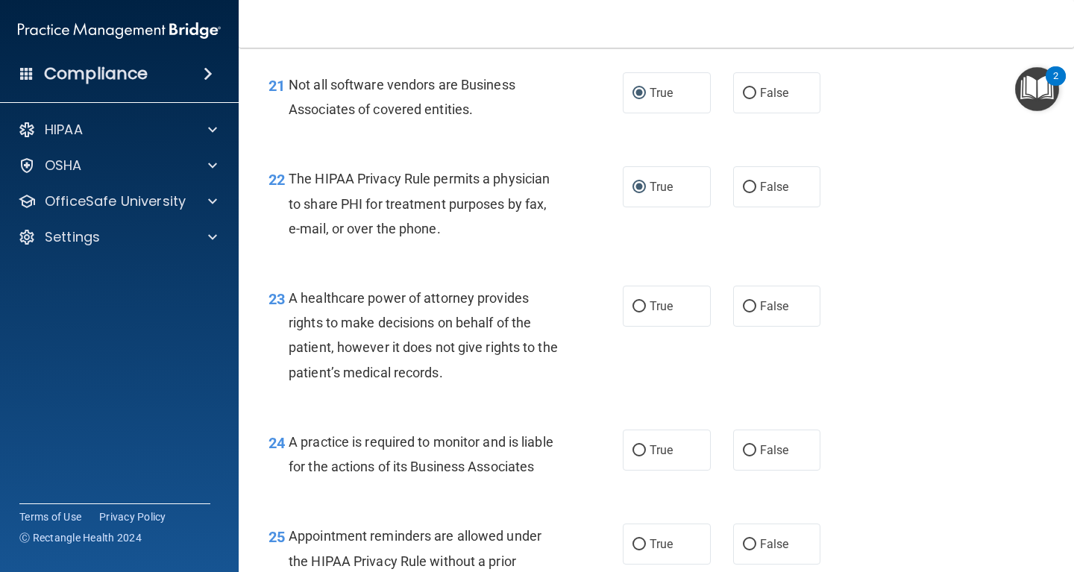
scroll to position [2953, 0]
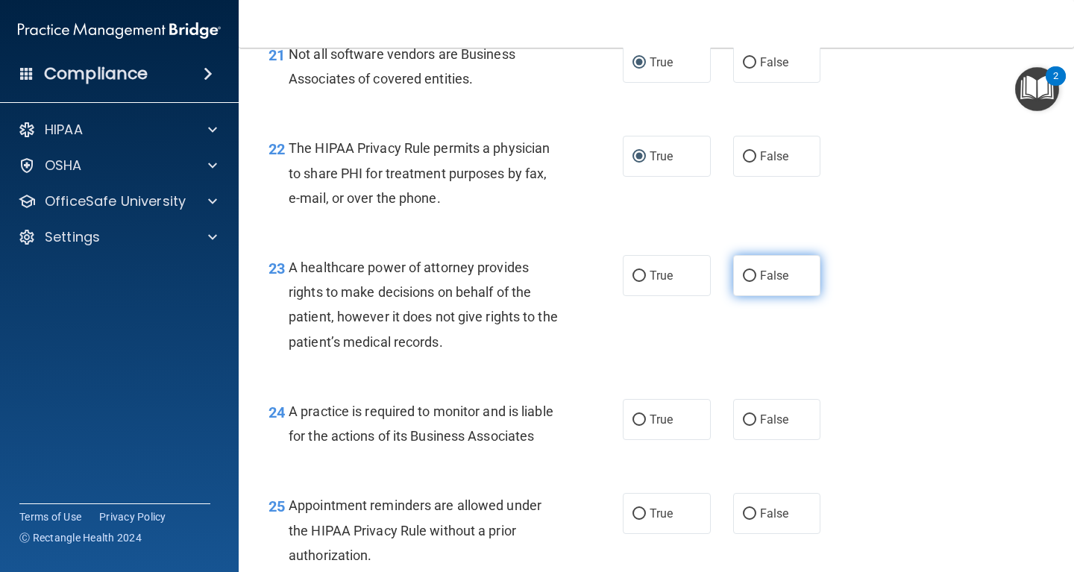
click at [749, 278] on input "False" at bounding box center [749, 276] width 13 height 11
radio input "true"
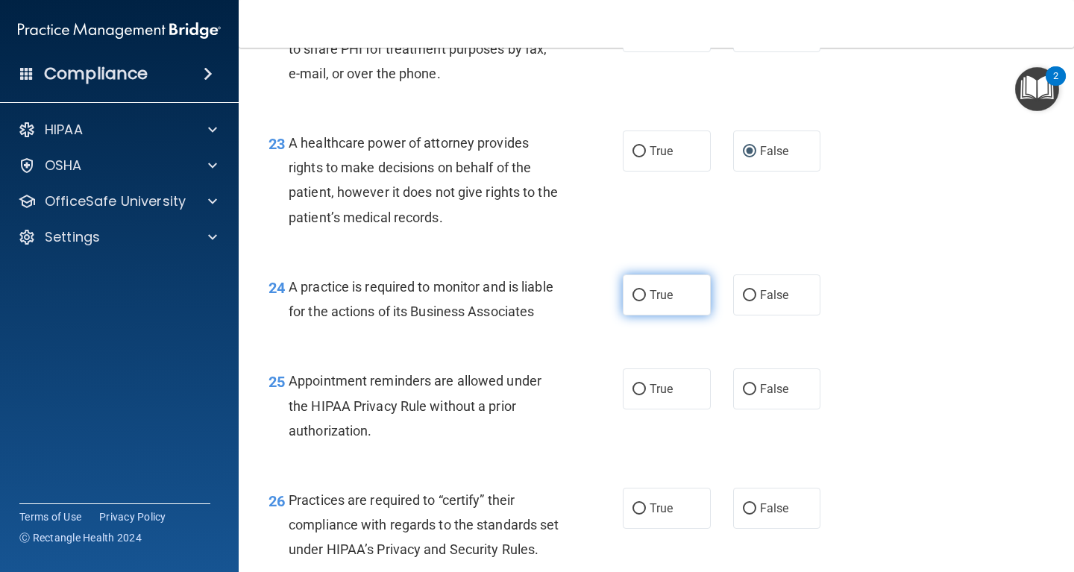
scroll to position [3087, 0]
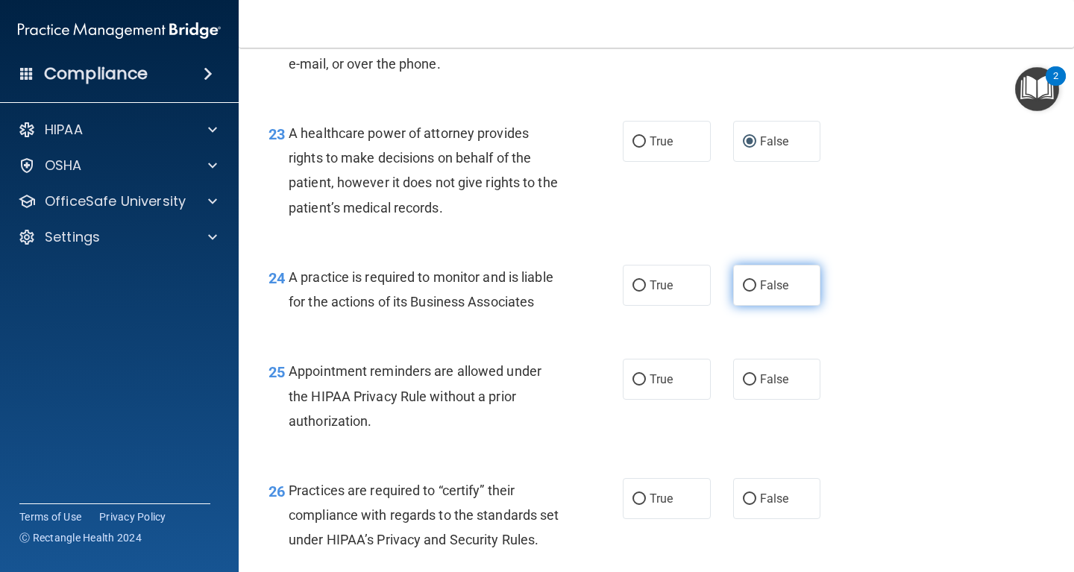
click at [750, 283] on input "False" at bounding box center [749, 285] width 13 height 11
radio input "true"
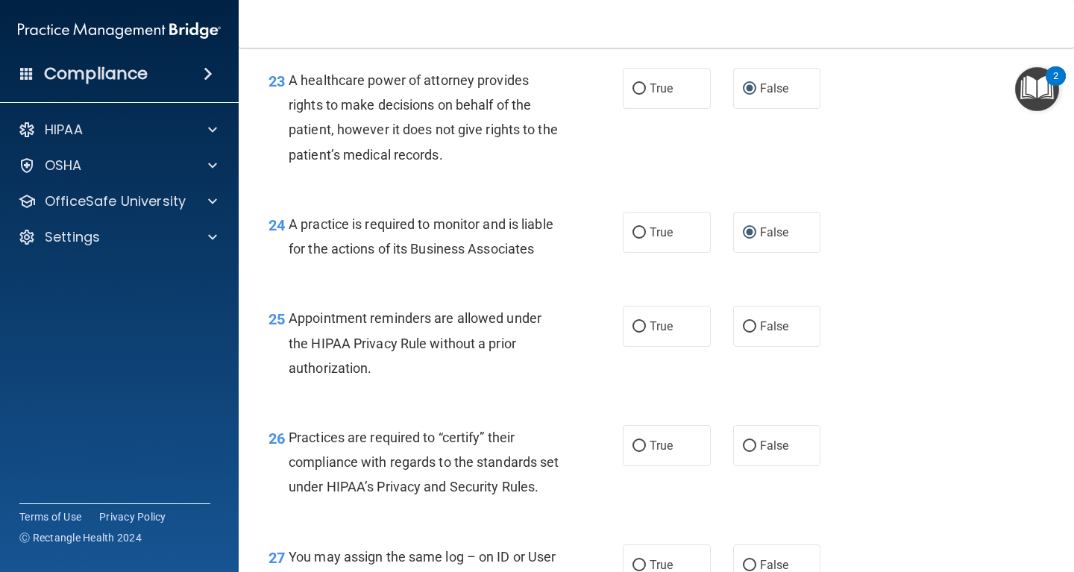
scroll to position [3154, 0]
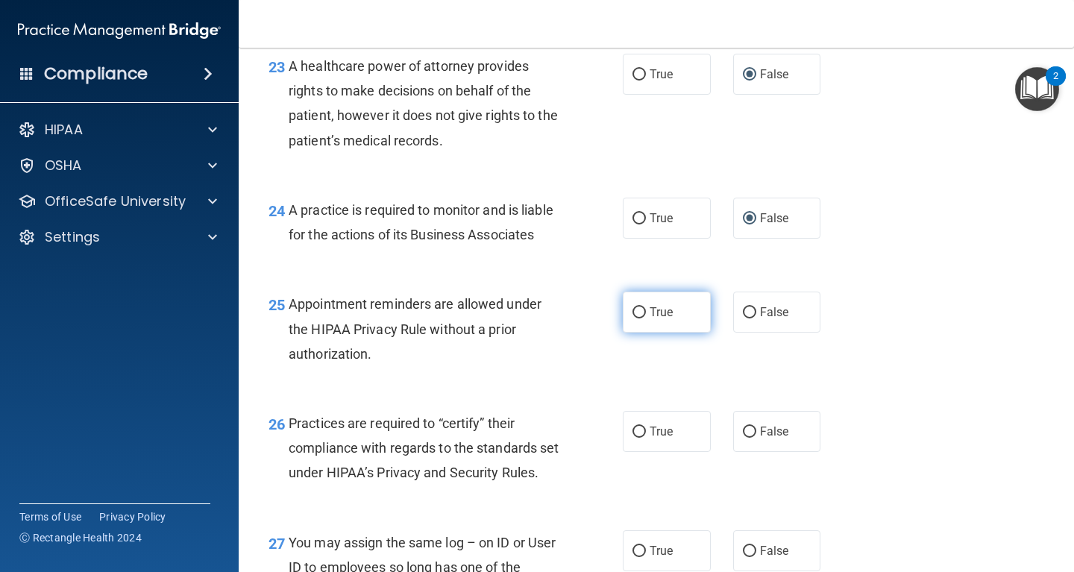
click at [641, 311] on input "True" at bounding box center [638, 312] width 13 height 11
radio input "true"
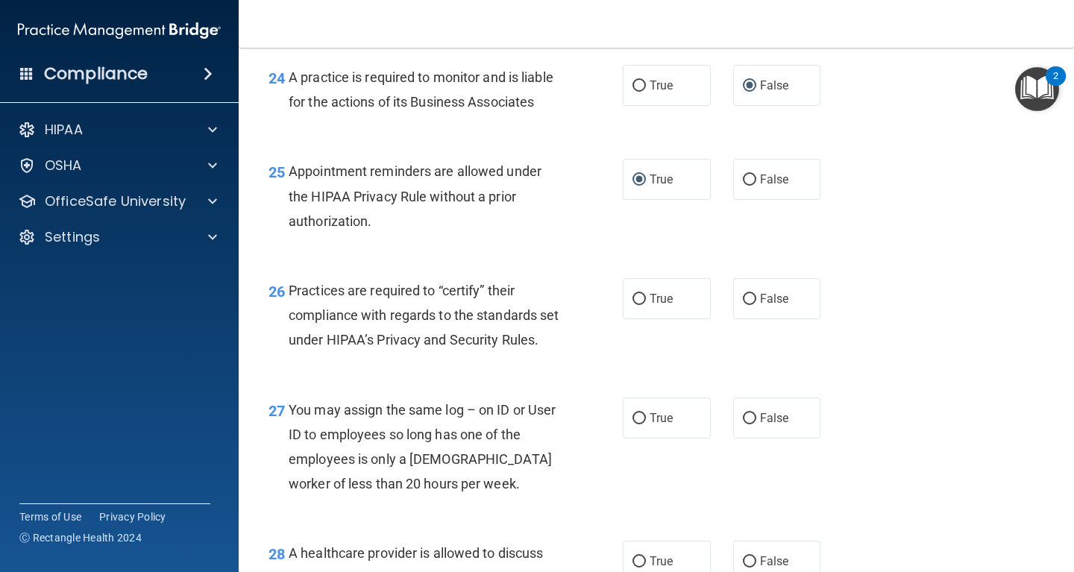
scroll to position [3289, 0]
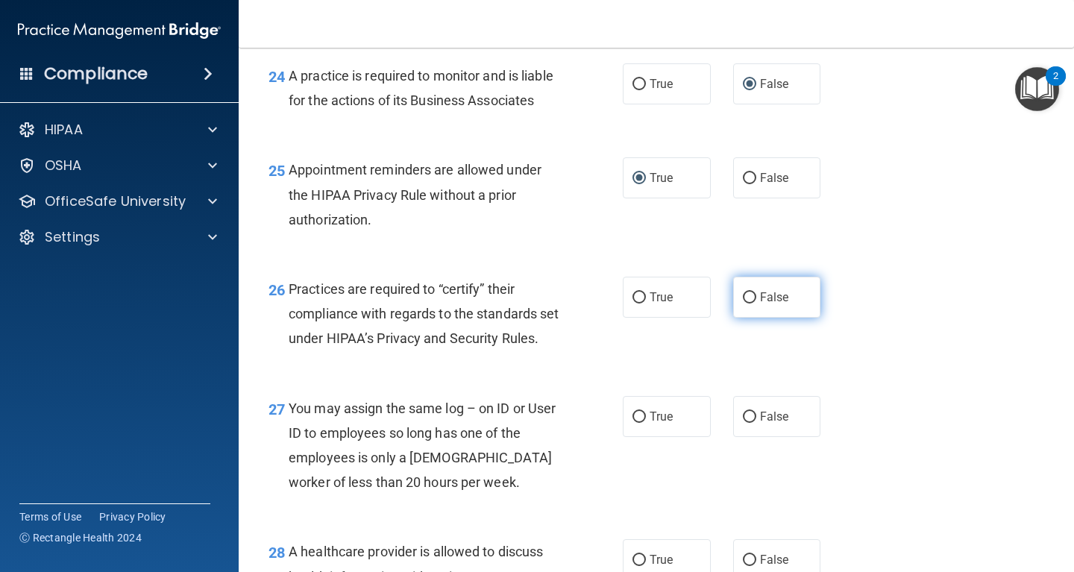
click at [748, 298] on input "False" at bounding box center [749, 297] width 13 height 11
radio input "true"
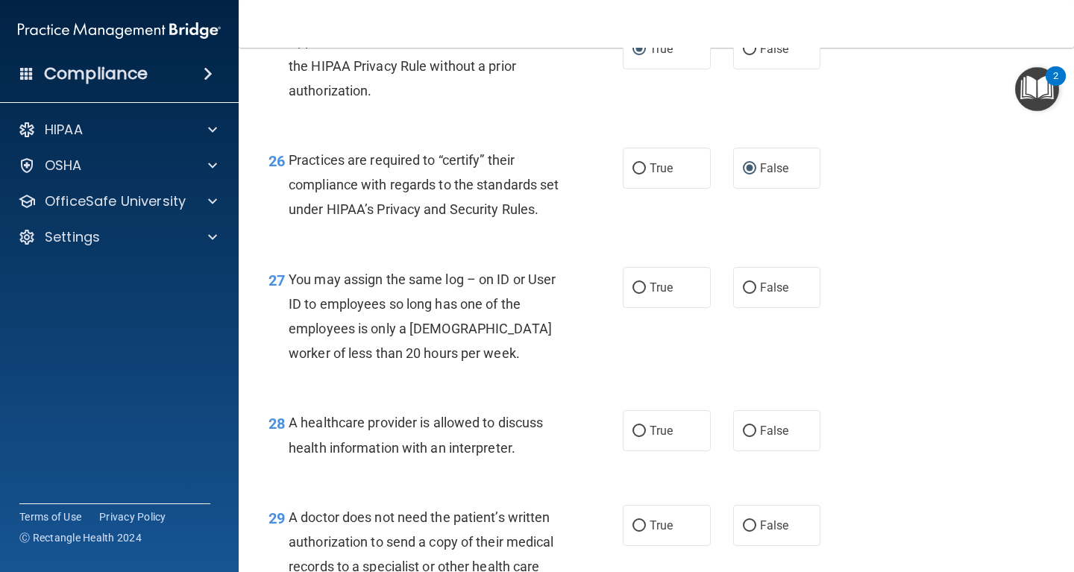
scroll to position [3423, 0]
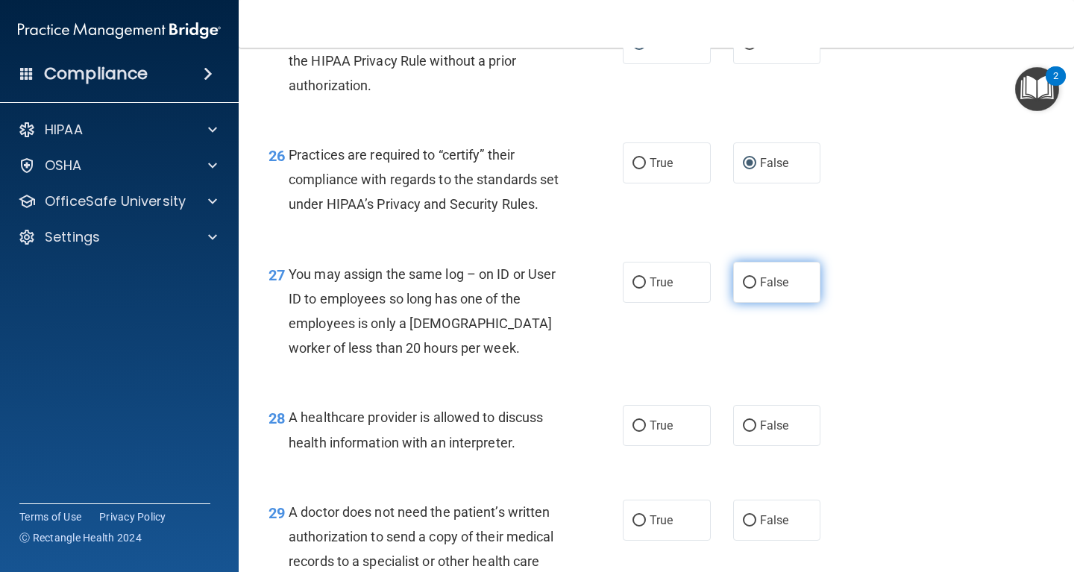
click at [751, 289] on input "False" at bounding box center [749, 282] width 13 height 11
radio input "true"
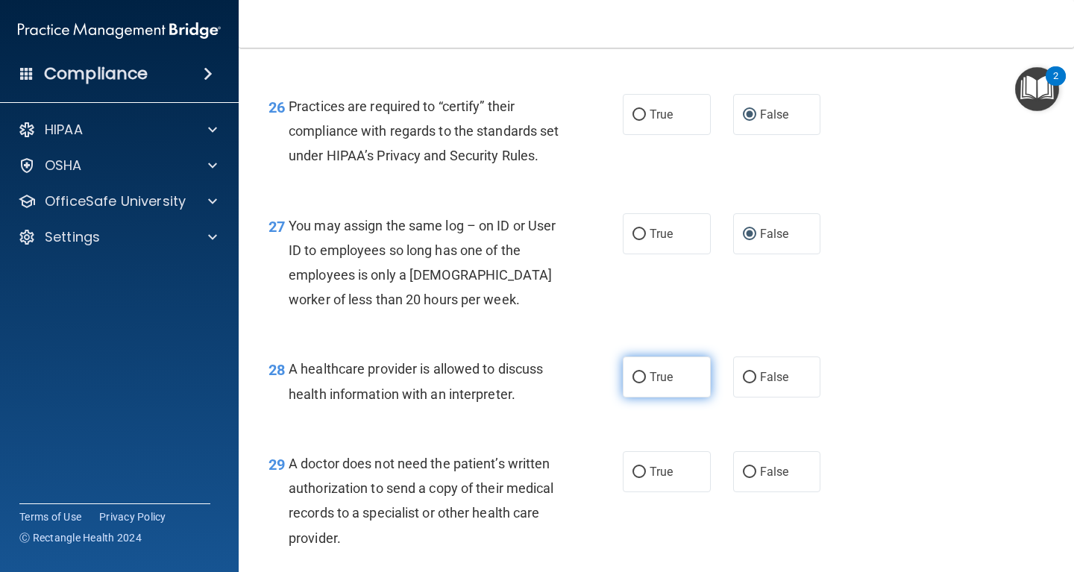
scroll to position [3490, 0]
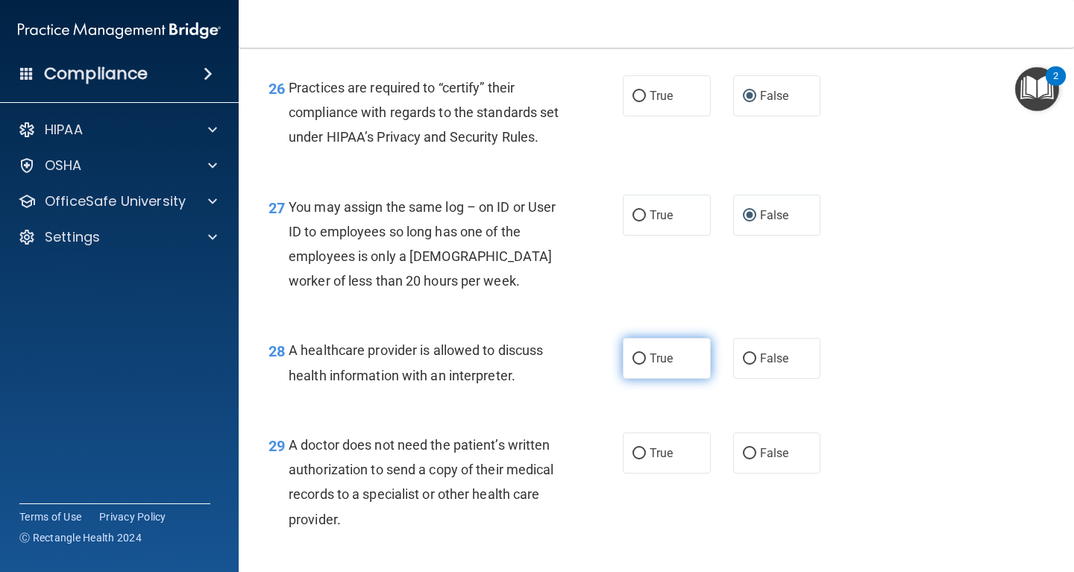
click at [637, 365] on input "True" at bounding box center [638, 358] width 13 height 11
radio input "true"
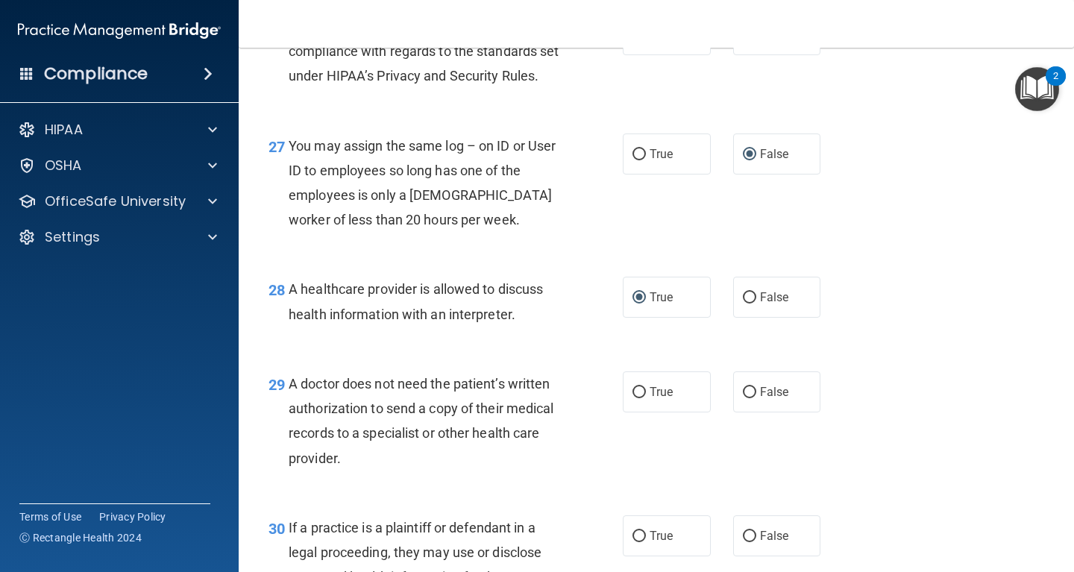
scroll to position [3624, 0]
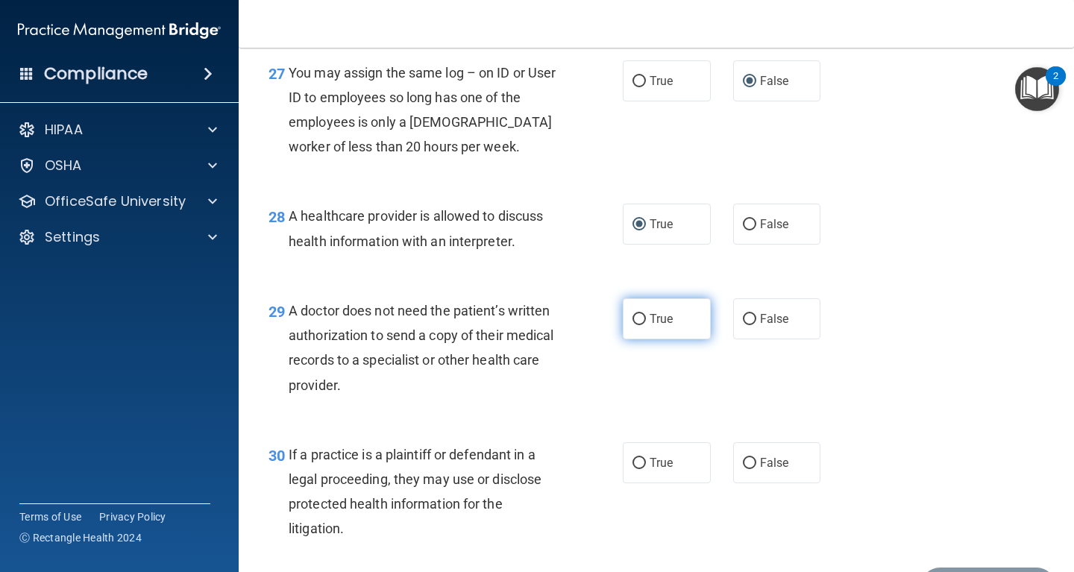
click at [639, 325] on input "True" at bounding box center [638, 319] width 13 height 11
radio input "true"
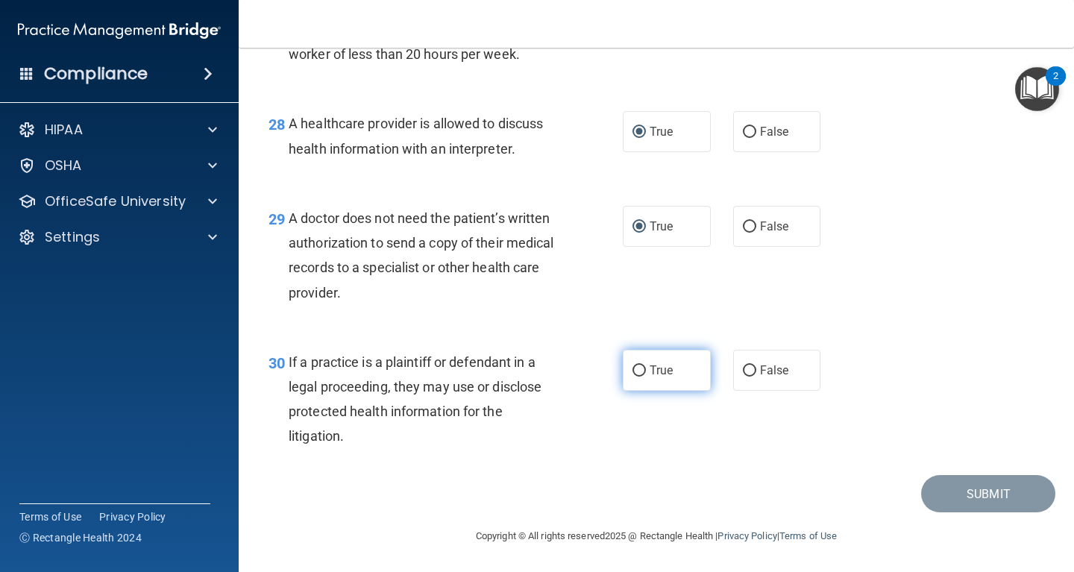
scroll to position [3743, 0]
click at [636, 361] on label "True" at bounding box center [667, 370] width 88 height 41
click at [636, 365] on input "True" at bounding box center [638, 370] width 13 height 11
radio input "true"
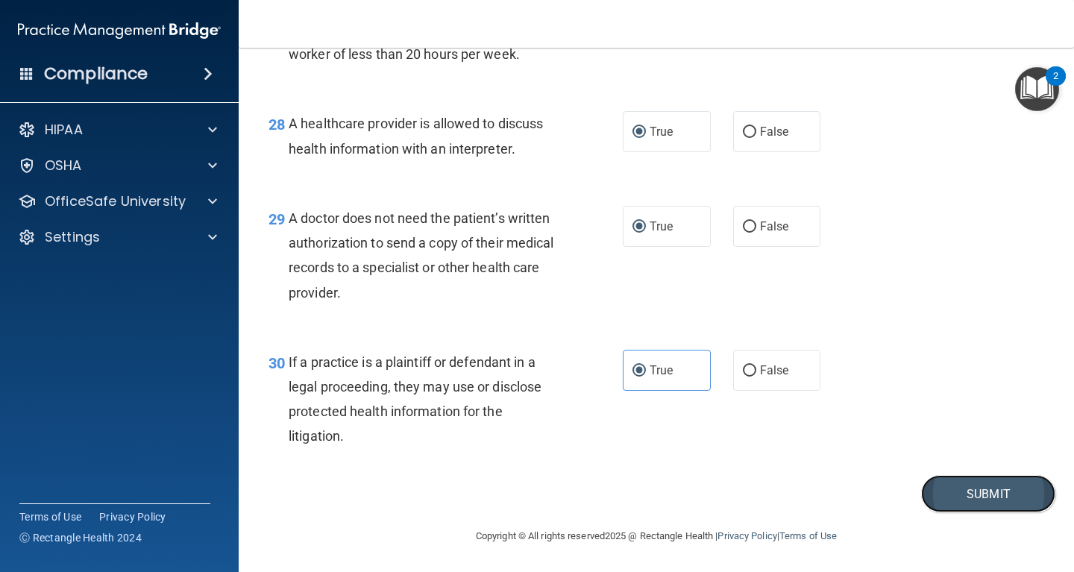
click at [963, 489] on button "Submit" at bounding box center [988, 494] width 134 height 38
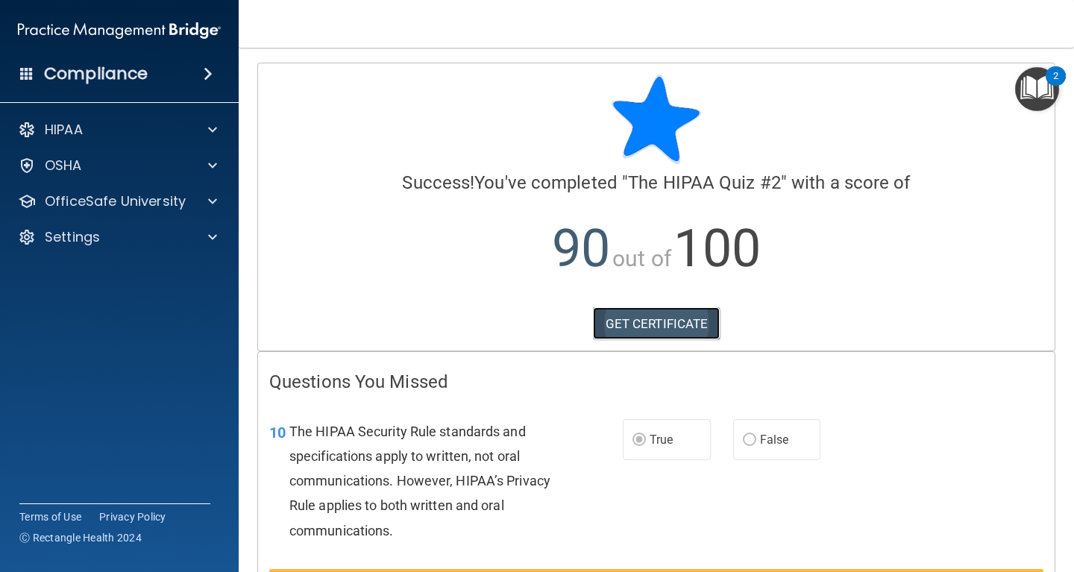
click at [662, 323] on link "GET CERTIFICATE" at bounding box center [657, 323] width 128 height 33
click at [1055, 82] on div "2" at bounding box center [1055, 85] width 5 height 19
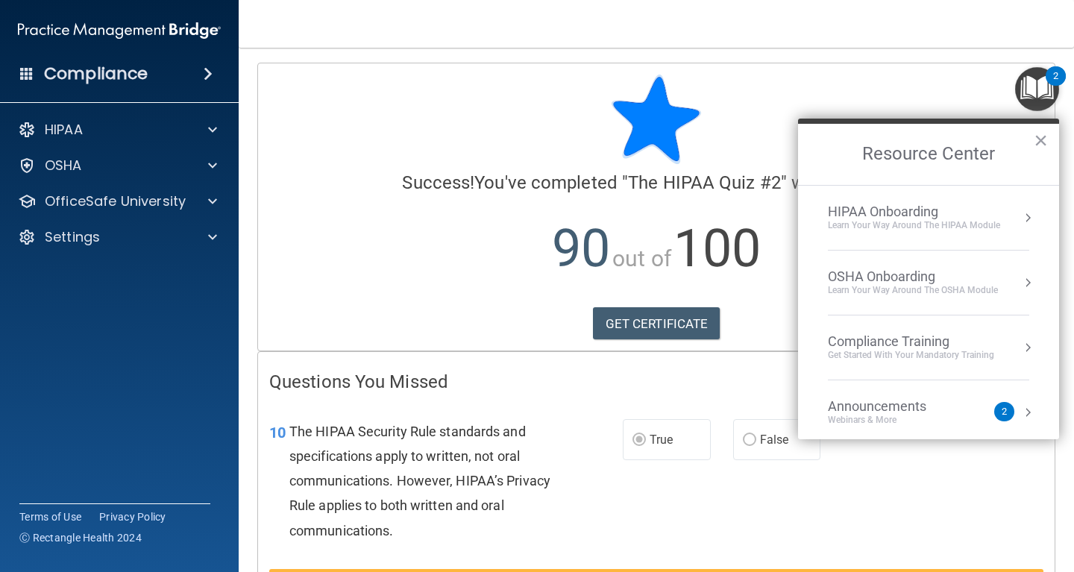
click at [943, 334] on div "Compliance Training" at bounding box center [911, 341] width 166 height 16
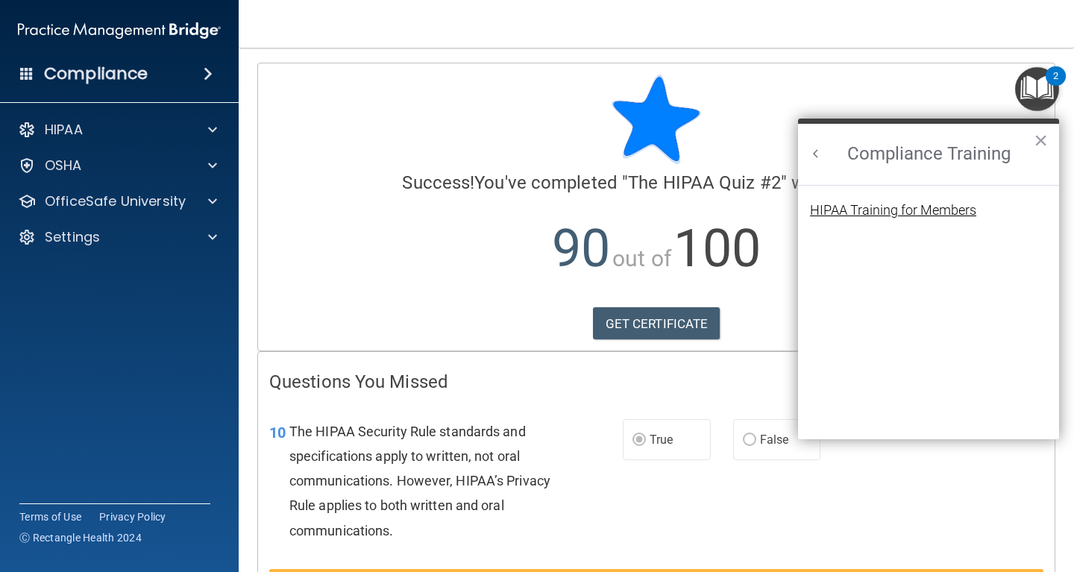
click at [935, 210] on div "HIPAA Training for Members" at bounding box center [893, 210] width 166 height 13
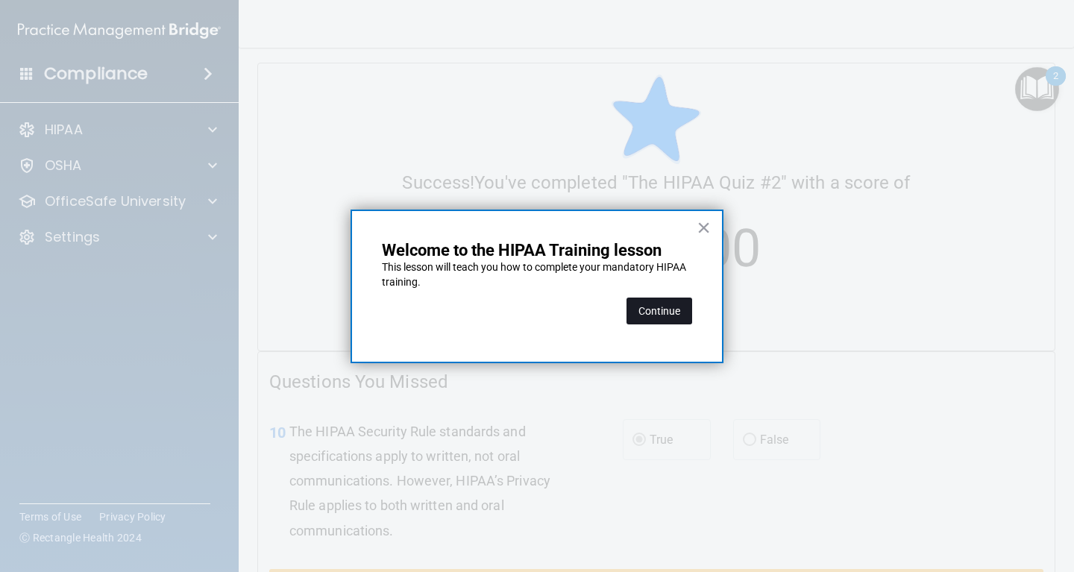
click at [693, 311] on div "× Welcome to the HIPAA Training lesson This lesson will teach you how to comple…" at bounding box center [536, 287] width 373 height 154
click at [677, 312] on button "Continue" at bounding box center [659, 311] width 66 height 27
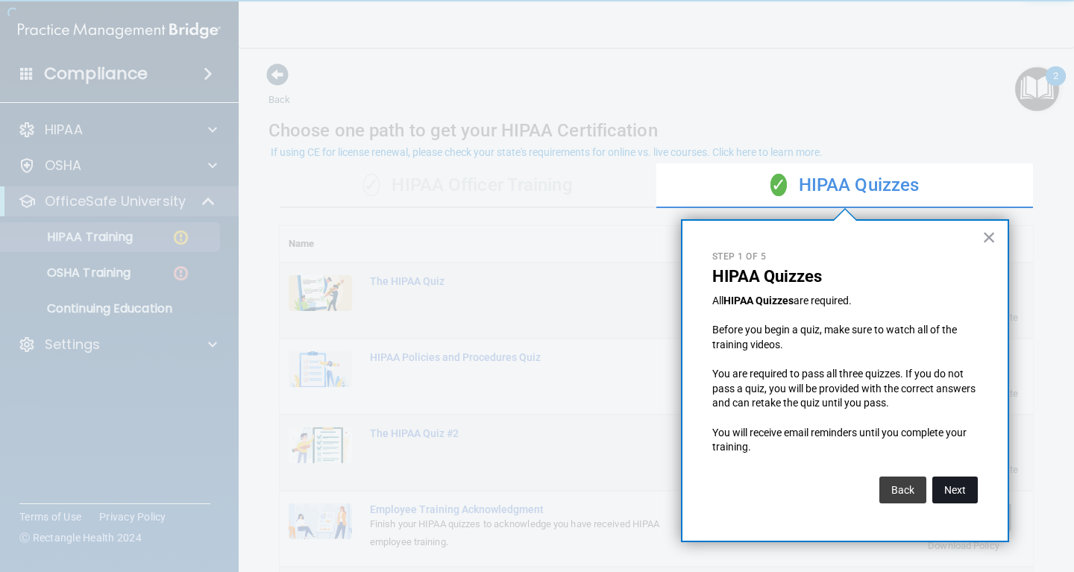
click at [953, 488] on button "Next" at bounding box center [954, 490] width 45 height 27
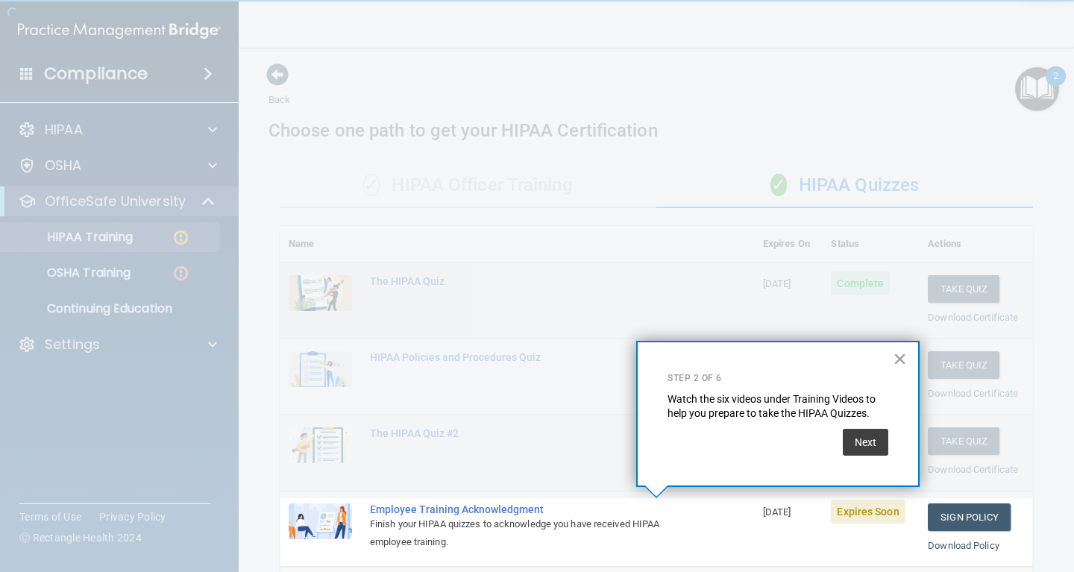
scroll to position [163, 0]
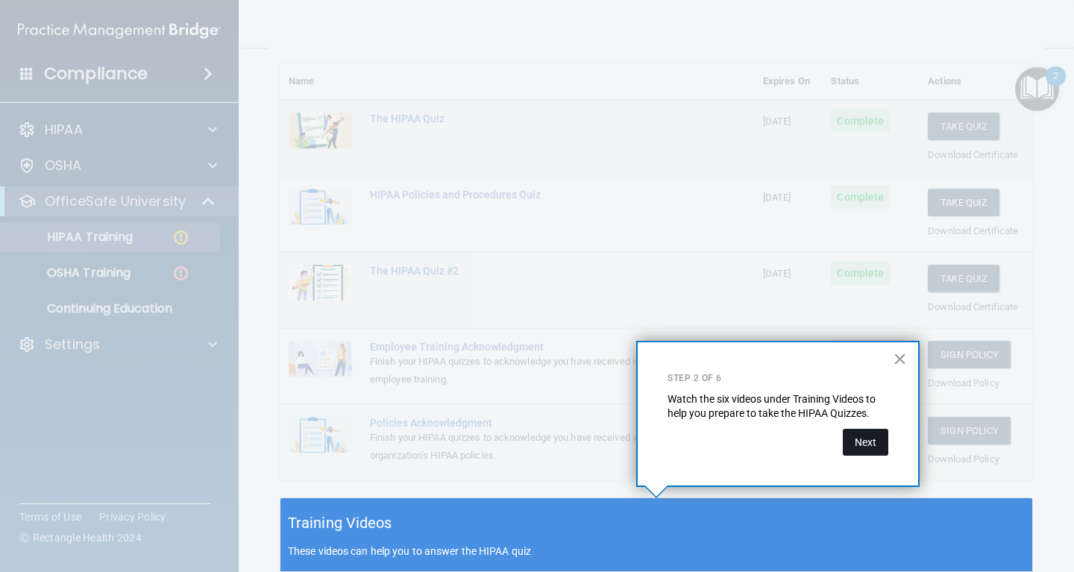
click at [864, 441] on button "Next" at bounding box center [865, 442] width 45 height 27
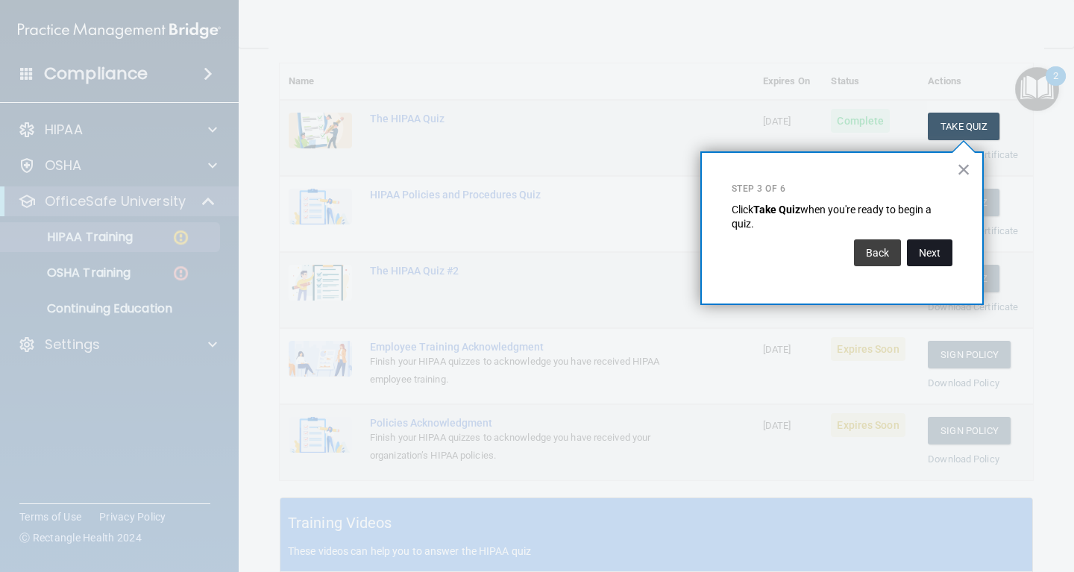
click at [931, 243] on button "Next" at bounding box center [929, 252] width 45 height 27
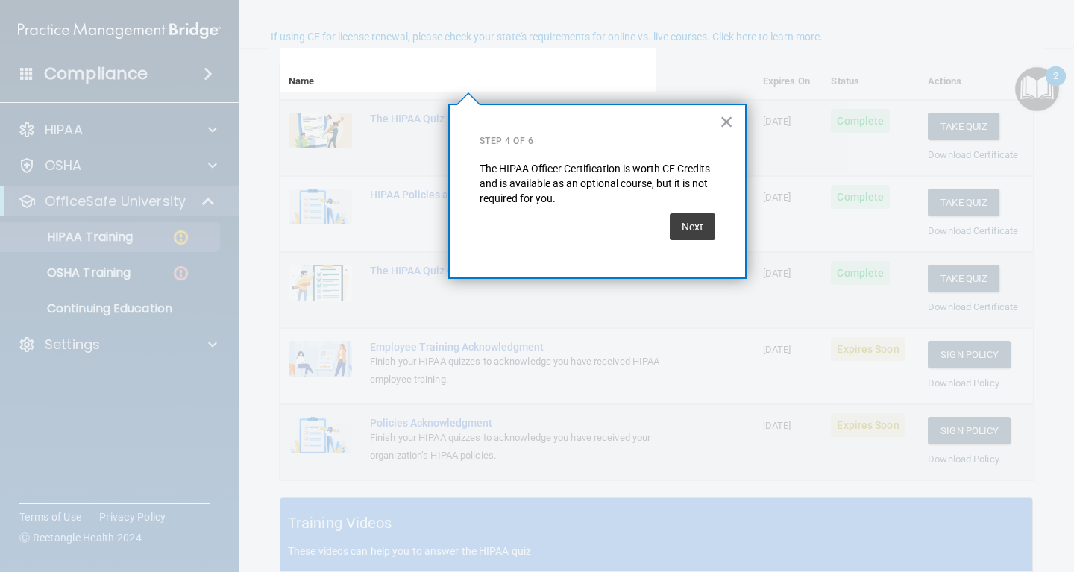
scroll to position [116, 0]
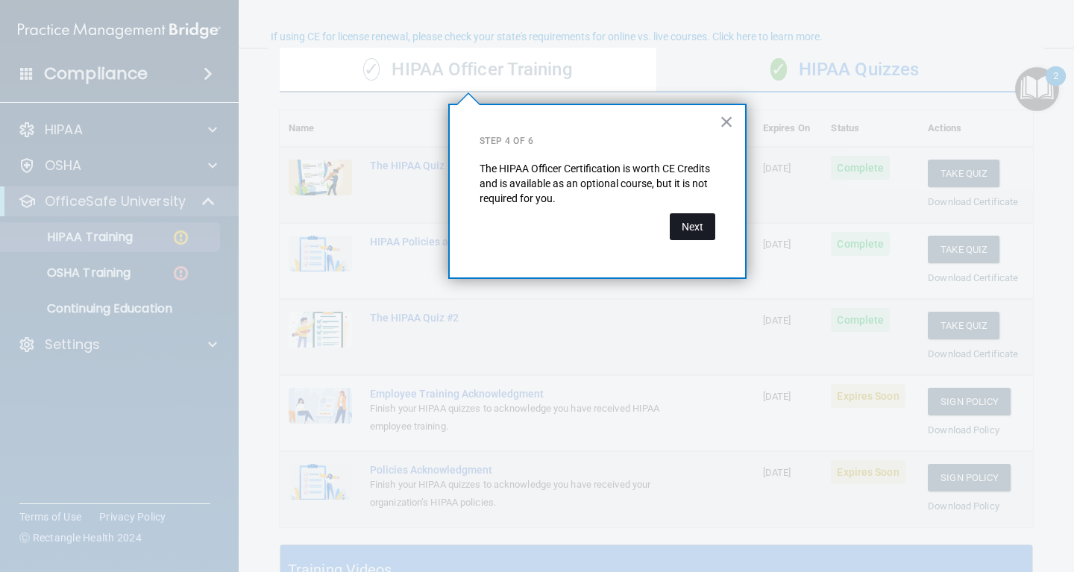
click at [695, 231] on button "Next" at bounding box center [692, 226] width 45 height 27
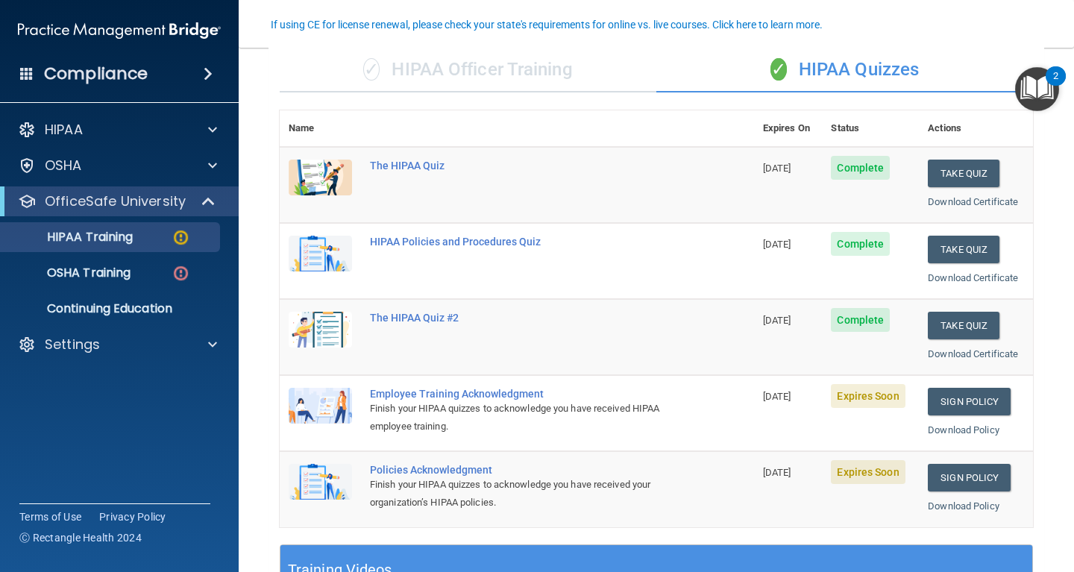
scroll to position [250, 0]
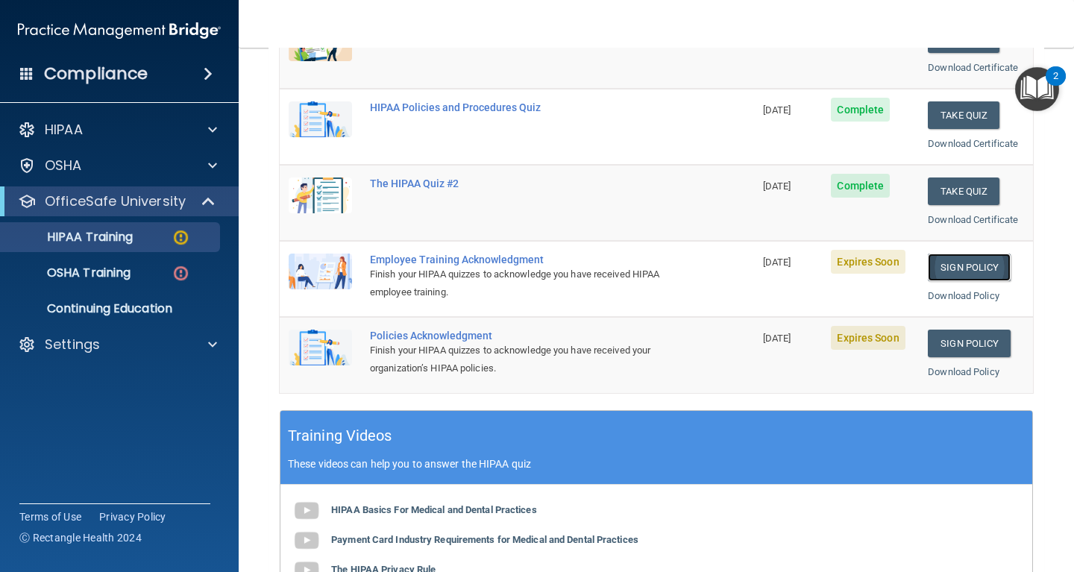
click at [973, 265] on link "Sign Policy" at bounding box center [969, 268] width 83 height 28
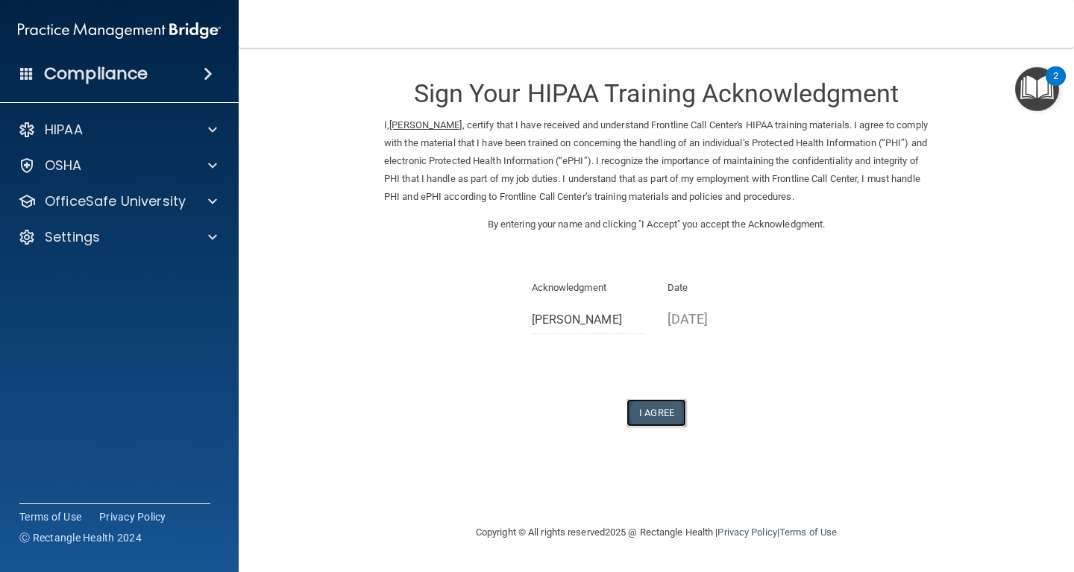
click at [663, 418] on button "I Agree" at bounding box center [656, 413] width 60 height 28
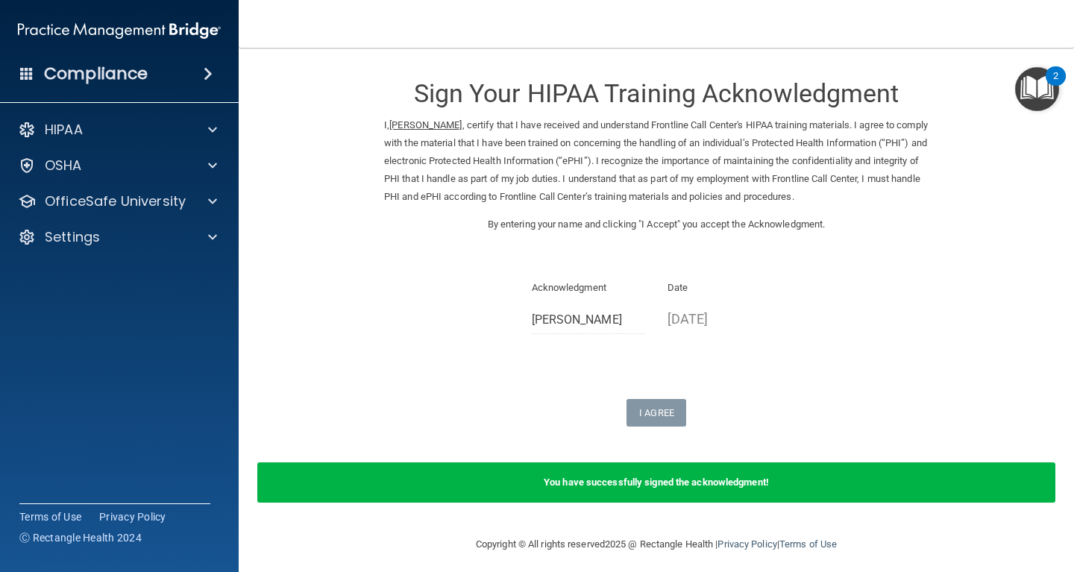
click at [1028, 84] on img "Open Resource Center, 2 new notifications" at bounding box center [1037, 89] width 44 height 44
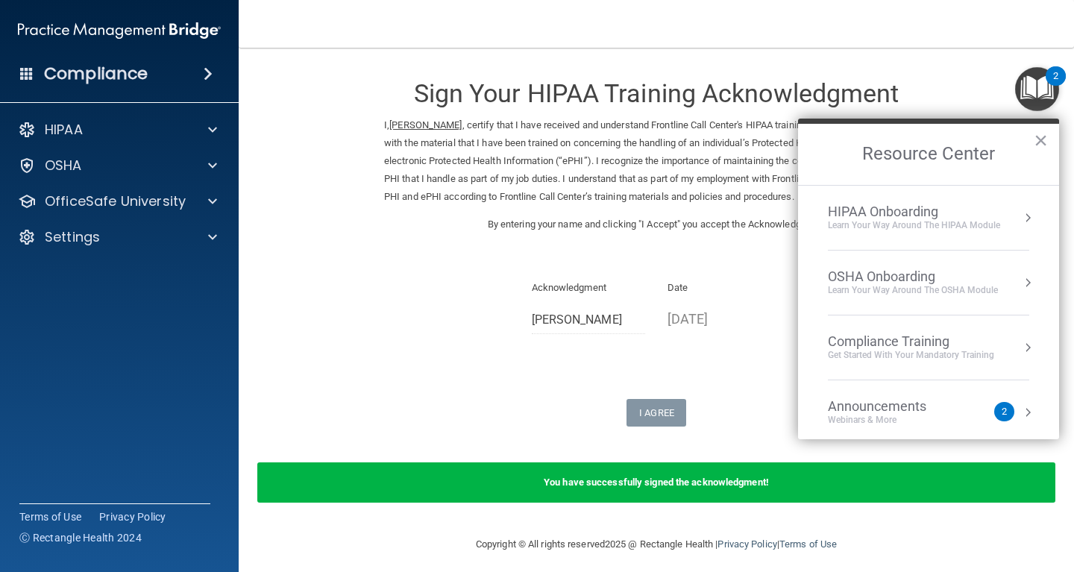
click at [898, 338] on div "Compliance Training" at bounding box center [911, 341] width 166 height 16
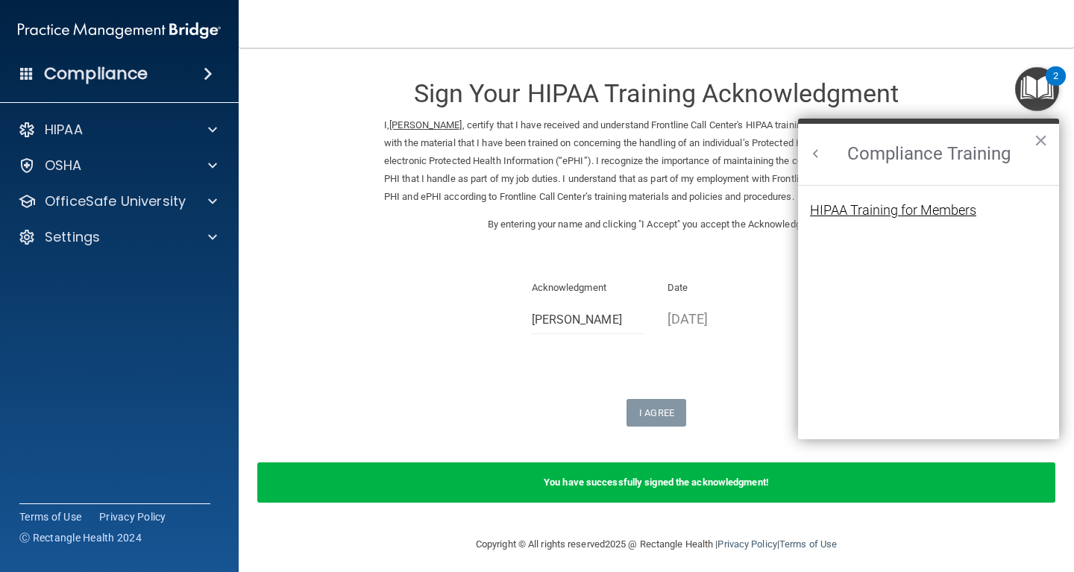
click at [884, 208] on div "HIPAA Training for Members" at bounding box center [893, 210] width 166 height 13
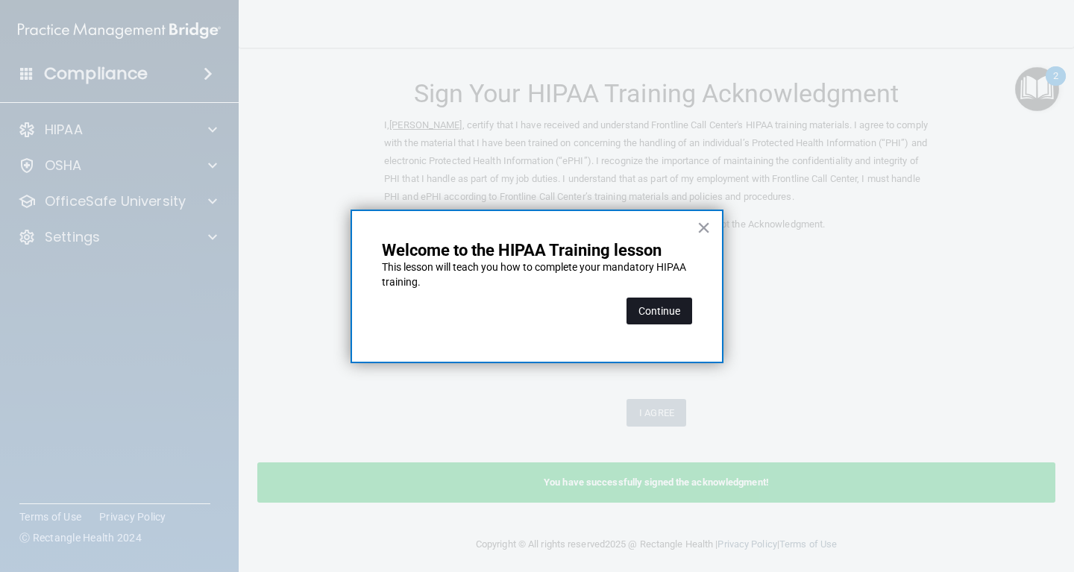
click at [658, 309] on button "Continue" at bounding box center [659, 311] width 66 height 27
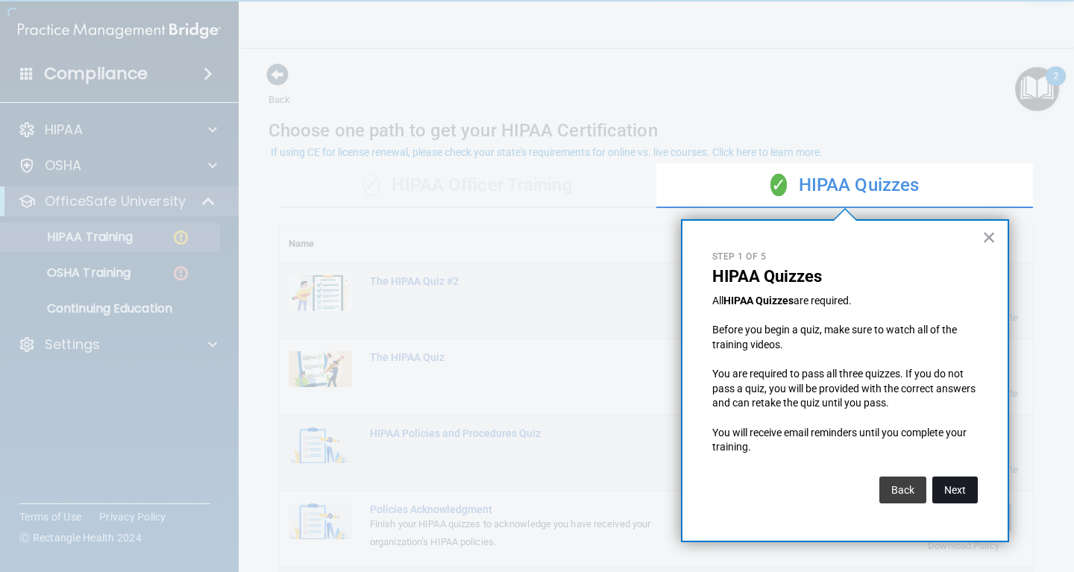
click at [960, 494] on button "Next" at bounding box center [954, 490] width 45 height 27
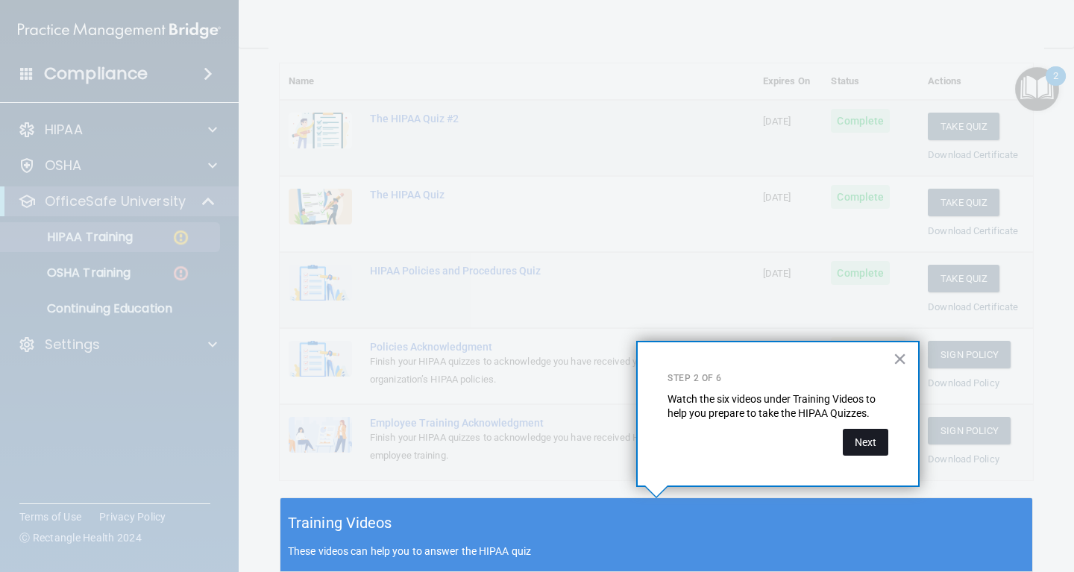
click at [861, 439] on button "Next" at bounding box center [865, 442] width 45 height 27
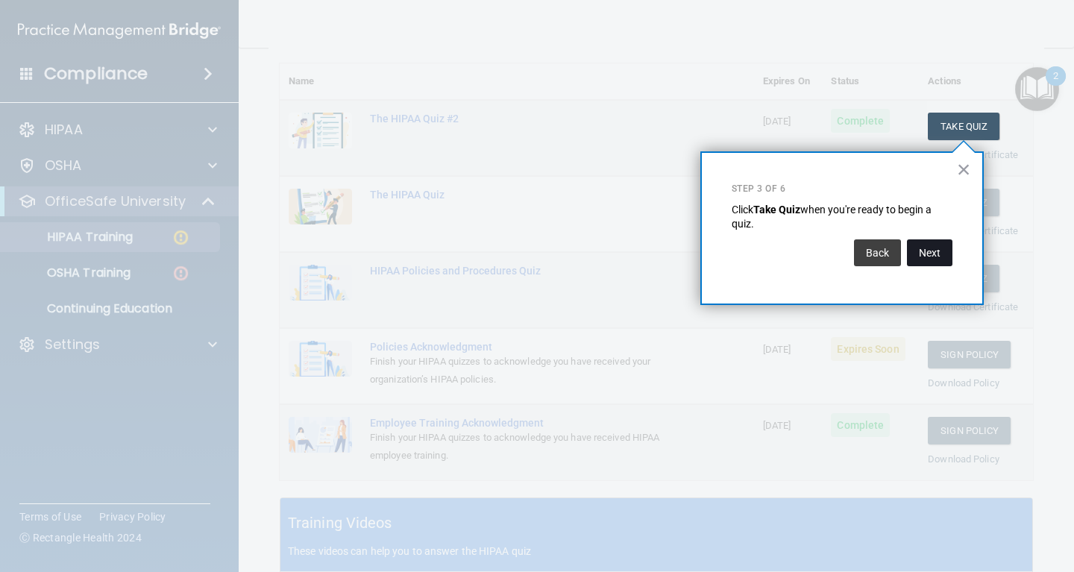
click at [937, 253] on button "Next" at bounding box center [929, 252] width 45 height 27
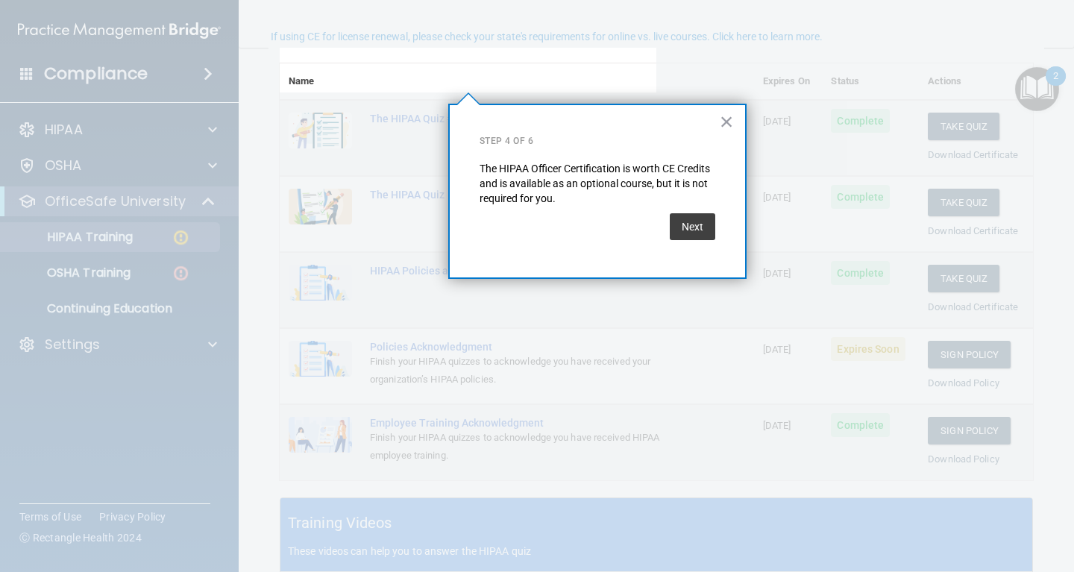
scroll to position [116, 0]
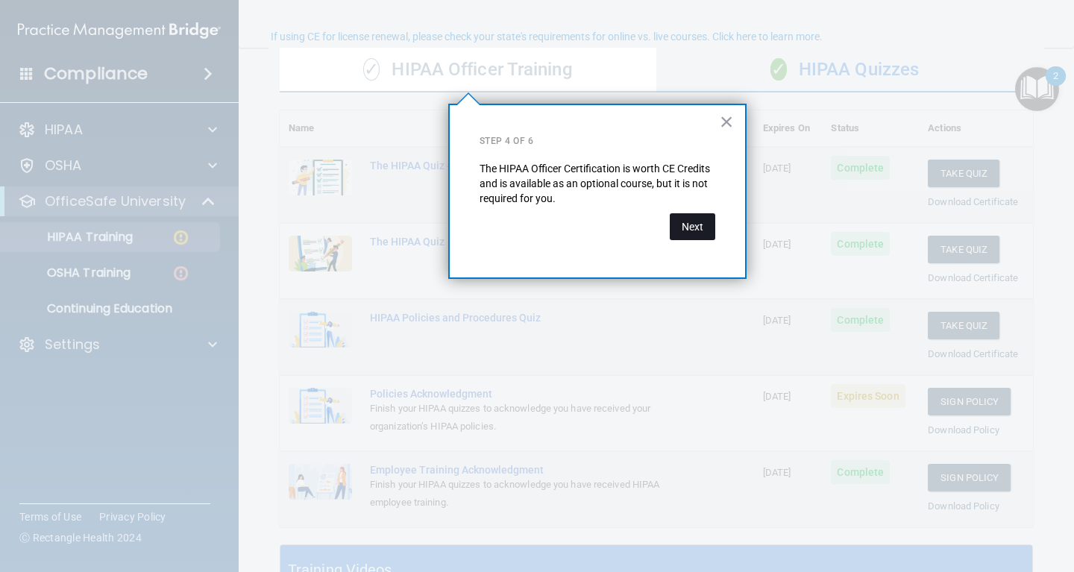
drag, startPoint x: 691, startPoint y: 221, endPoint x: 737, endPoint y: 230, distance: 46.2
click at [691, 222] on button "Next" at bounding box center [692, 226] width 45 height 27
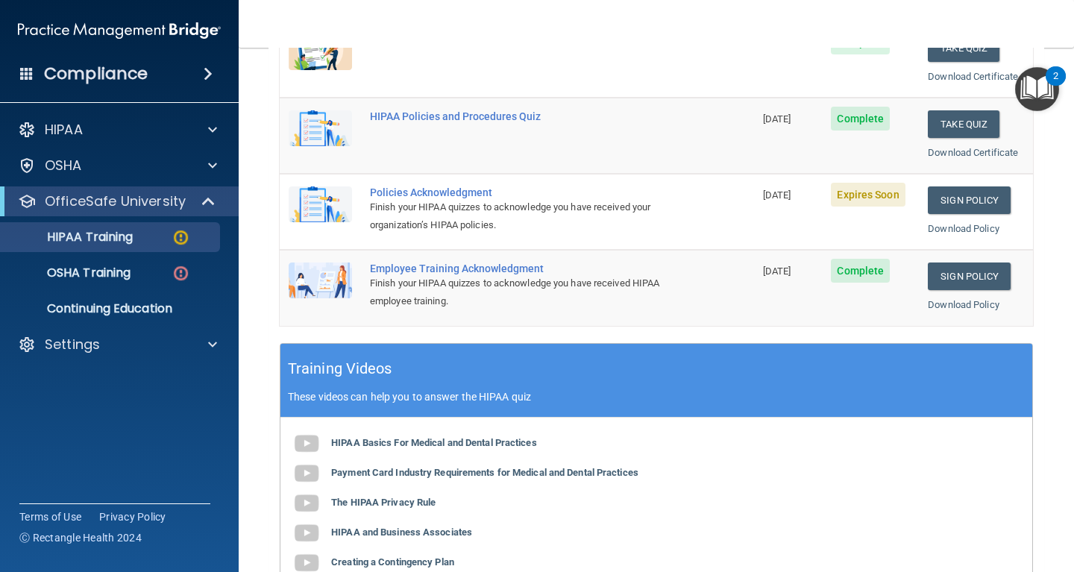
scroll to position [250, 0]
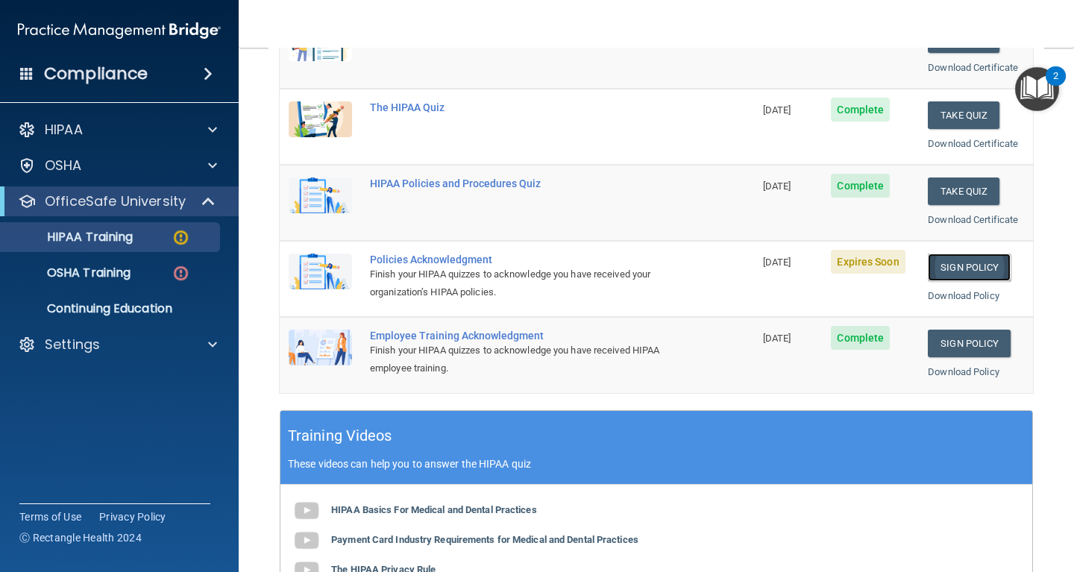
click at [978, 265] on link "Sign Policy" at bounding box center [969, 268] width 83 height 28
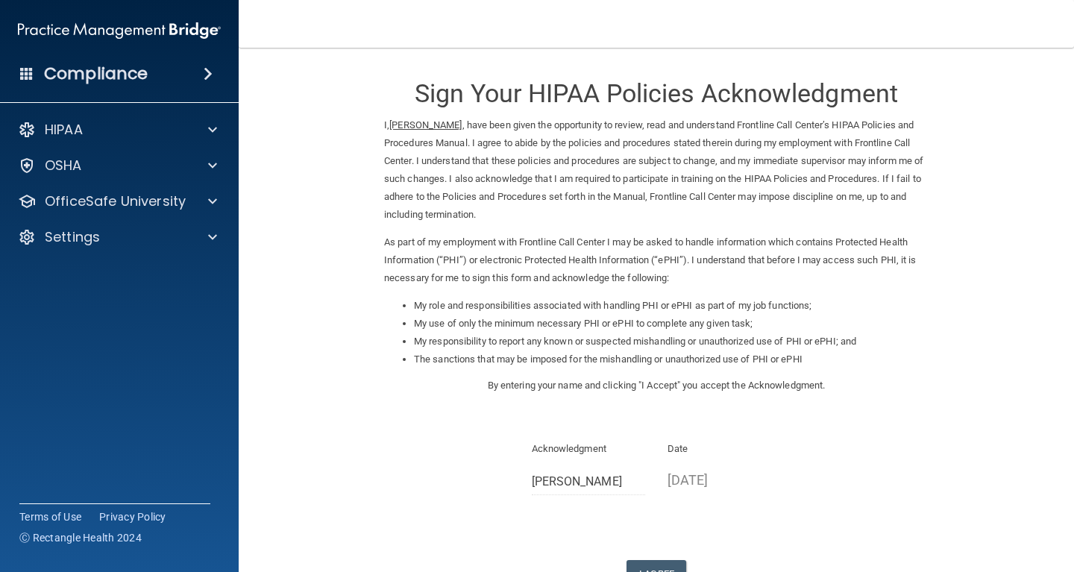
scroll to position [111, 0]
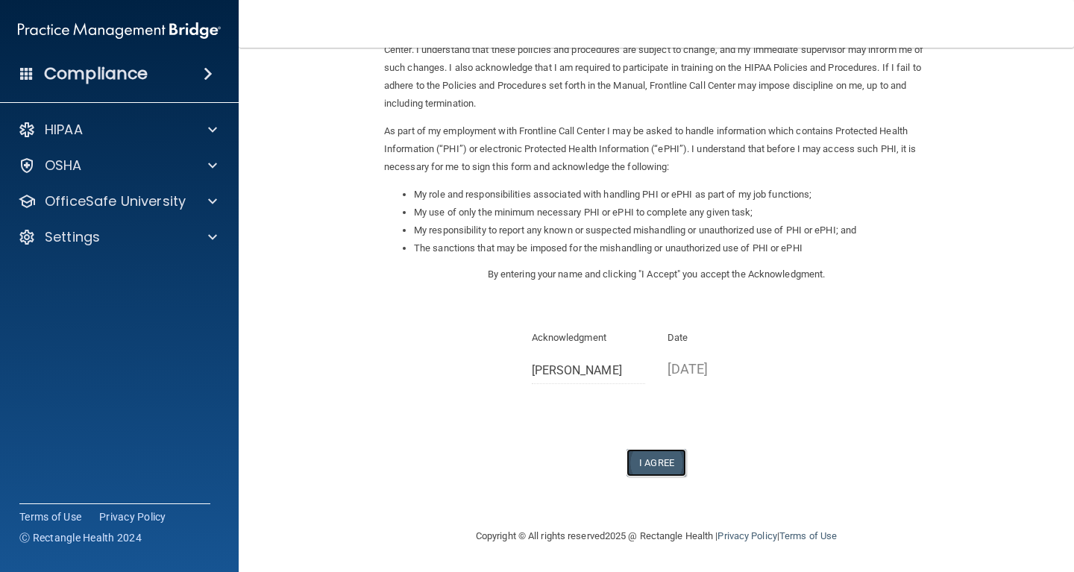
click at [660, 462] on button "I Agree" at bounding box center [656, 463] width 60 height 28
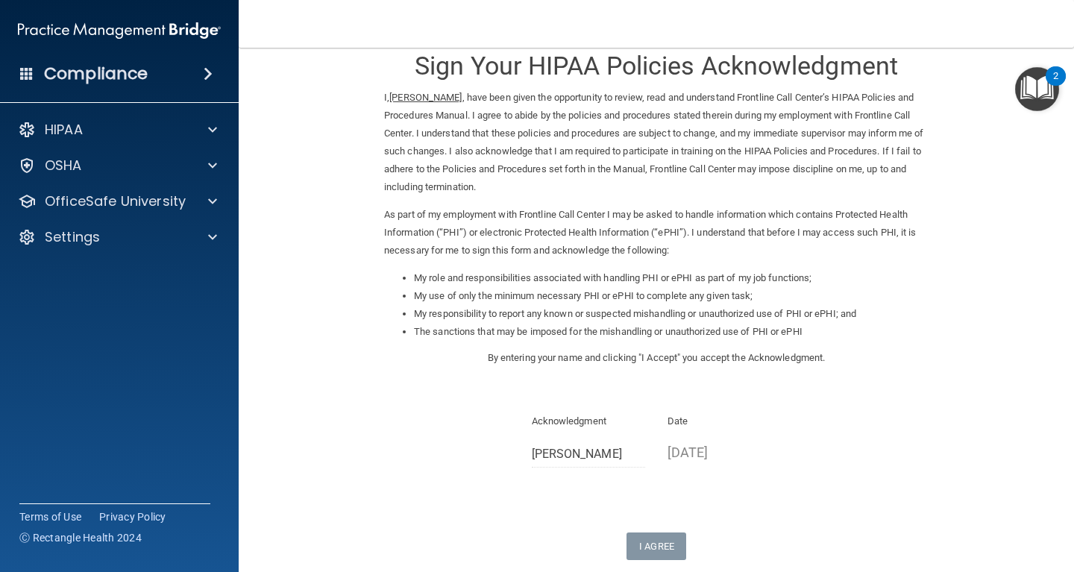
scroll to position [0, 0]
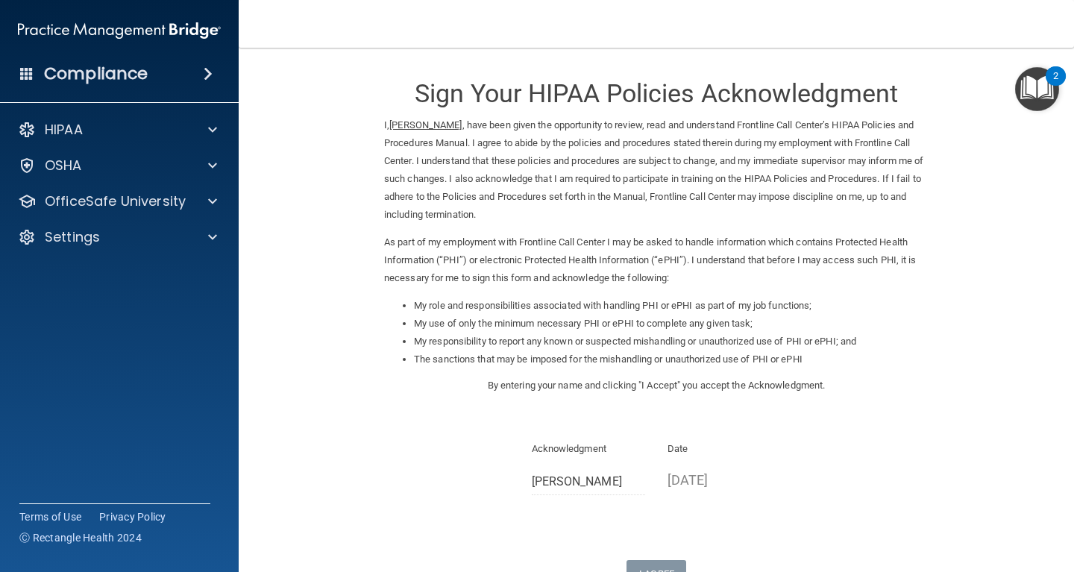
click at [1044, 85] on img "Open Resource Center, 2 new notifications" at bounding box center [1037, 89] width 44 height 44
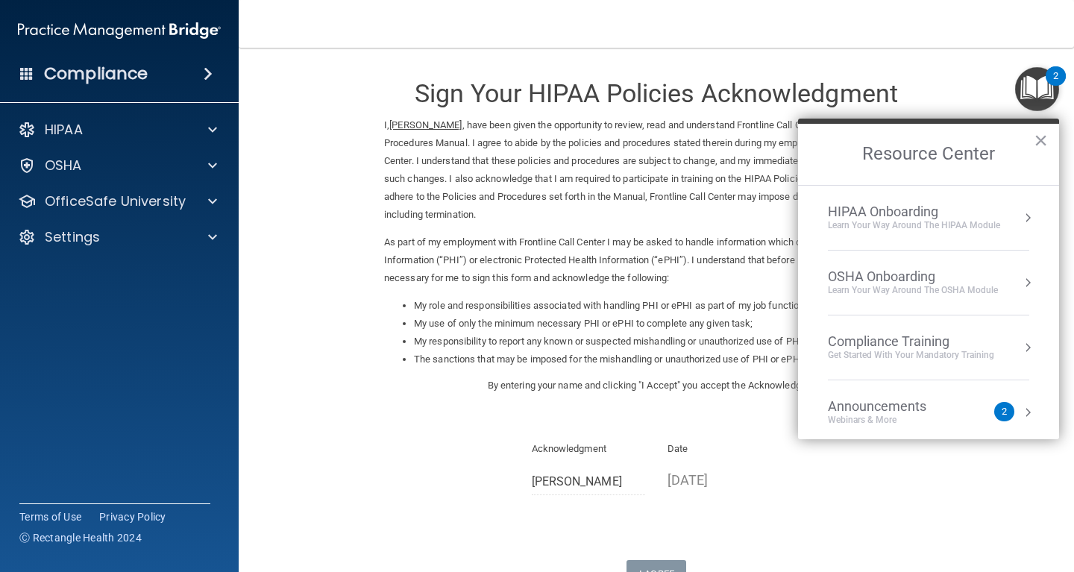
click at [911, 336] on div "Compliance Training" at bounding box center [911, 341] width 166 height 16
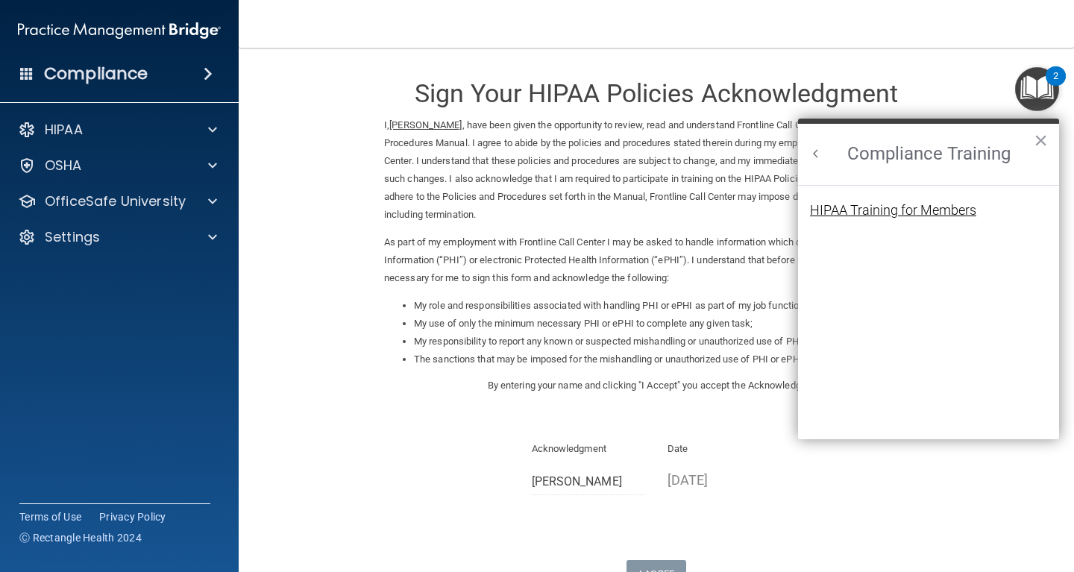
click at [914, 208] on div "HIPAA Training for Members" at bounding box center [893, 210] width 166 height 13
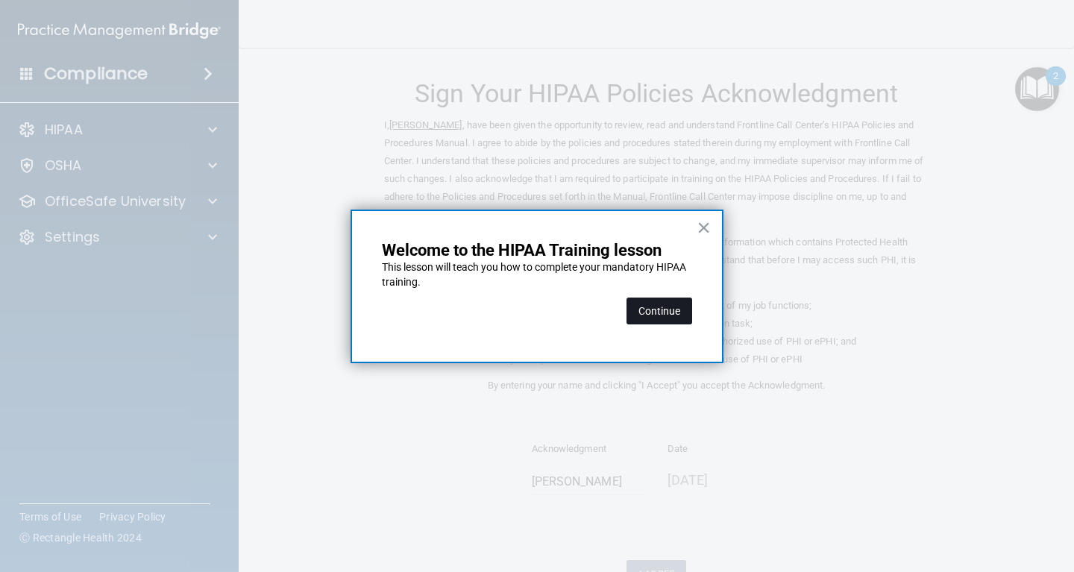
click at [662, 312] on button "Continue" at bounding box center [659, 311] width 66 height 27
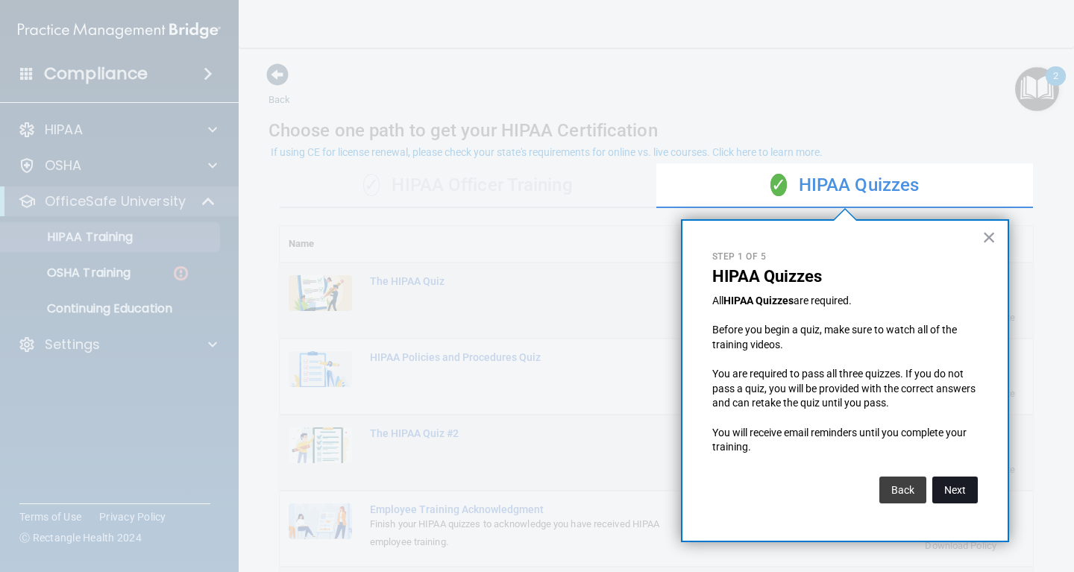
click at [964, 485] on button "Next" at bounding box center [954, 490] width 45 height 27
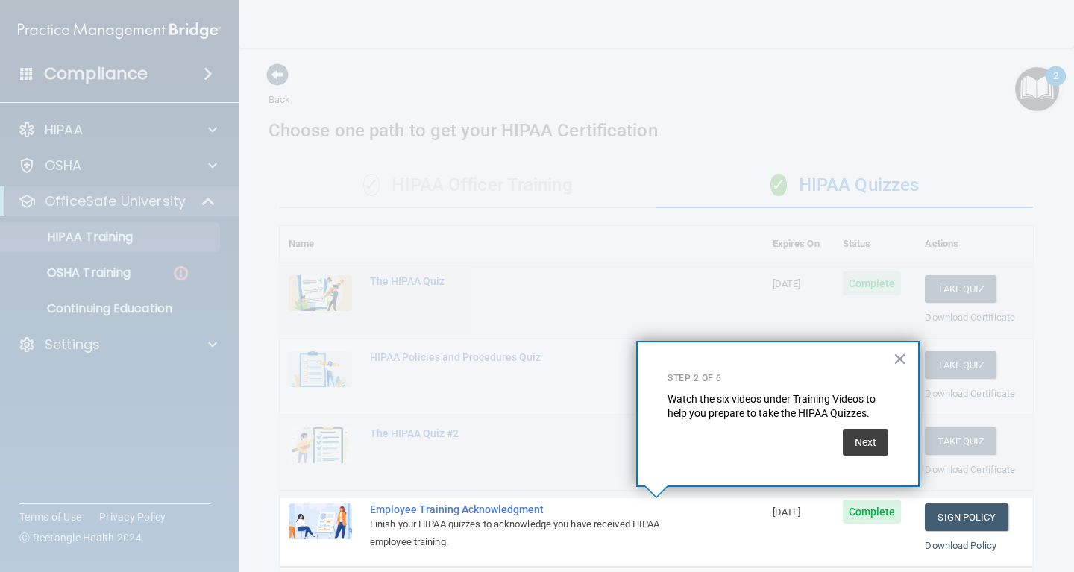
scroll to position [163, 0]
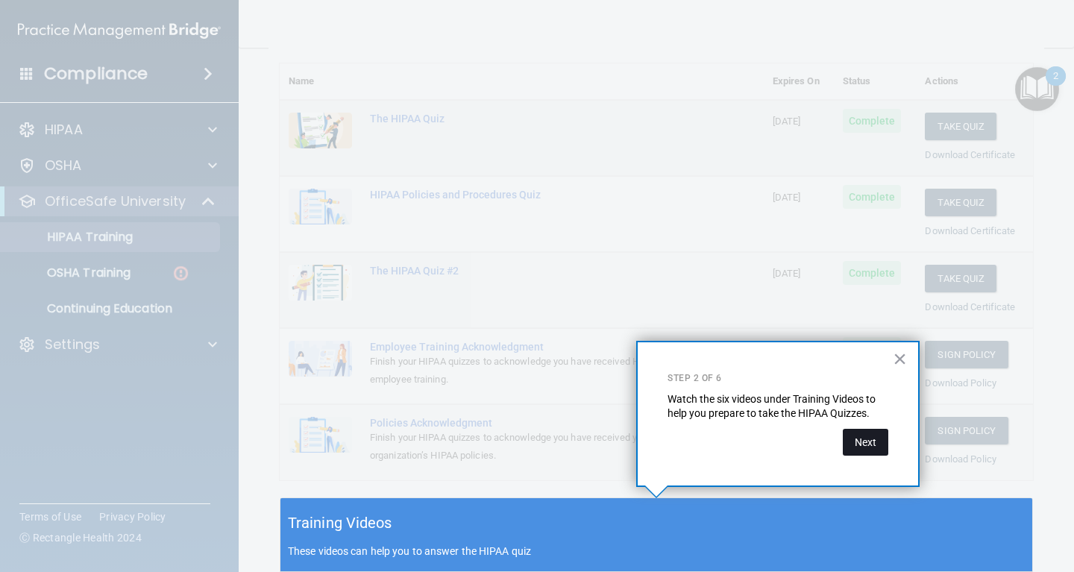
click at [869, 441] on button "Next" at bounding box center [865, 442] width 45 height 27
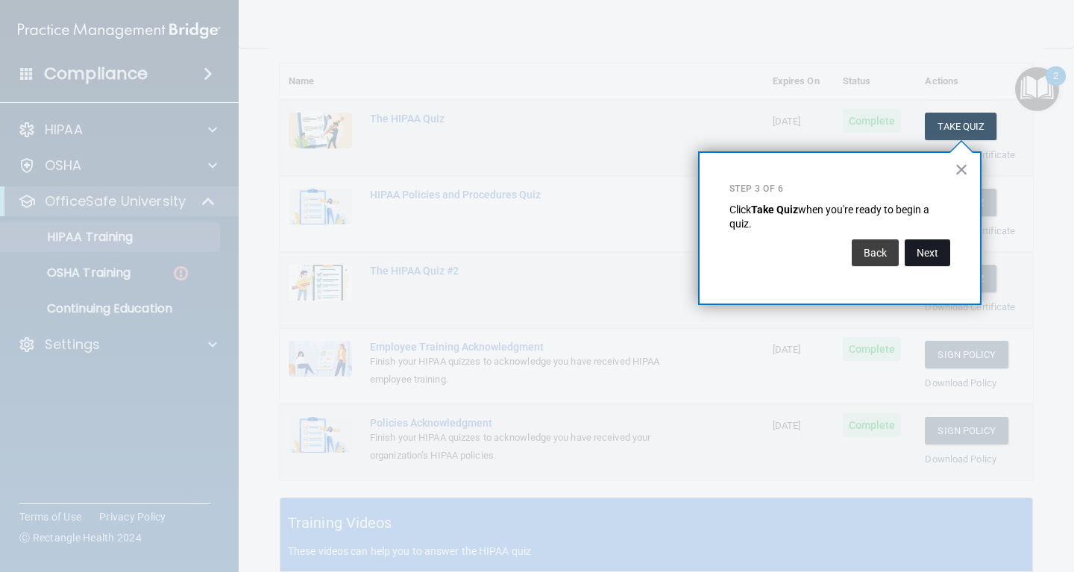
click at [931, 254] on button "Next" at bounding box center [927, 252] width 45 height 27
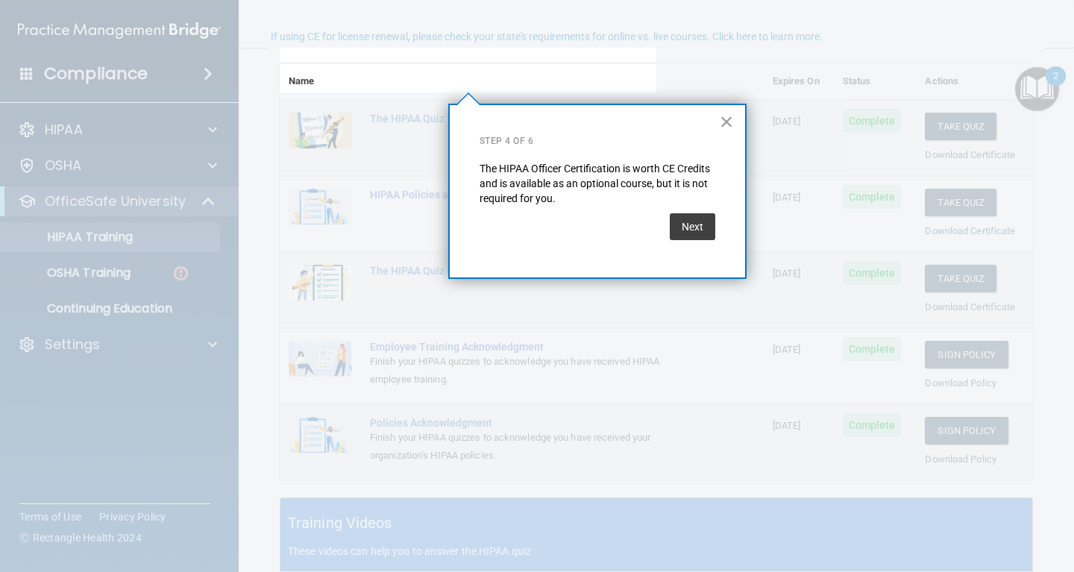
scroll to position [116, 0]
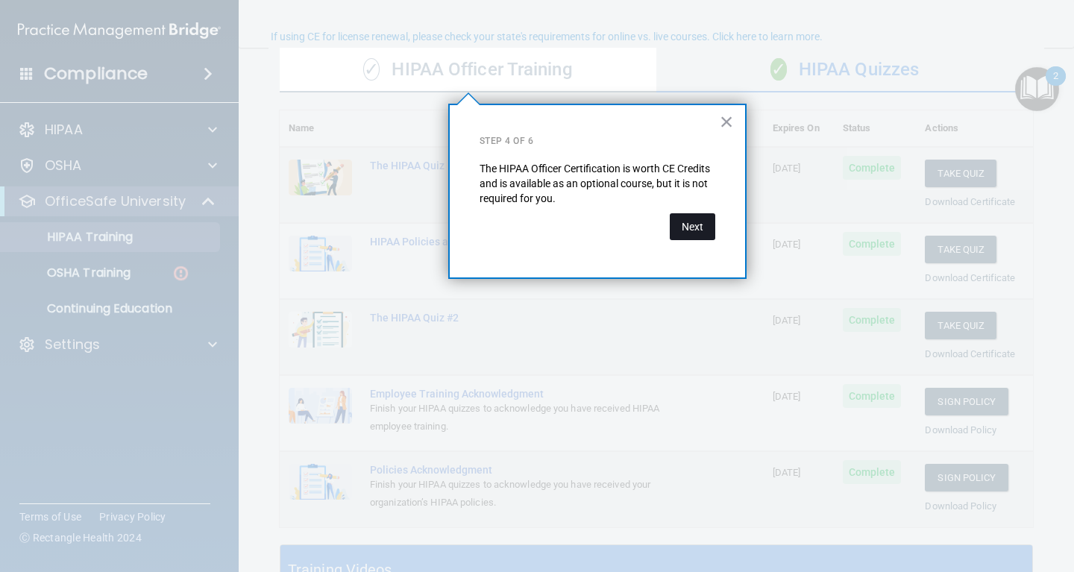
click at [696, 228] on button "Next" at bounding box center [692, 226] width 45 height 27
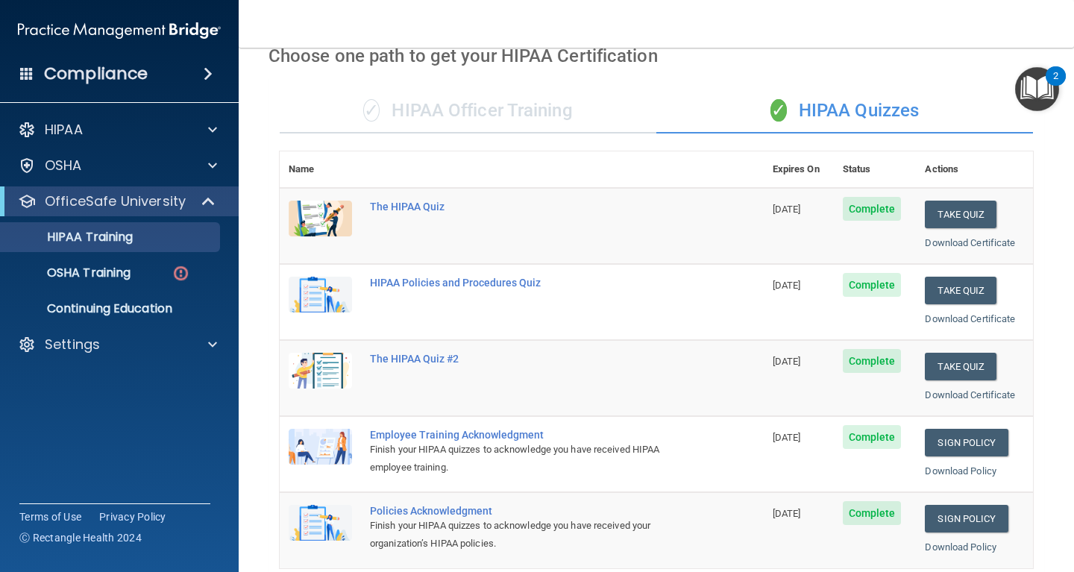
scroll to position [14, 0]
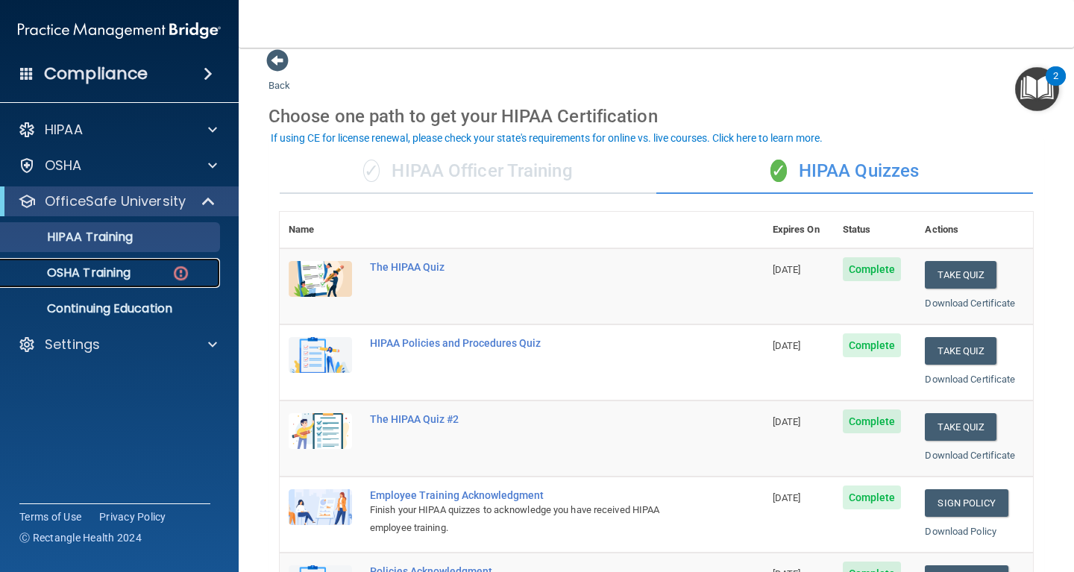
click at [183, 274] on img at bounding box center [181, 273] width 19 height 19
